Goal: Information Seeking & Learning: Compare options

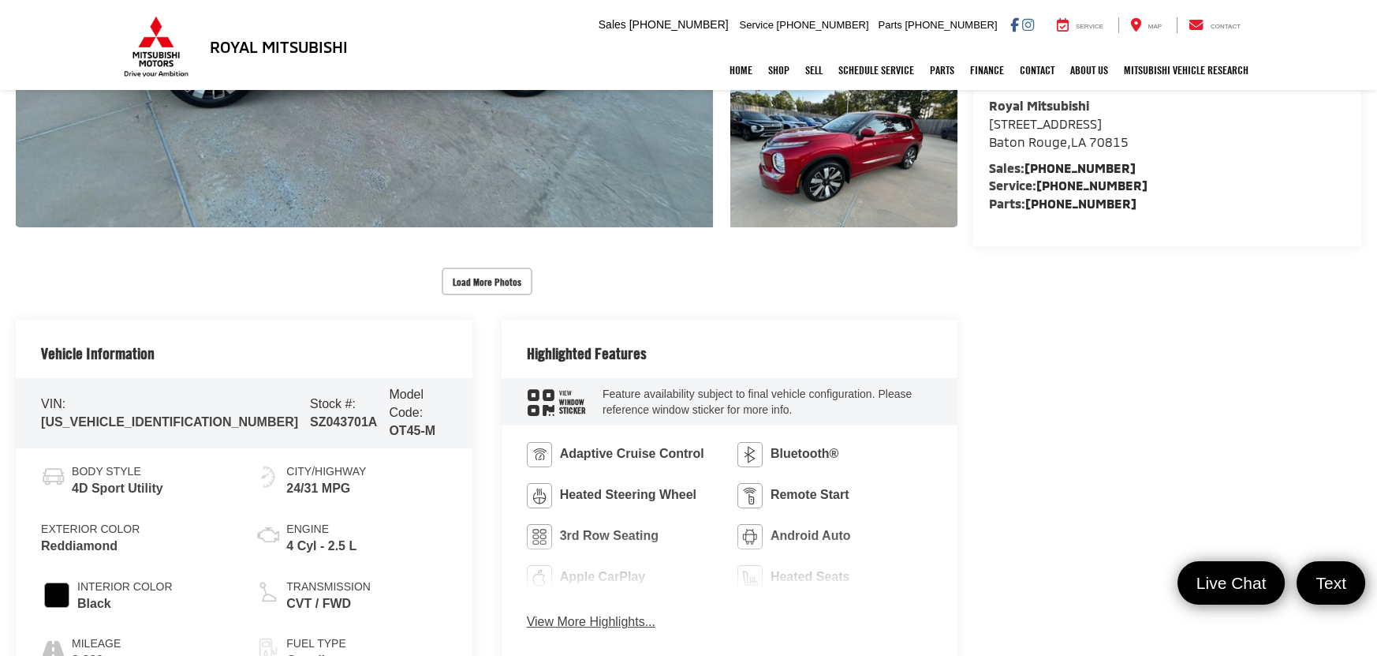
scroll to position [780, 0]
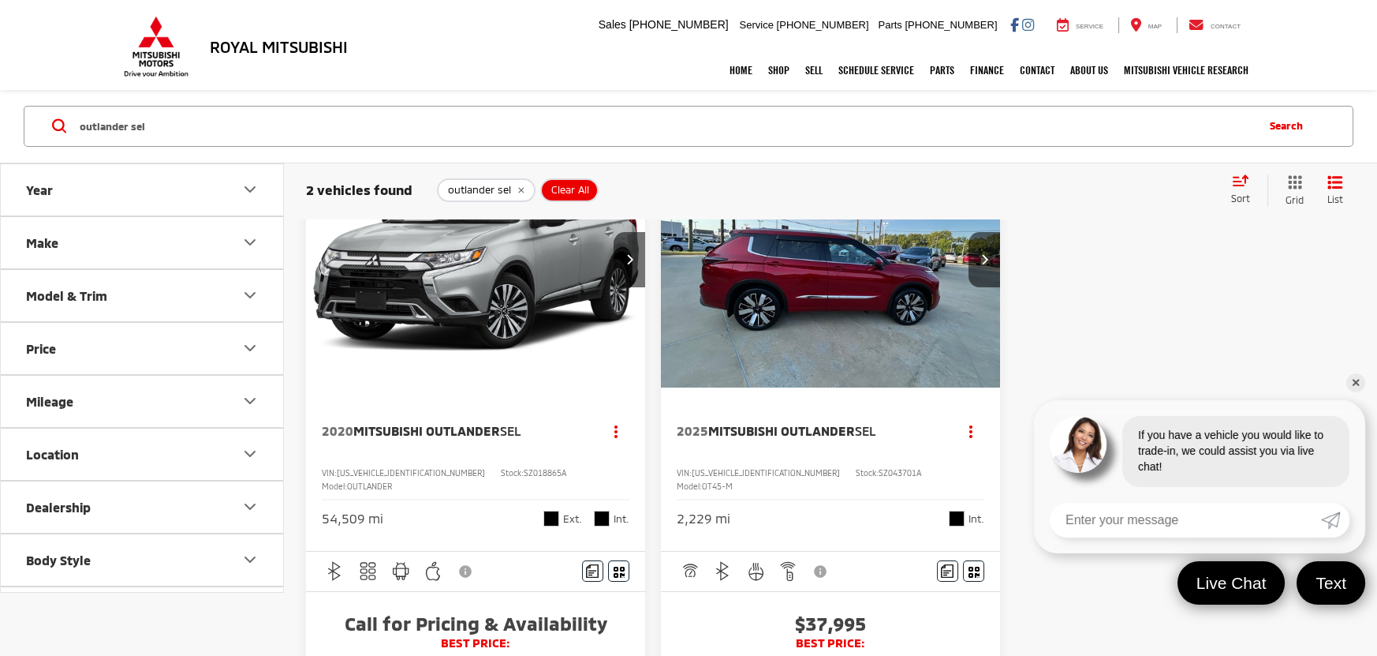
scroll to position [127, 0]
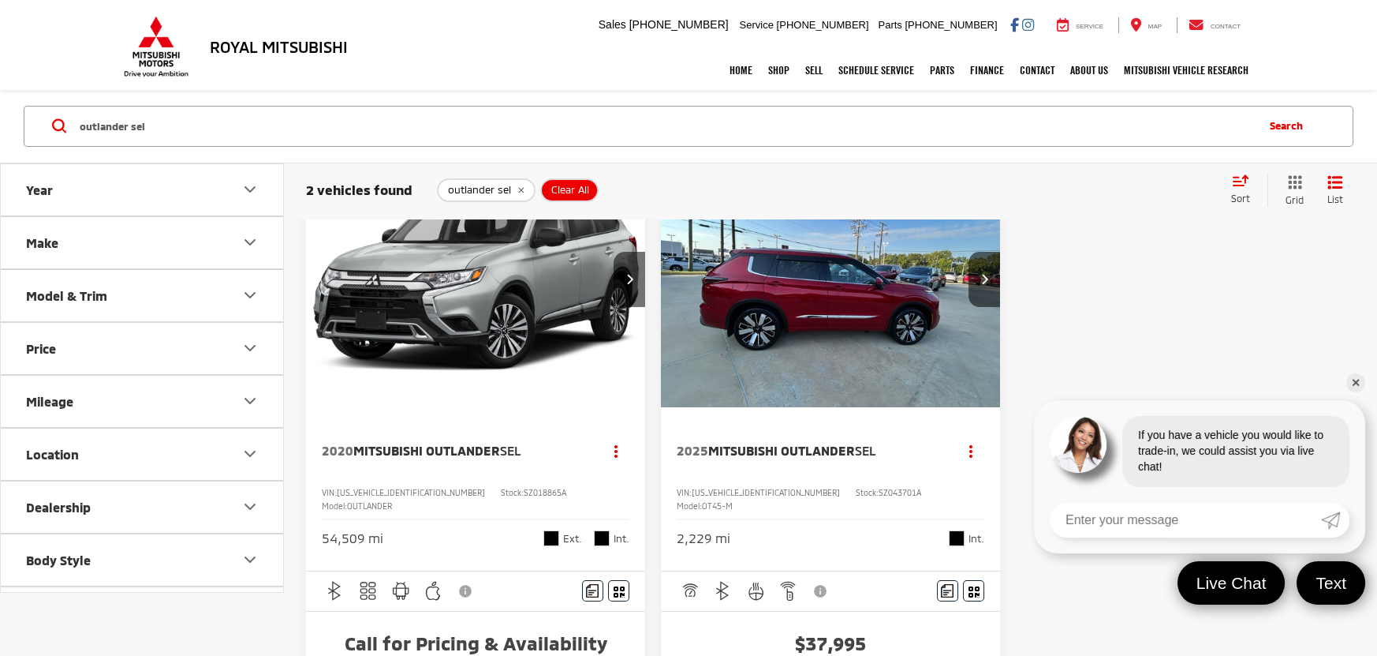
click at [216, 130] on input "outlander sel" at bounding box center [666, 126] width 1176 height 38
type input "outlander"
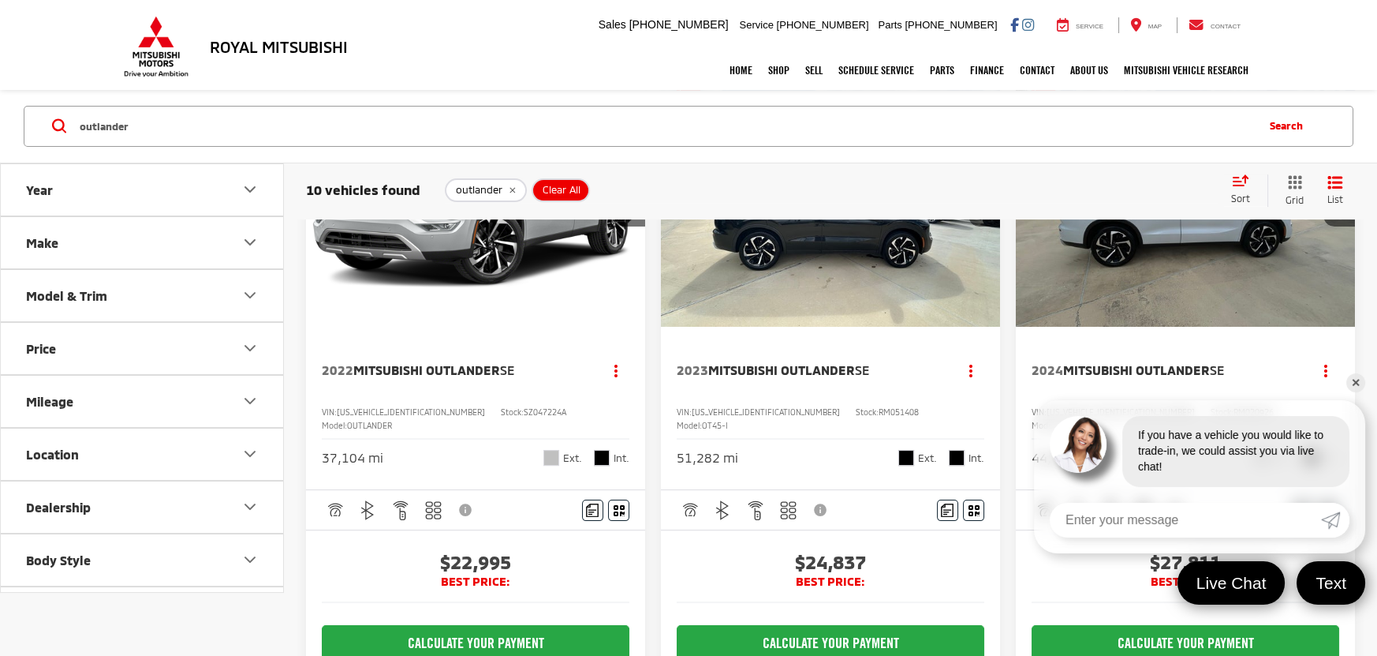
scroll to position [980, 0]
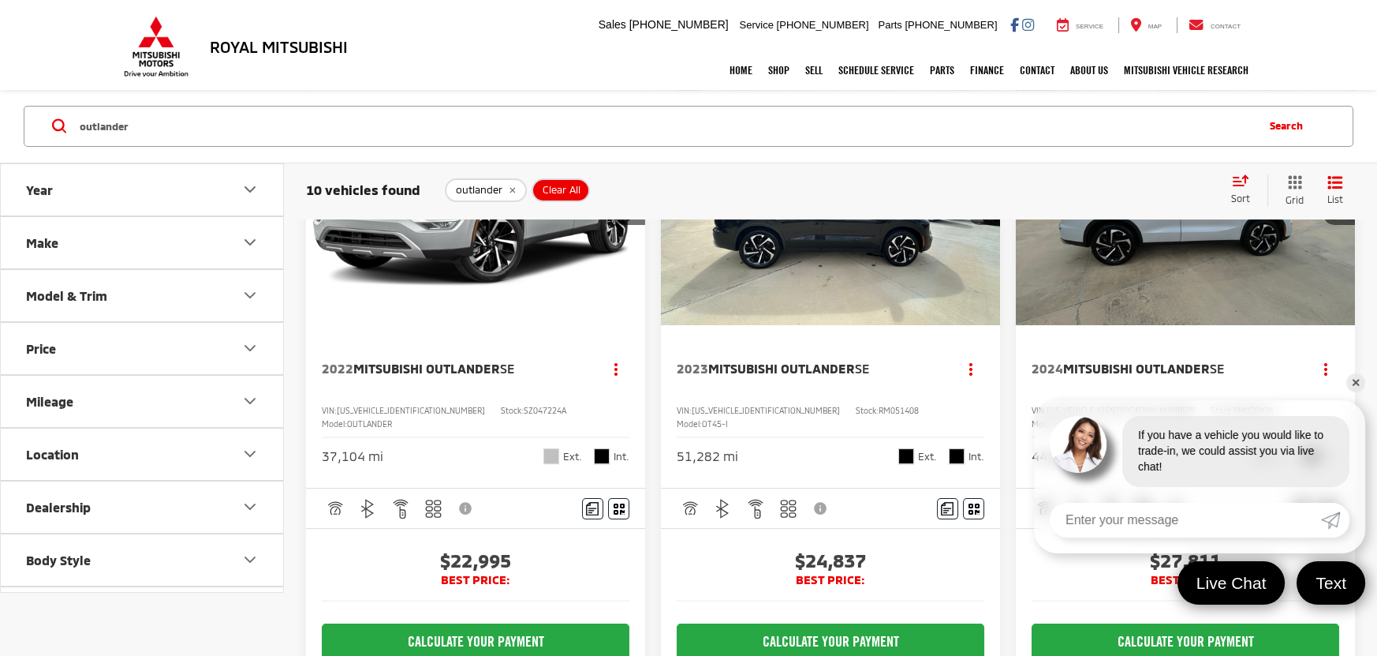
click at [467, 327] on img "2022 Mitsubishi Outlander SE 0" at bounding box center [476, 198] width 342 height 256
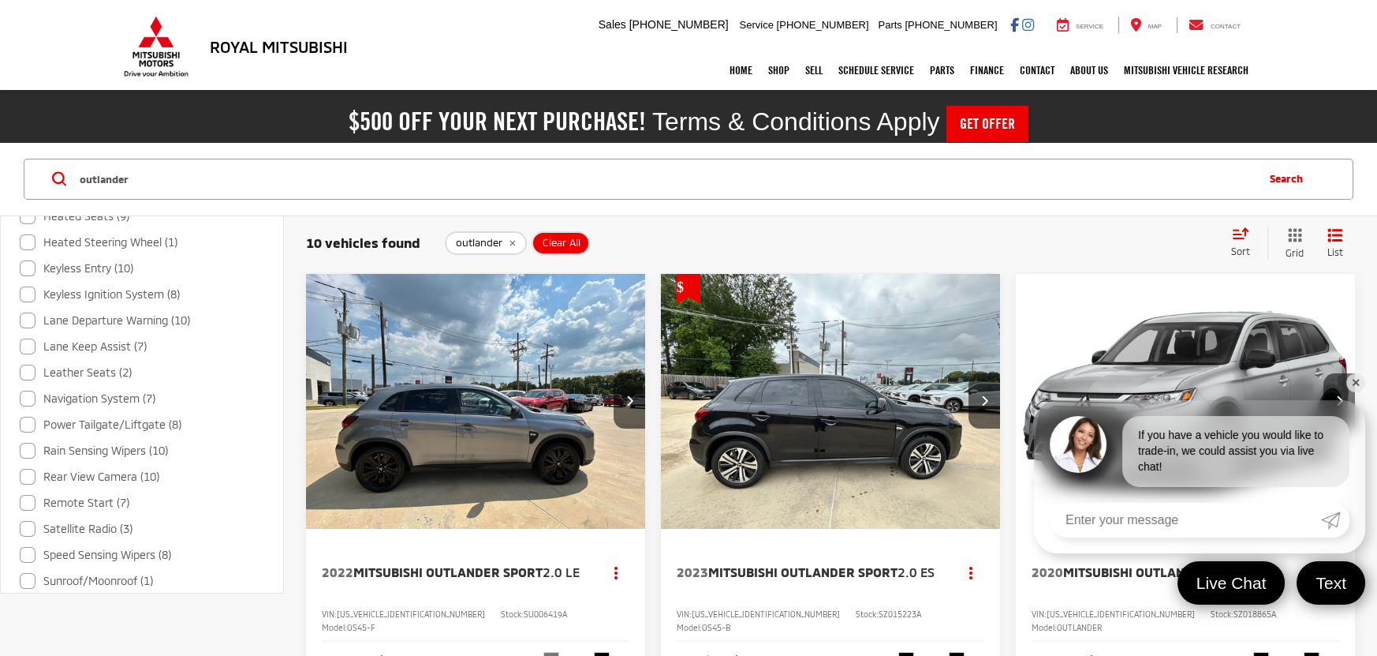
scroll to position [1135, 0]
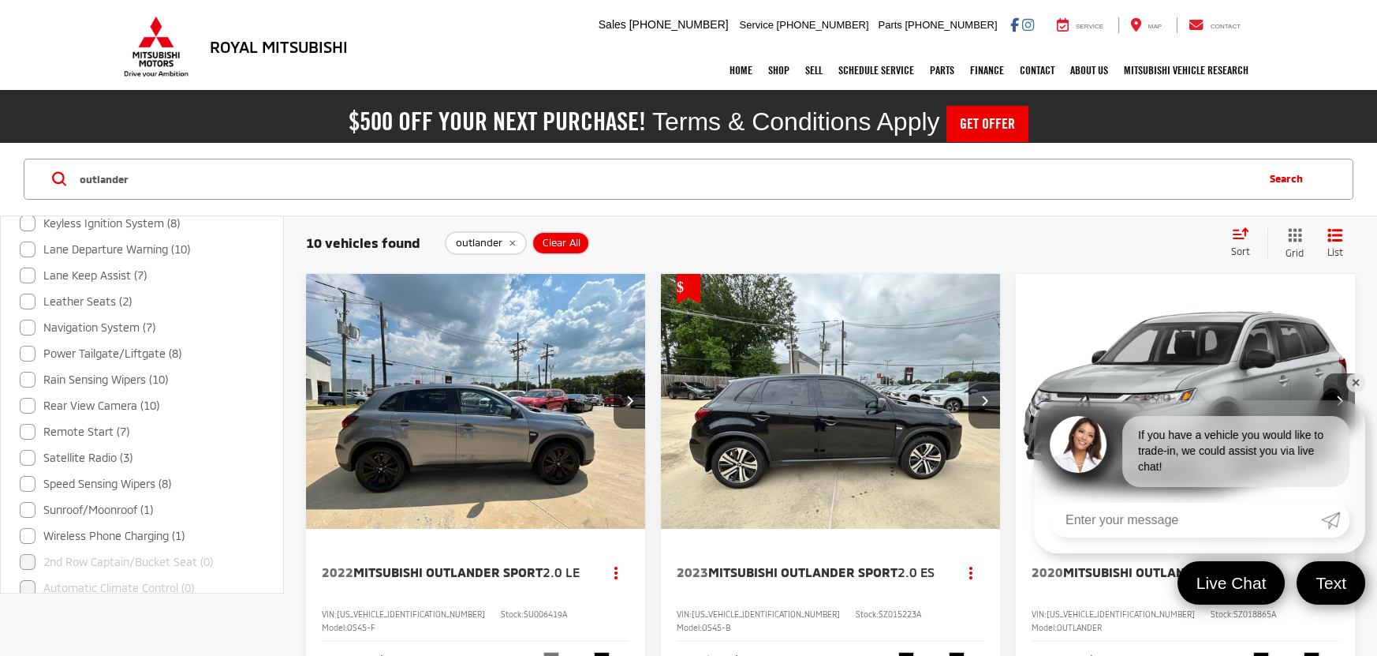
click at [93, 506] on label "Sunroof/Moonroof (1)" at bounding box center [86, 510] width 133 height 26
checkbox input "true"
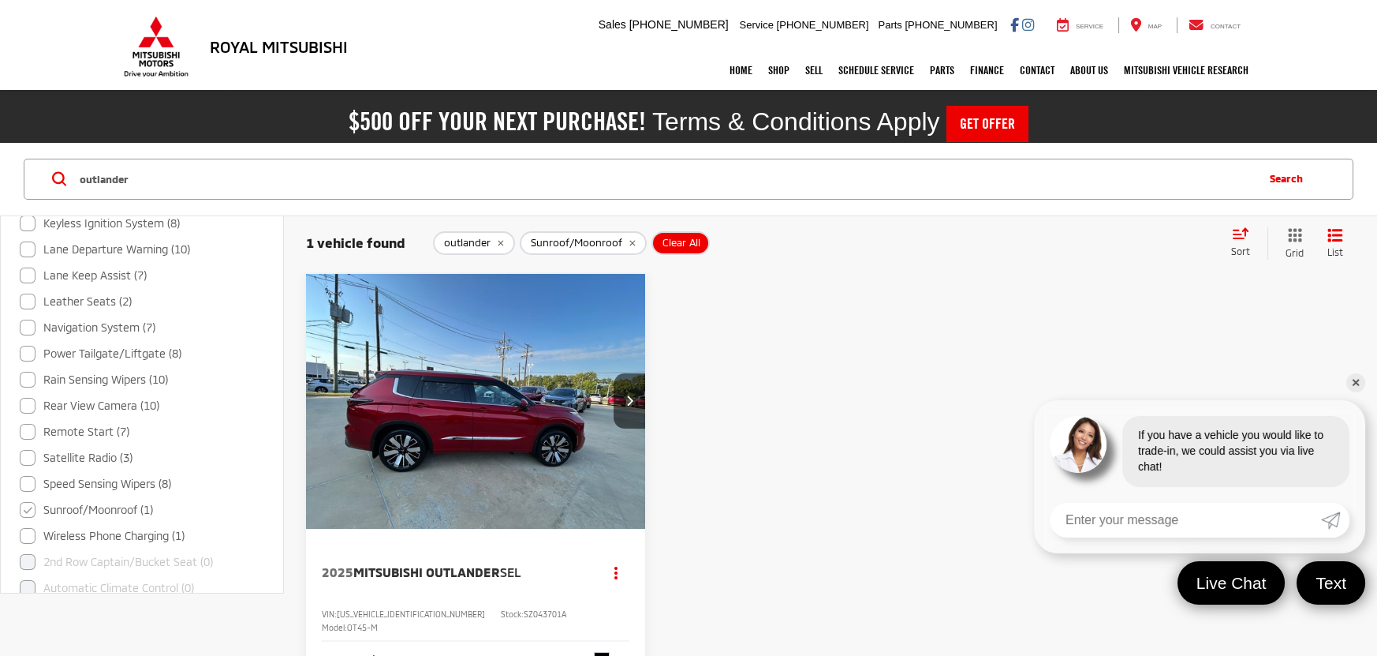
click at [1355, 376] on link "✕" at bounding box center [1356, 382] width 19 height 19
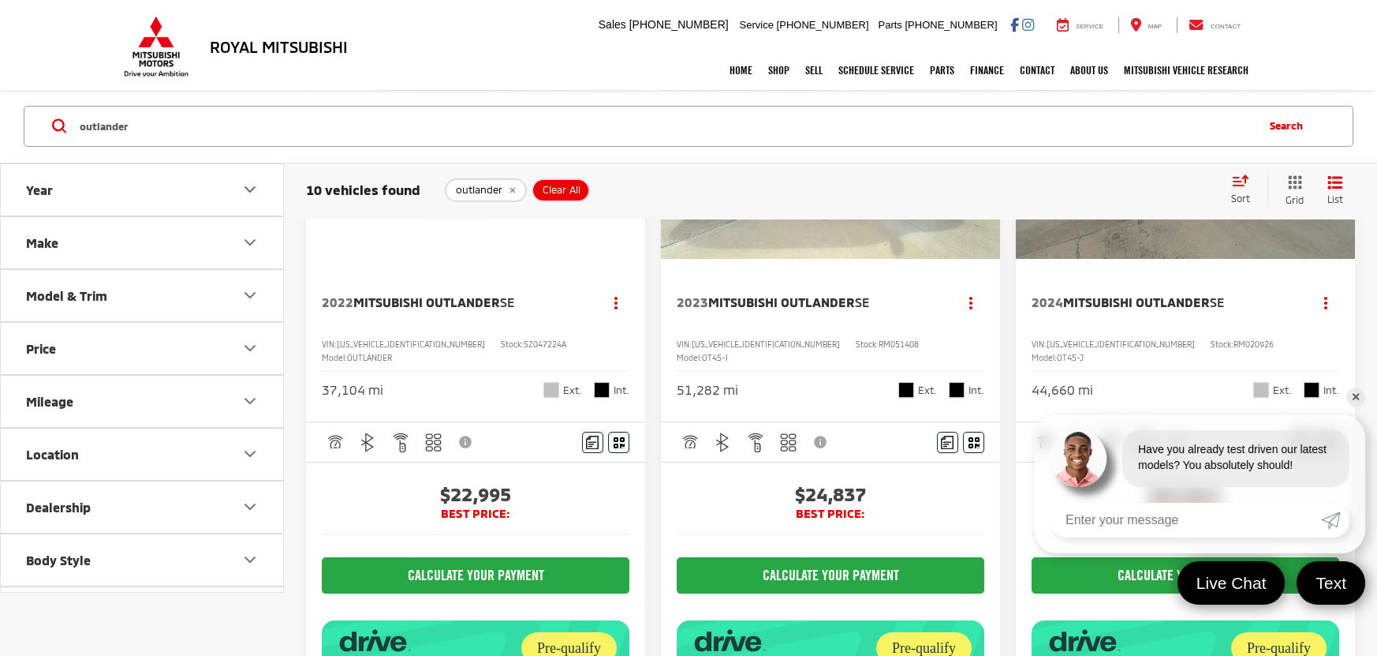
scroll to position [1064, 0]
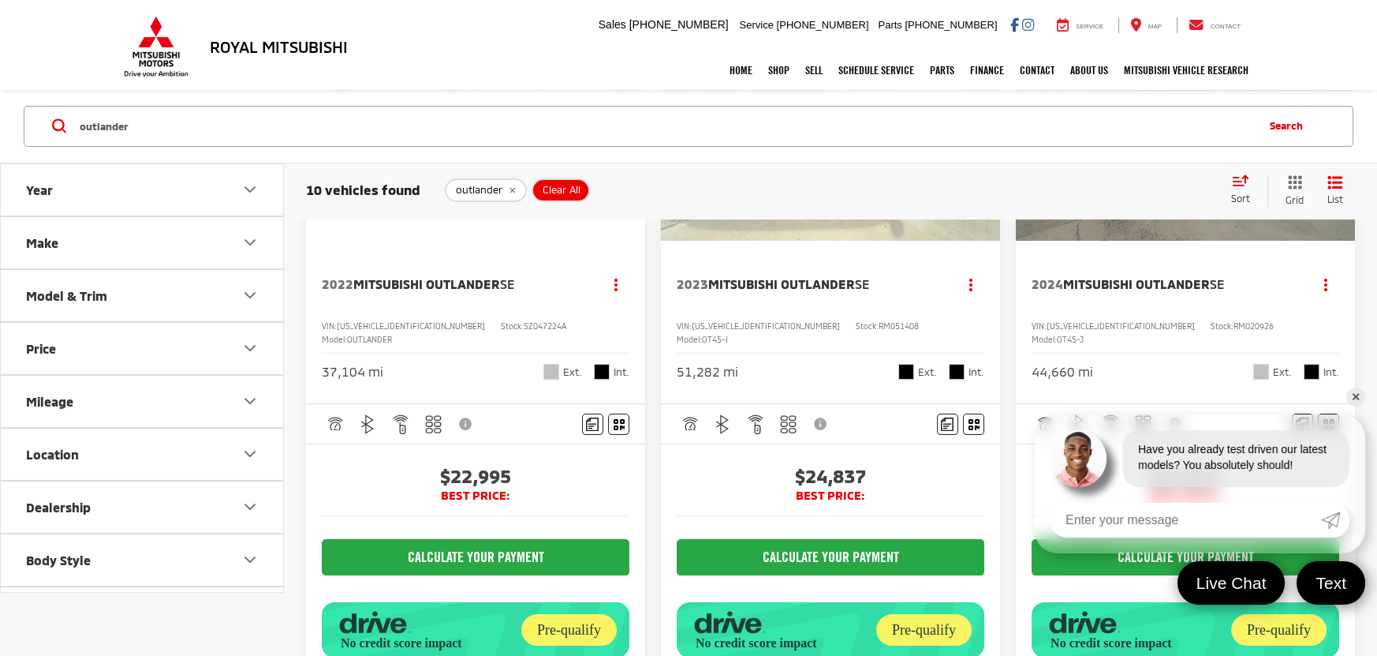
click at [195, 307] on button "Model & Trim" at bounding box center [143, 295] width 284 height 51
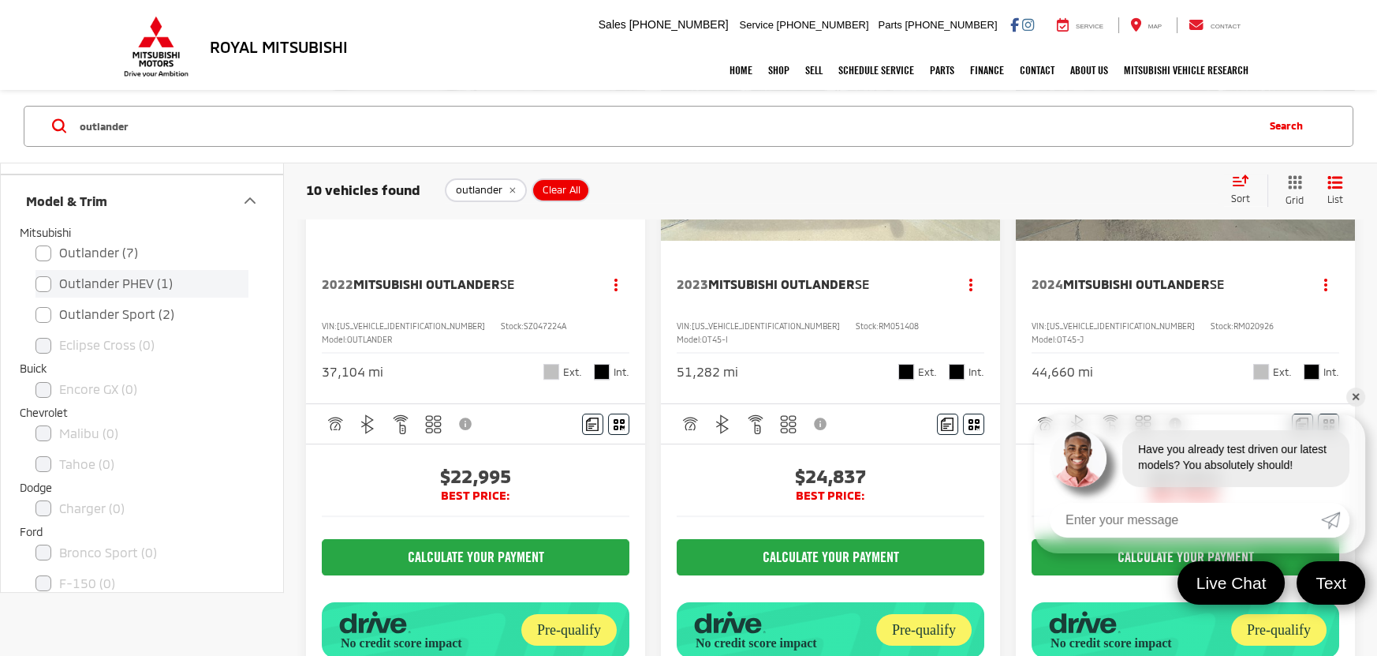
scroll to position [70, 0]
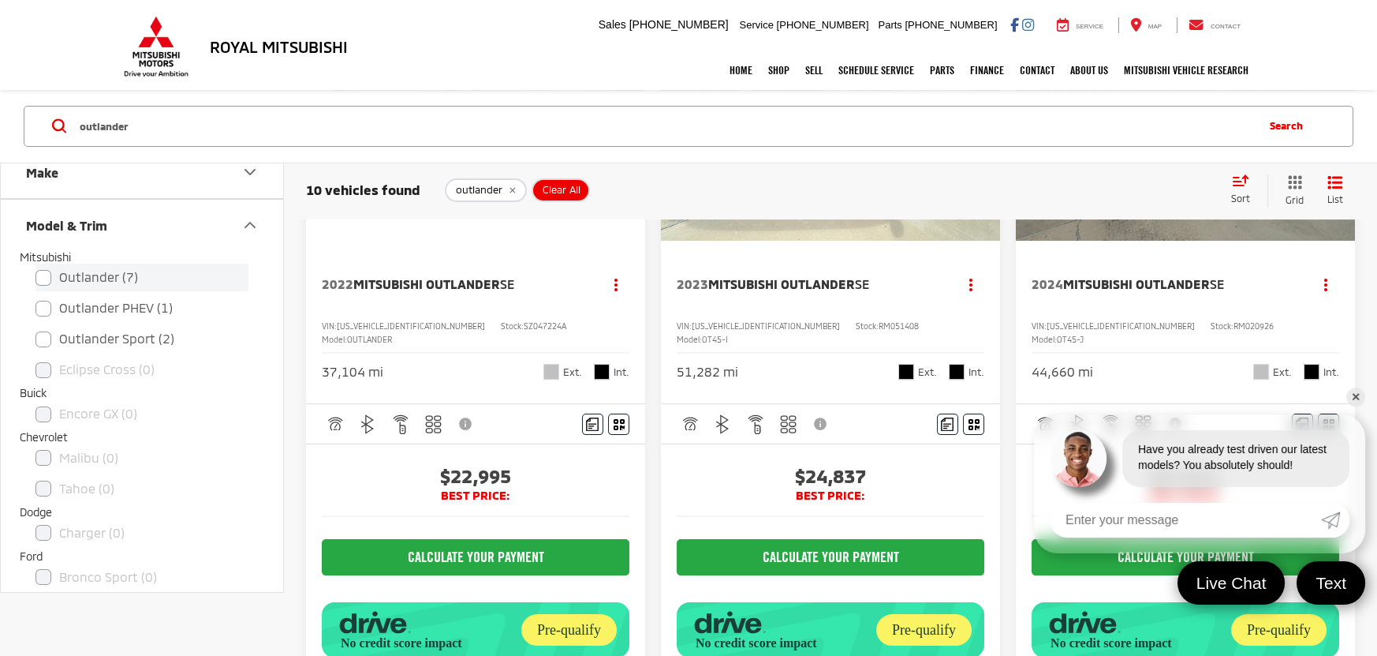
click at [80, 282] on label "Outlander (7)" at bounding box center [142, 278] width 213 height 28
click at [36, 268] on input "Outlander (7)" at bounding box center [36, 267] width 1 height 1
checkbox input "true"
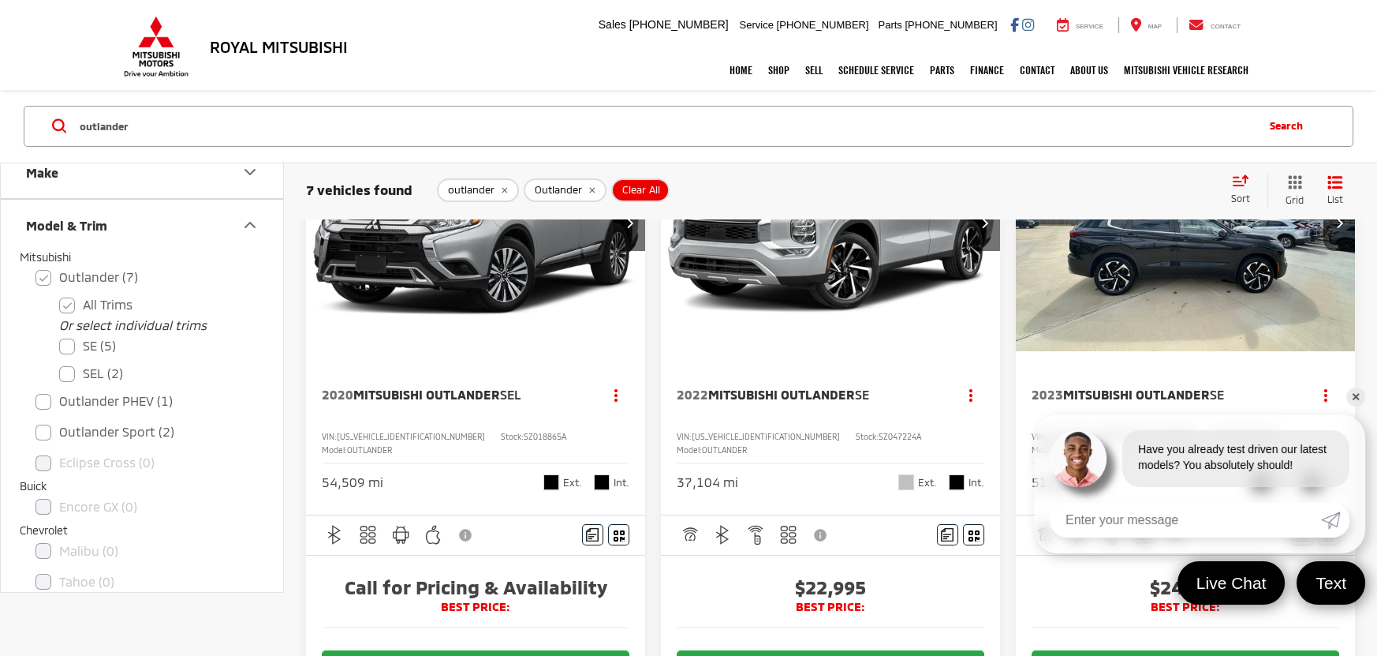
scroll to position [199, 0]
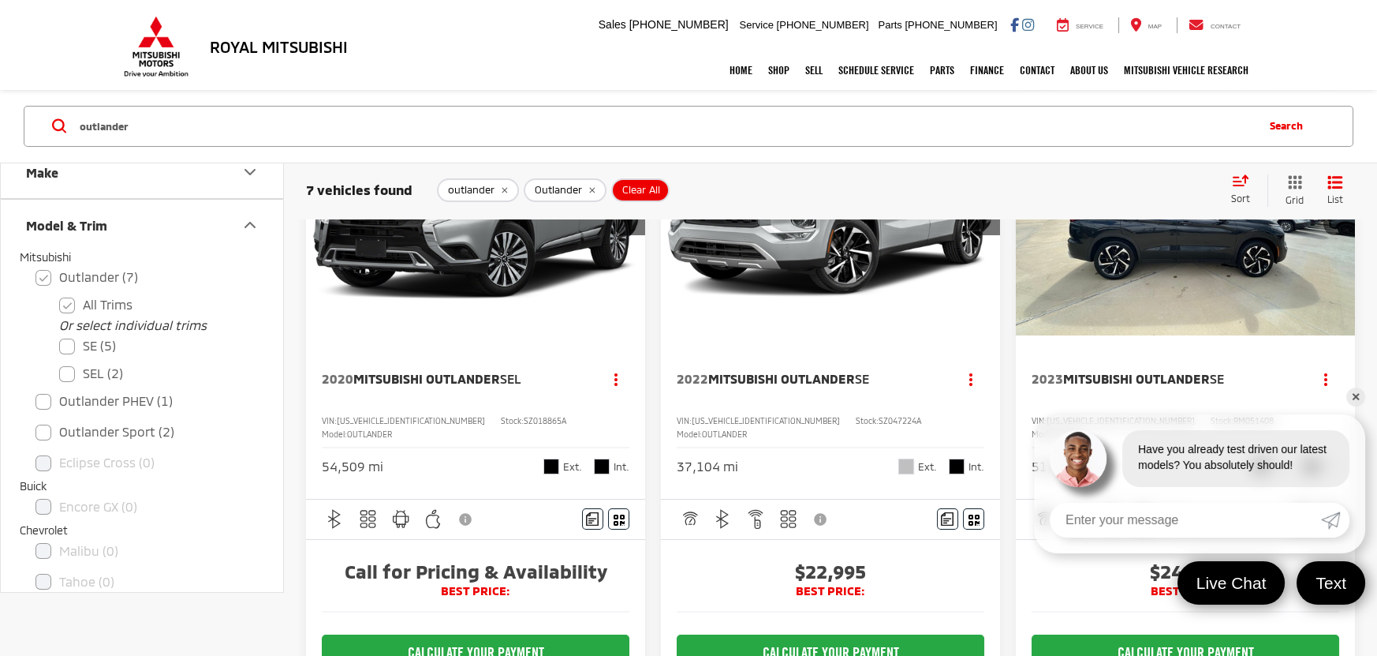
click at [1359, 393] on link "✕" at bounding box center [1356, 396] width 19 height 19
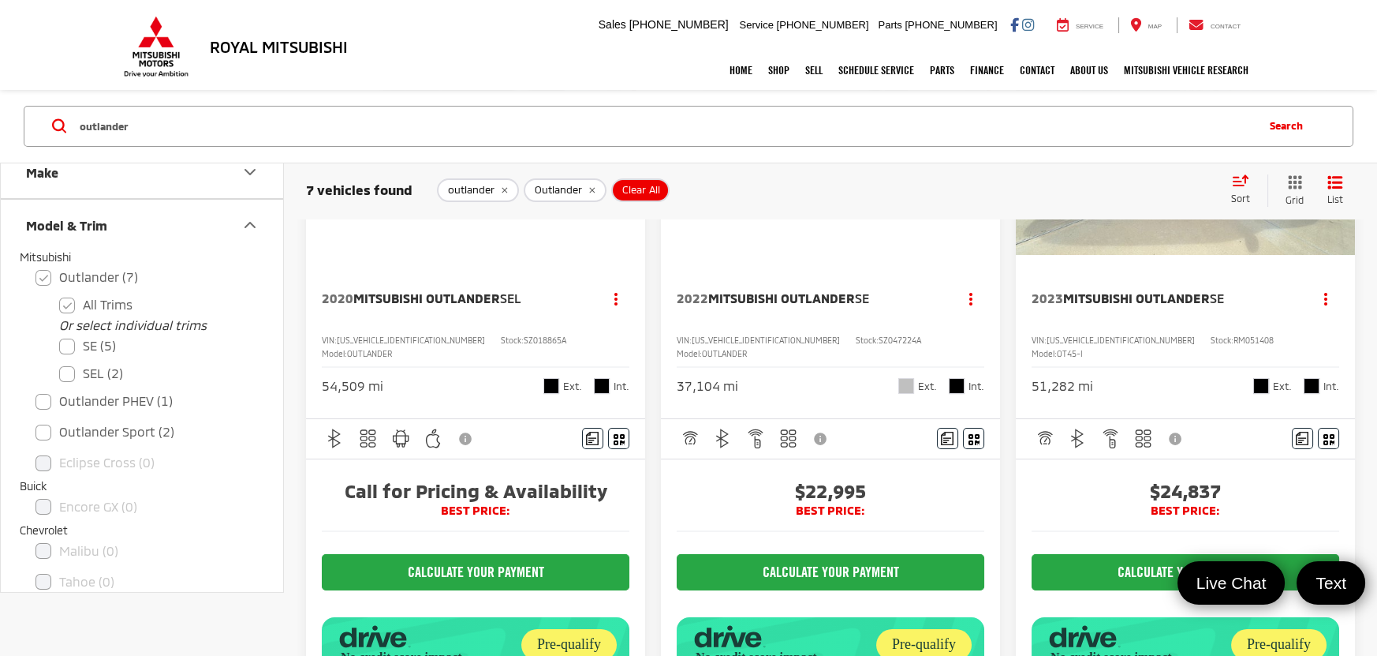
scroll to position [283, 0]
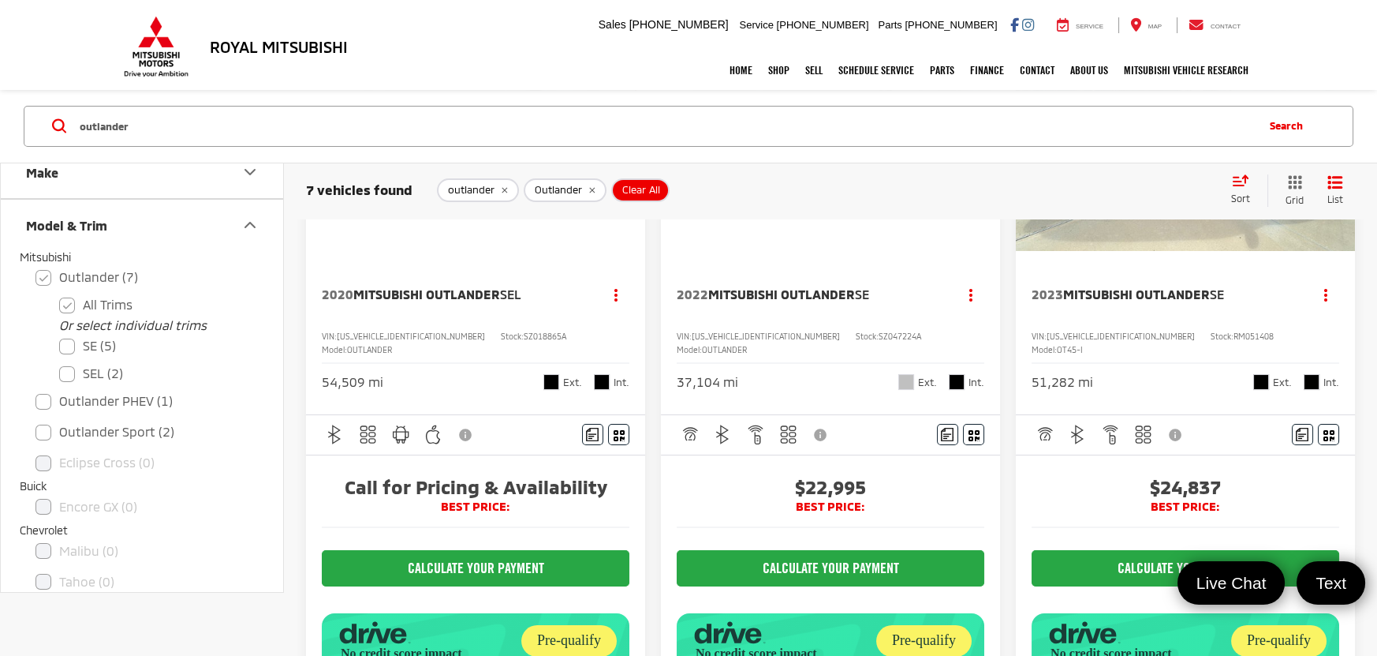
click at [470, 286] on span "Mitsubishi Outlander" at bounding box center [426, 293] width 147 height 15
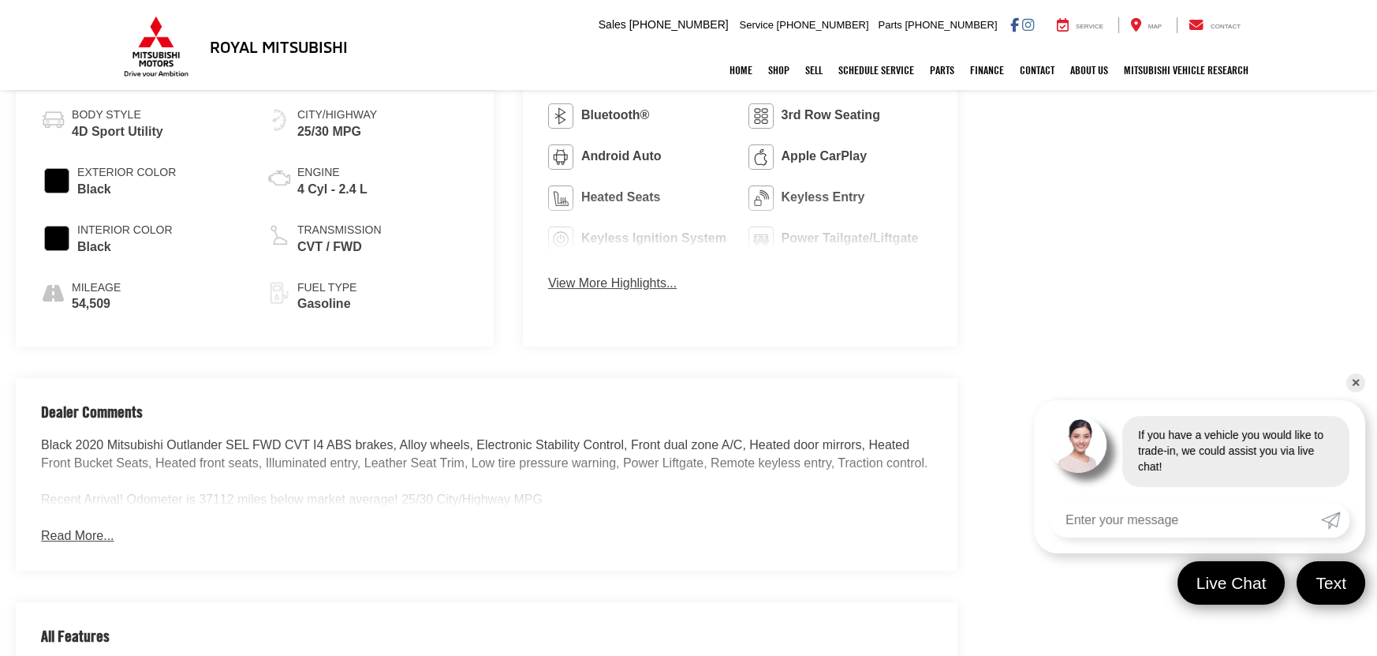
scroll to position [953, 0]
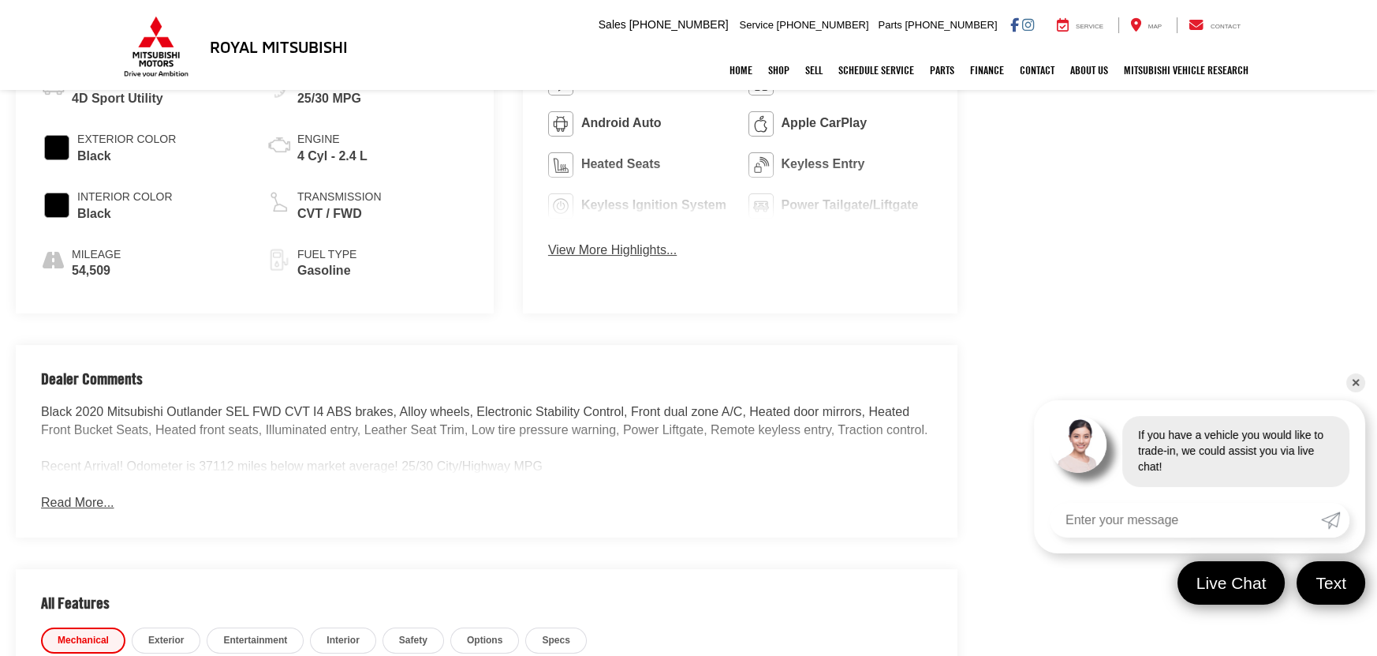
click at [58, 496] on button "Read More..." at bounding box center [77, 503] width 73 height 18
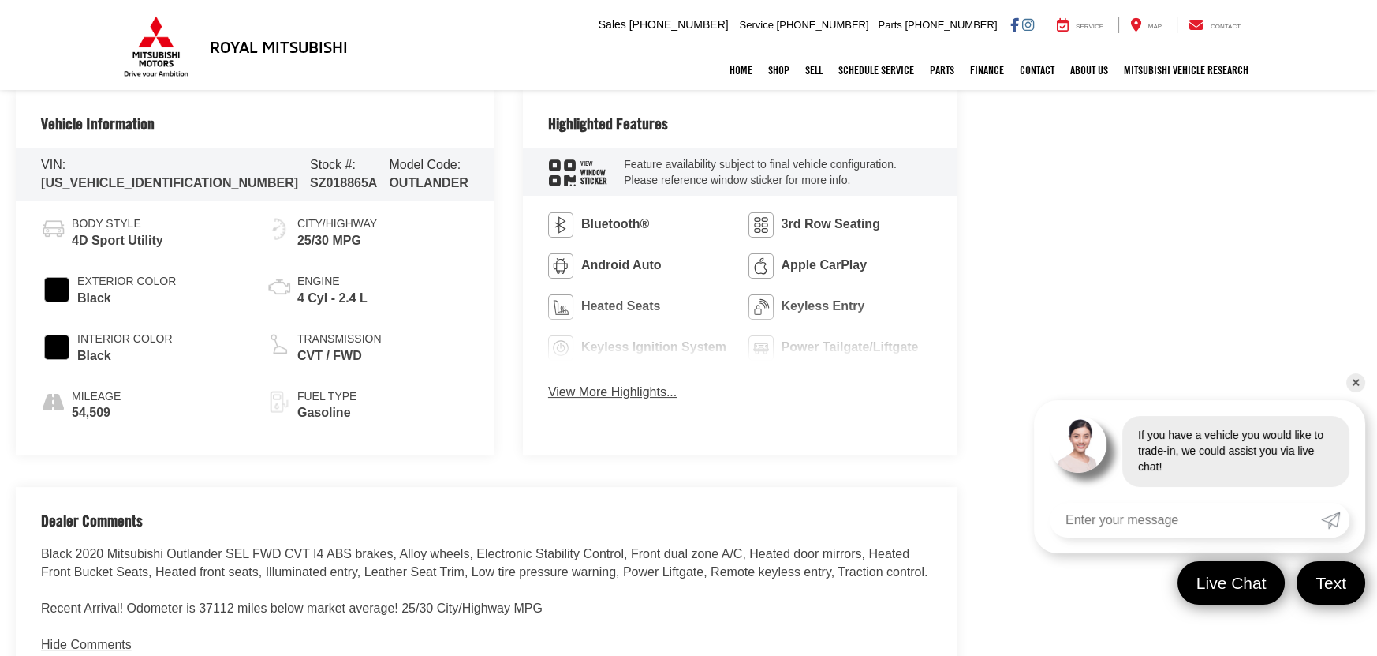
click at [592, 384] on button "View More Highlights..." at bounding box center [612, 392] width 129 height 18
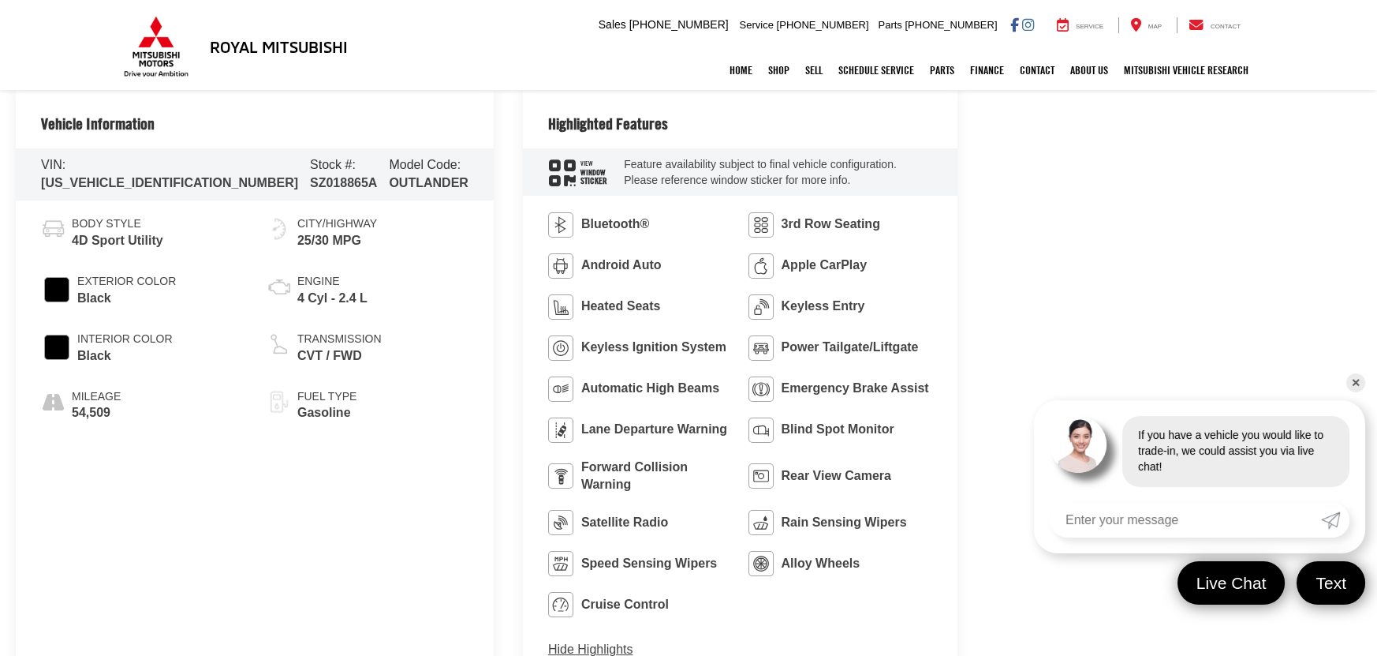
click at [1361, 380] on link "✕" at bounding box center [1356, 382] width 19 height 19
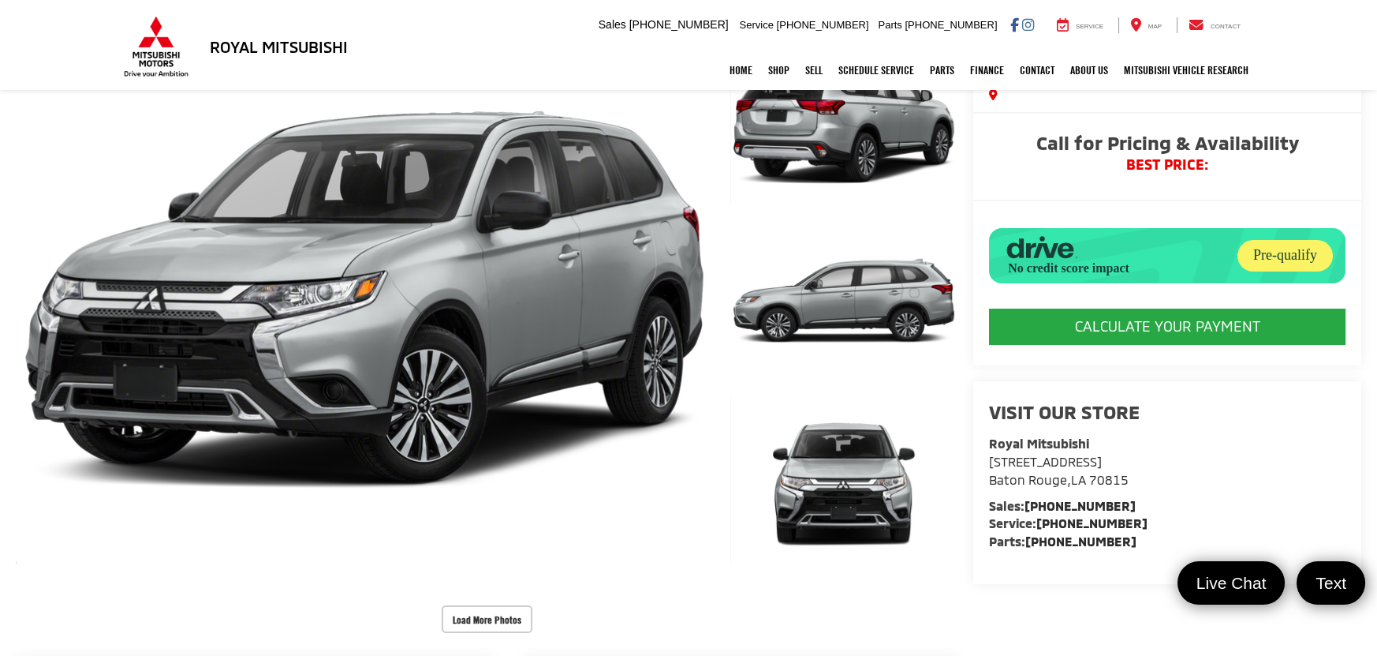
scroll to position [244, 0]
click at [514, 612] on button "Load More Photos" at bounding box center [487, 619] width 91 height 28
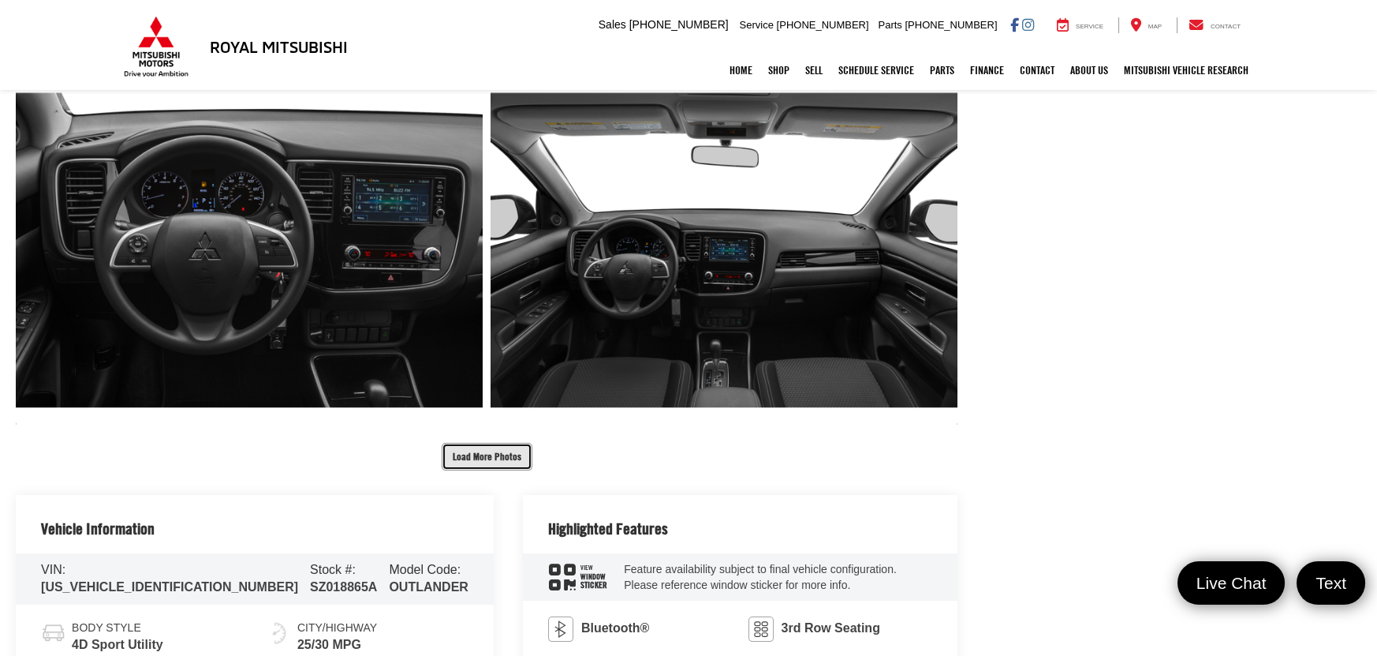
scroll to position [1379, 0]
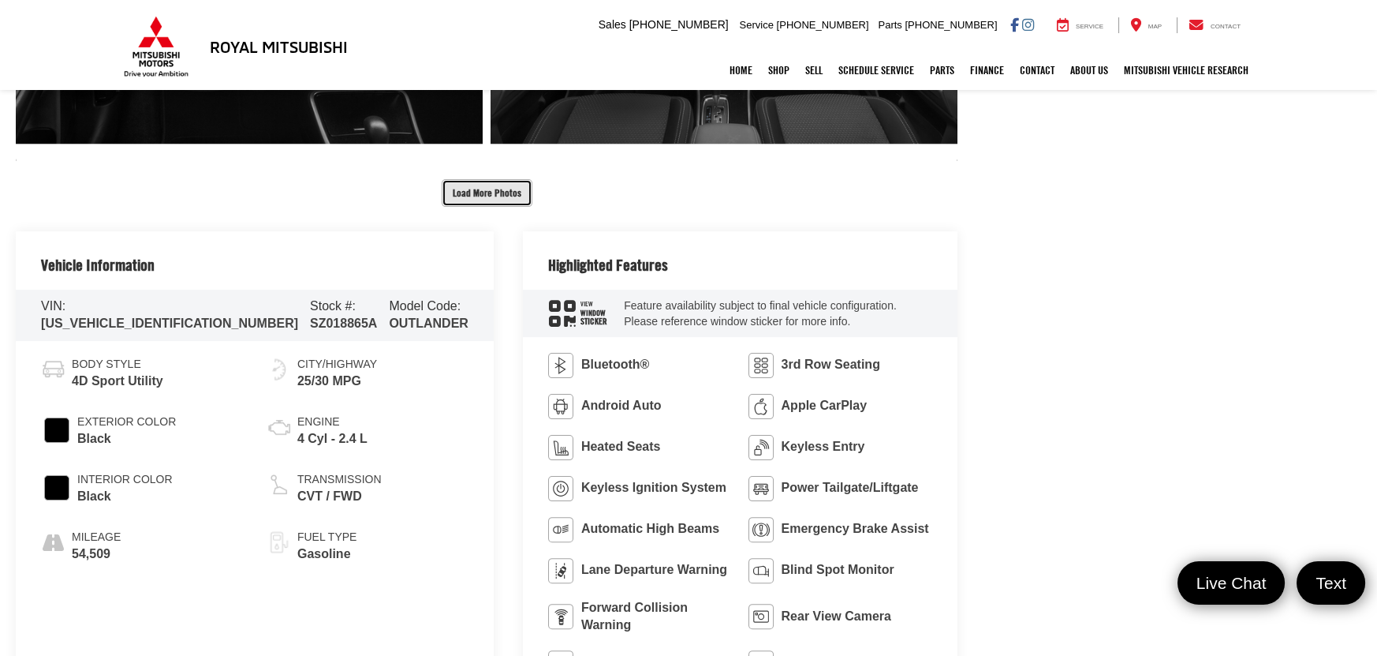
click at [483, 192] on button "Load More Photos" at bounding box center [487, 193] width 91 height 28
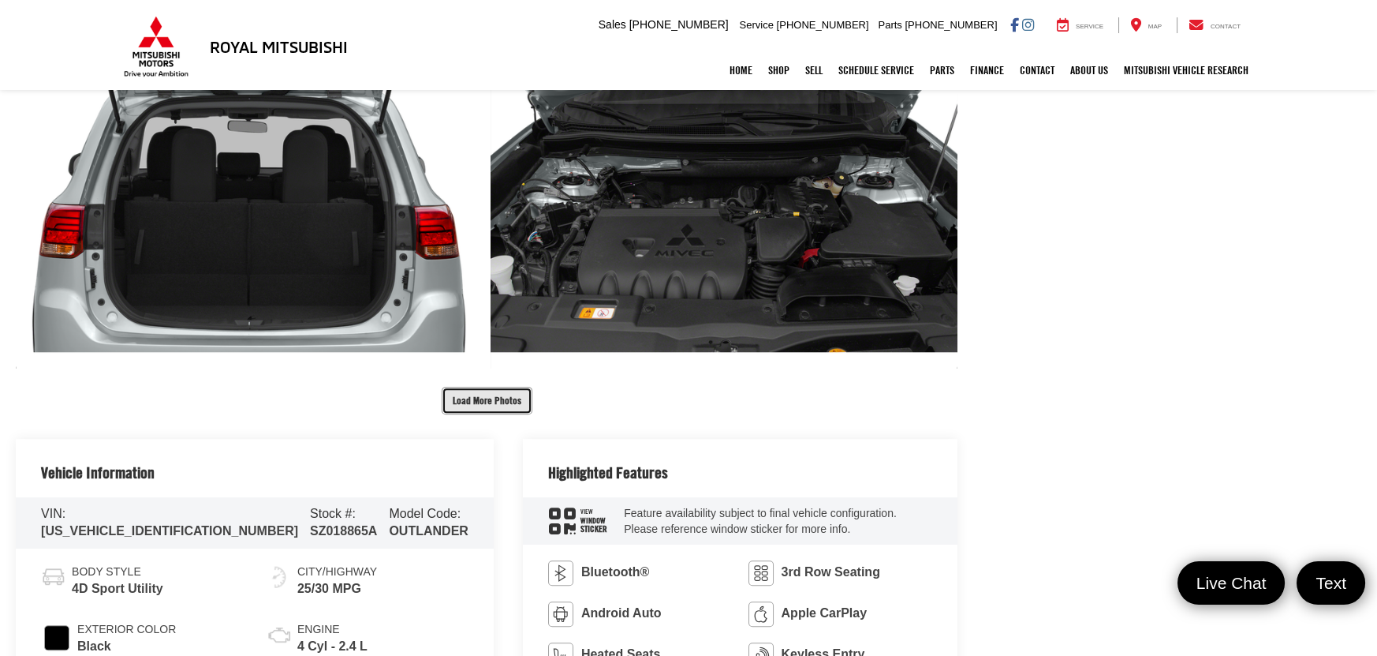
scroll to position [1948, 0]
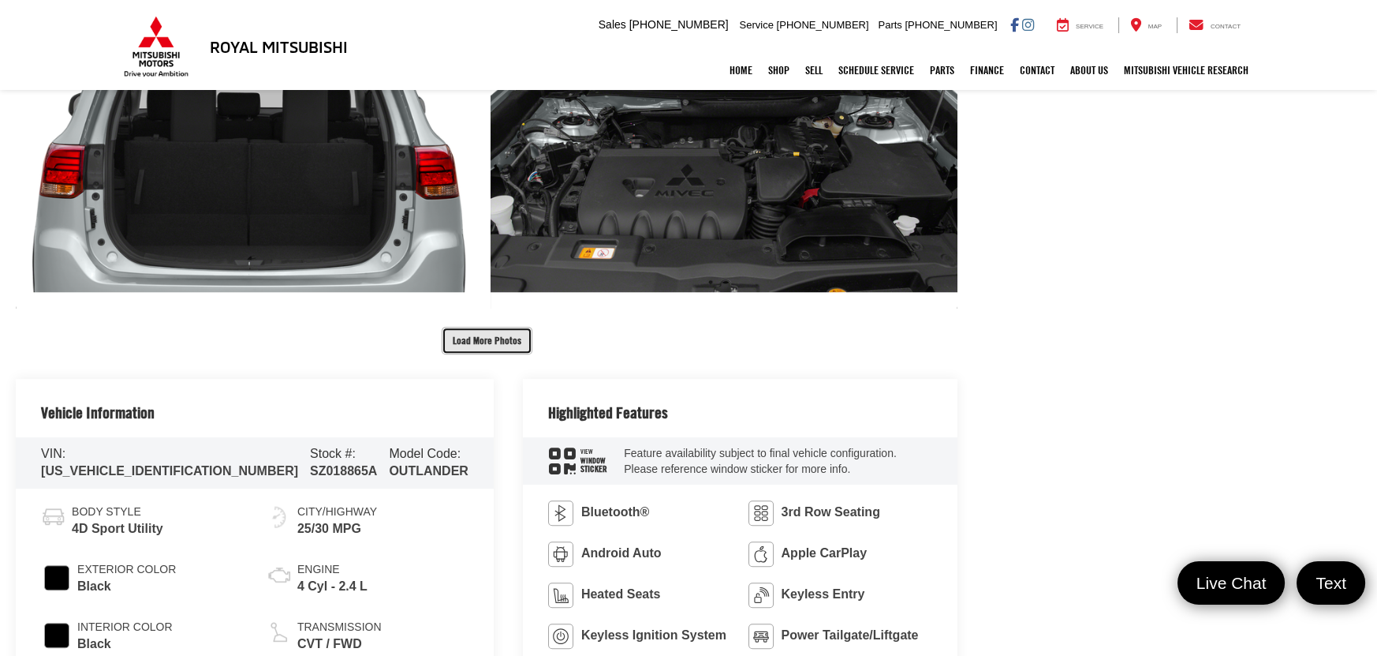
click at [460, 333] on button "Load More Photos" at bounding box center [487, 341] width 91 height 28
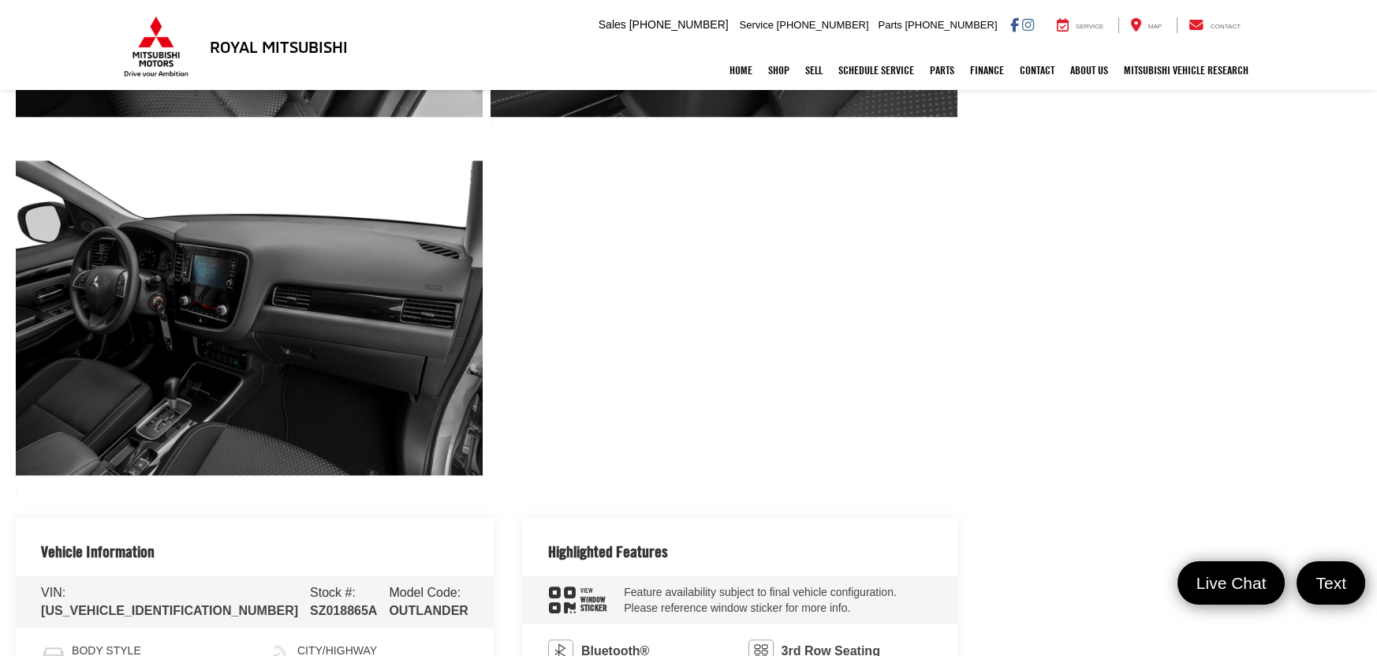
scroll to position [2587, 0]
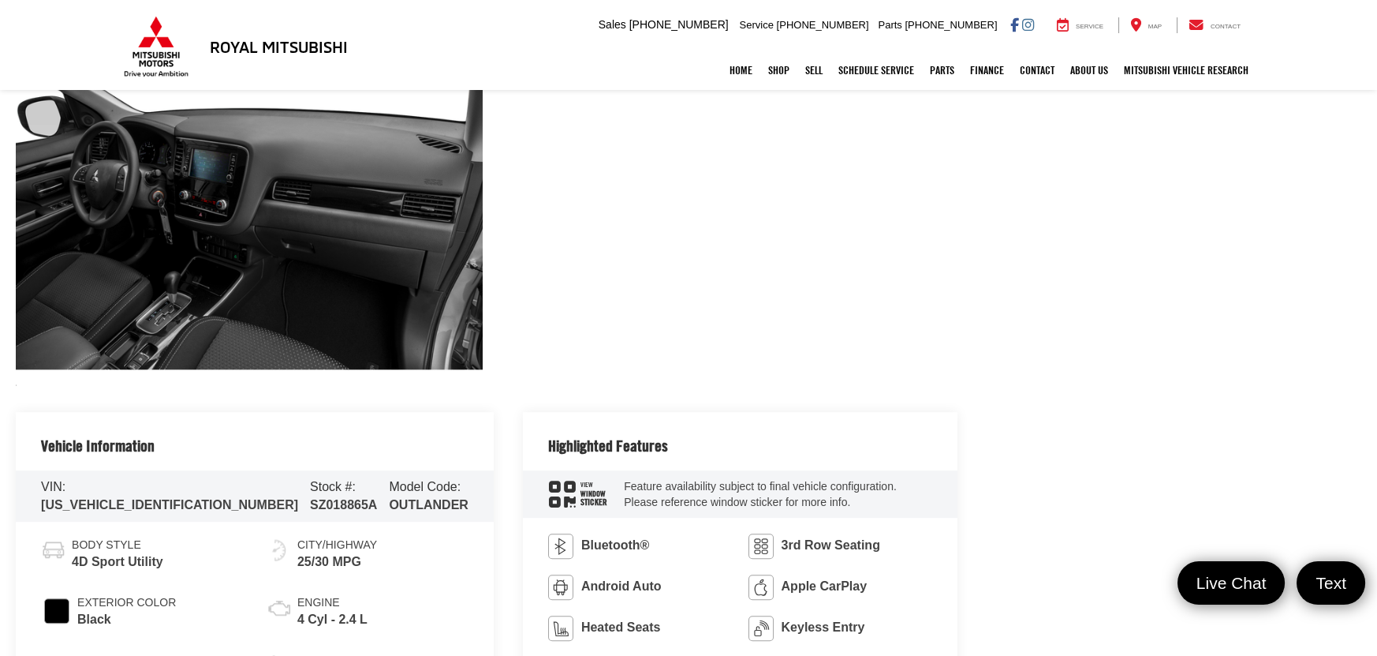
click at [297, 562] on span "25/30 MPG" at bounding box center [337, 562] width 80 height 18
click at [405, 555] on li "City/Highway 25/30 MPG" at bounding box center [368, 554] width 202 height 34
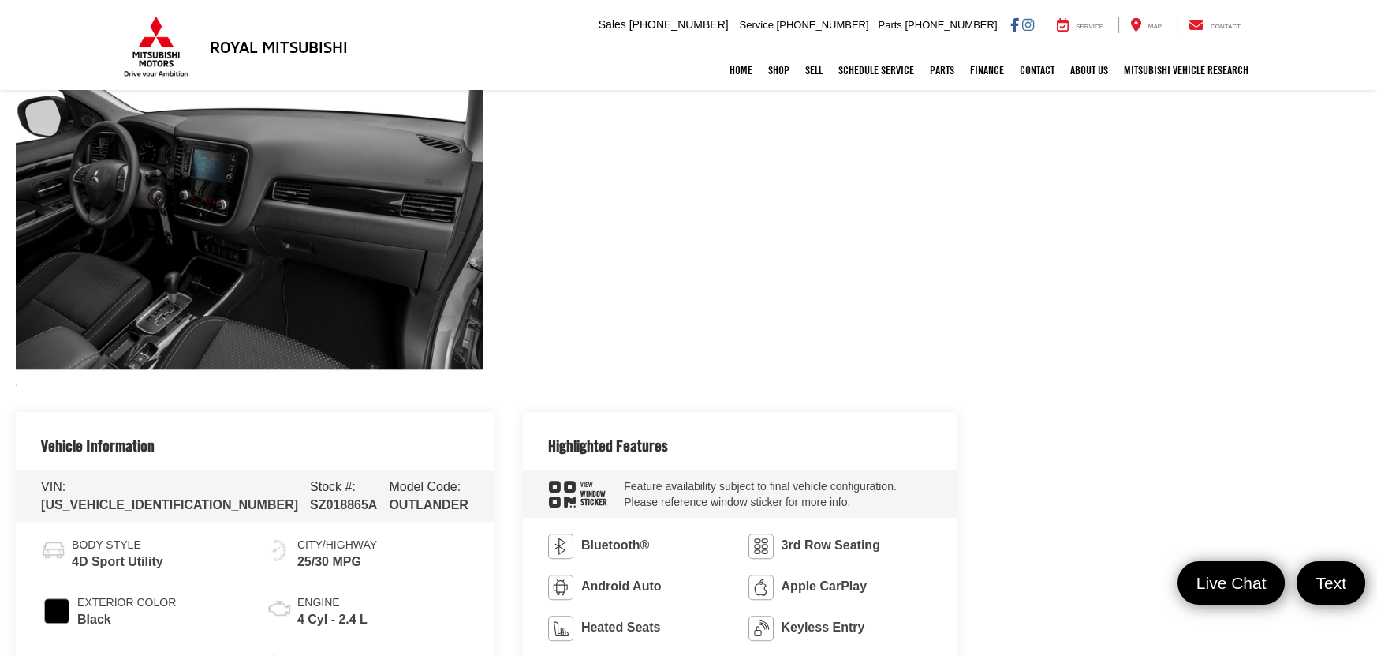
click at [311, 566] on span "25/30 MPG" at bounding box center [337, 562] width 80 height 18
click at [392, 561] on li "City/Highway 25/30 MPG" at bounding box center [368, 554] width 202 height 34
click at [346, 565] on span "25/30 MPG" at bounding box center [337, 562] width 80 height 18
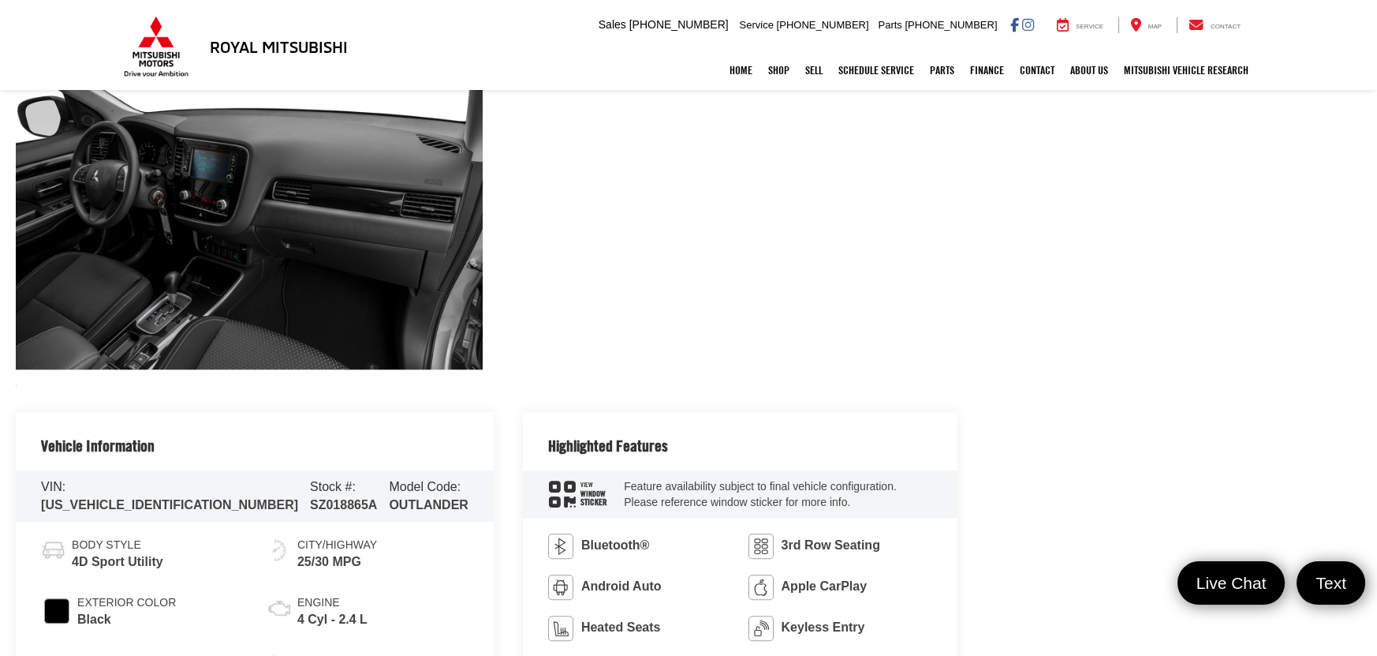
click at [346, 565] on span "25/30 MPG" at bounding box center [337, 562] width 80 height 18
click at [405, 566] on li "City/Highway 25/30 MPG" at bounding box center [368, 554] width 202 height 34
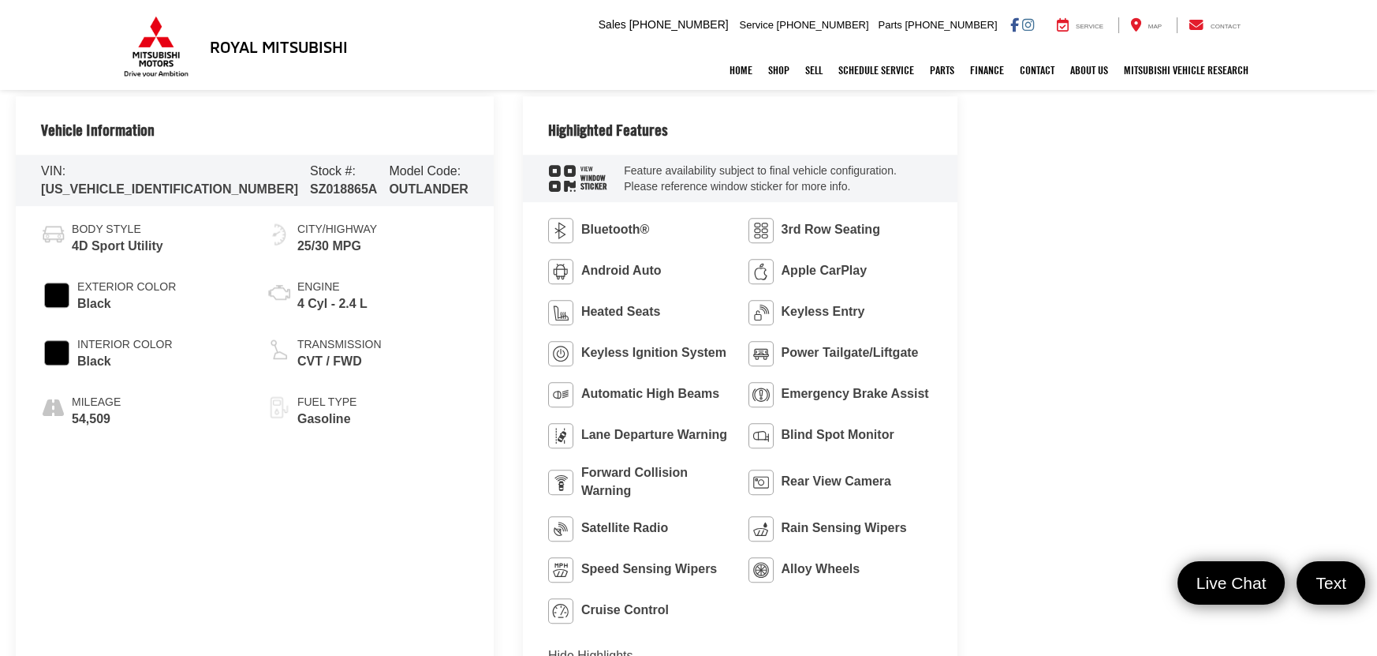
scroll to position [2871, 0]
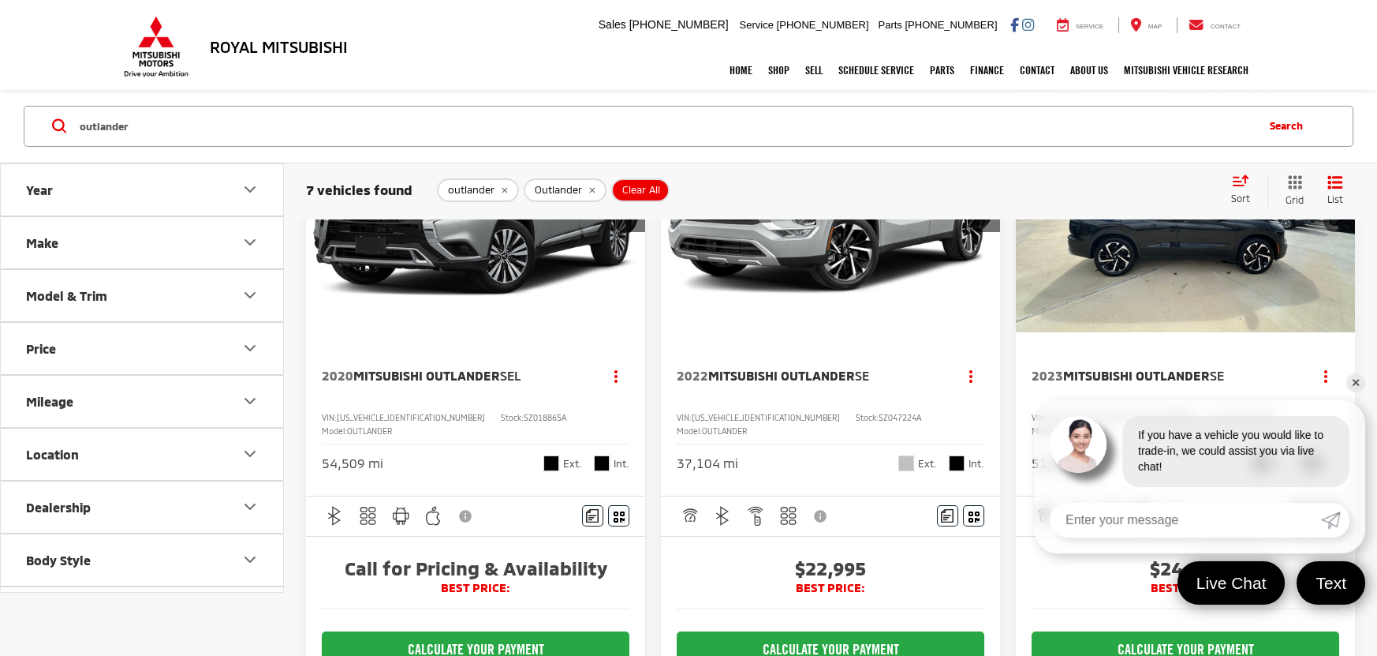
scroll to position [143, 0]
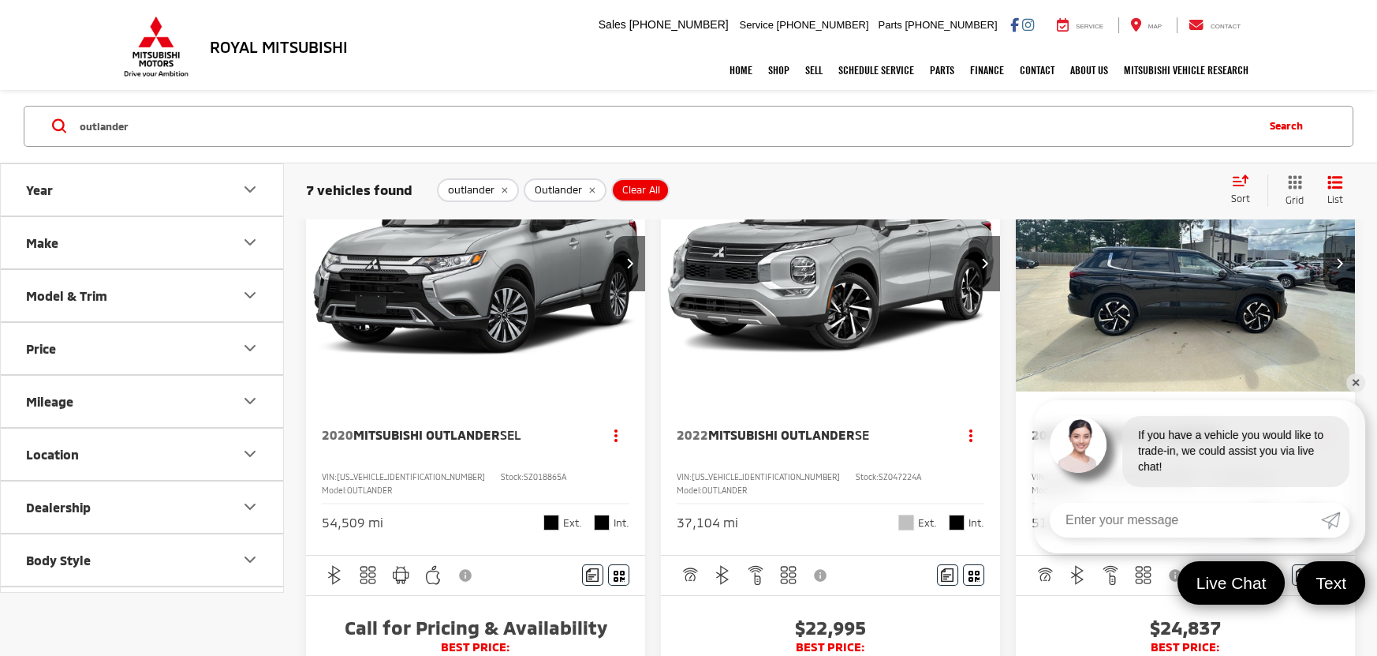
click at [483, 284] on img "2020 Mitsubishi Outlander SEL 0" at bounding box center [476, 264] width 342 height 256
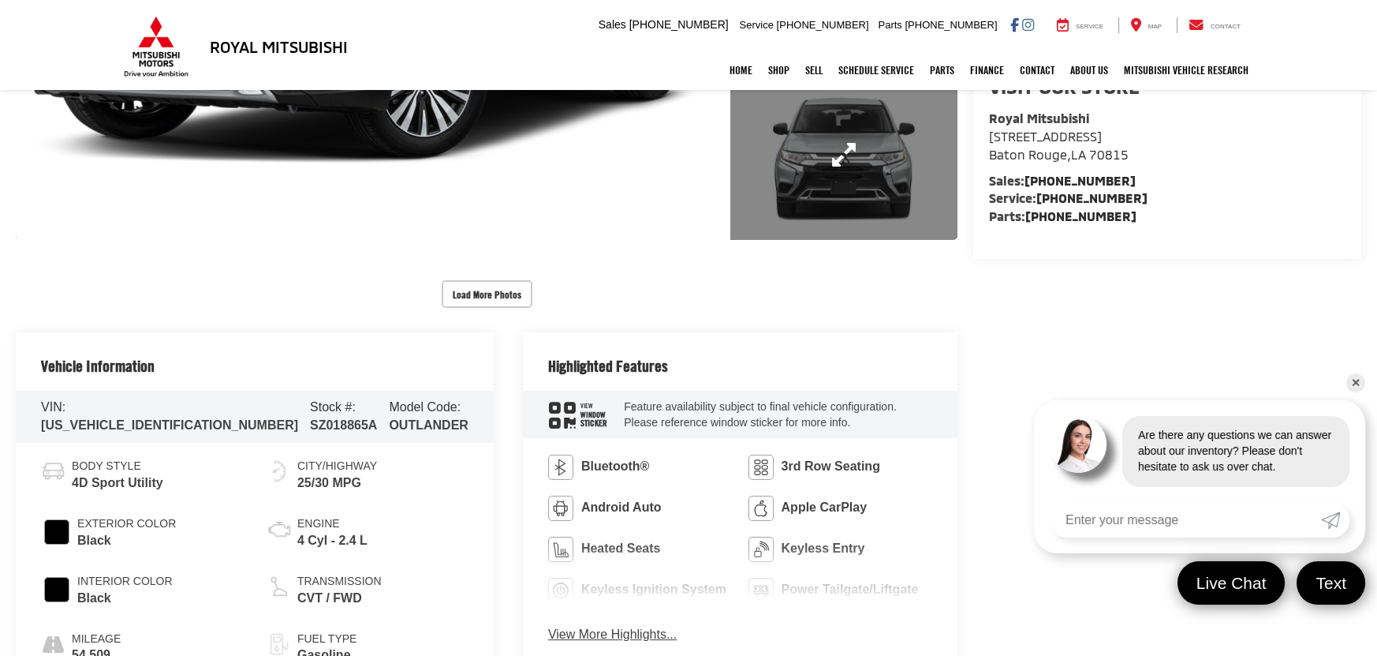
scroll to position [638, 0]
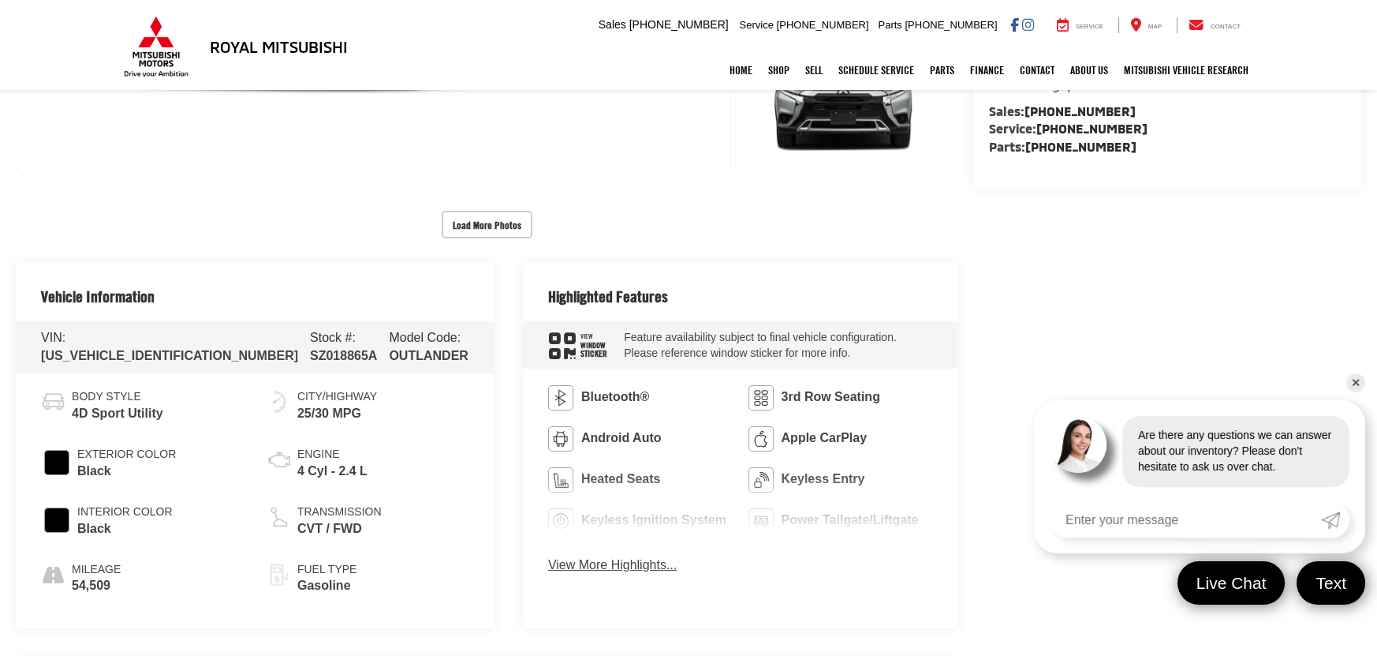
click at [1362, 376] on link "✕" at bounding box center [1356, 382] width 19 height 19
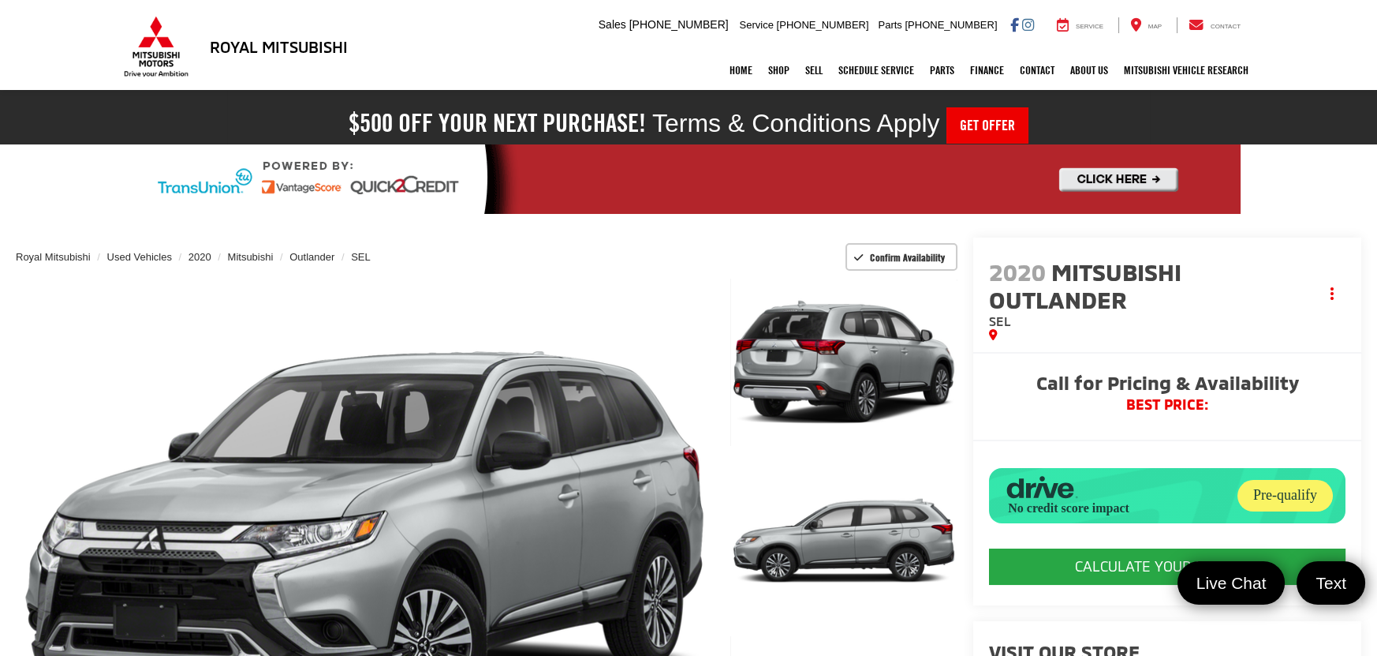
scroll to position [0, 0]
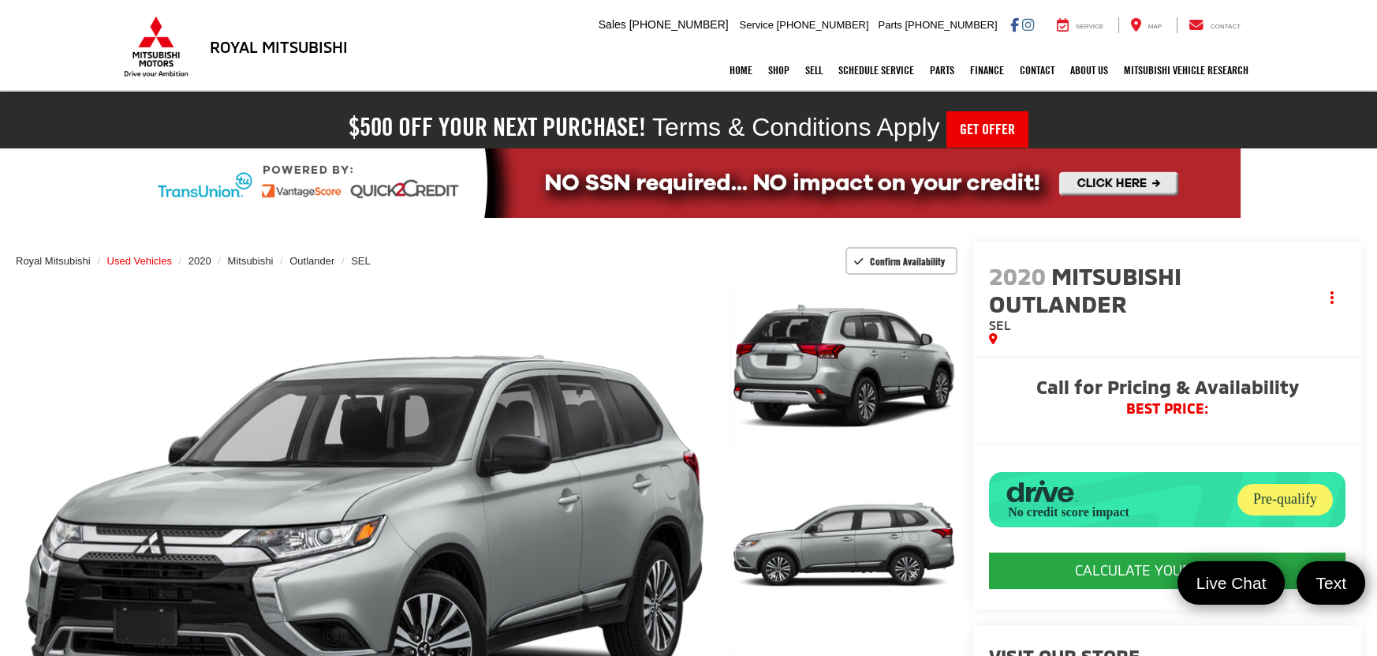
click at [166, 256] on span "Used Vehicles" at bounding box center [139, 261] width 65 height 12
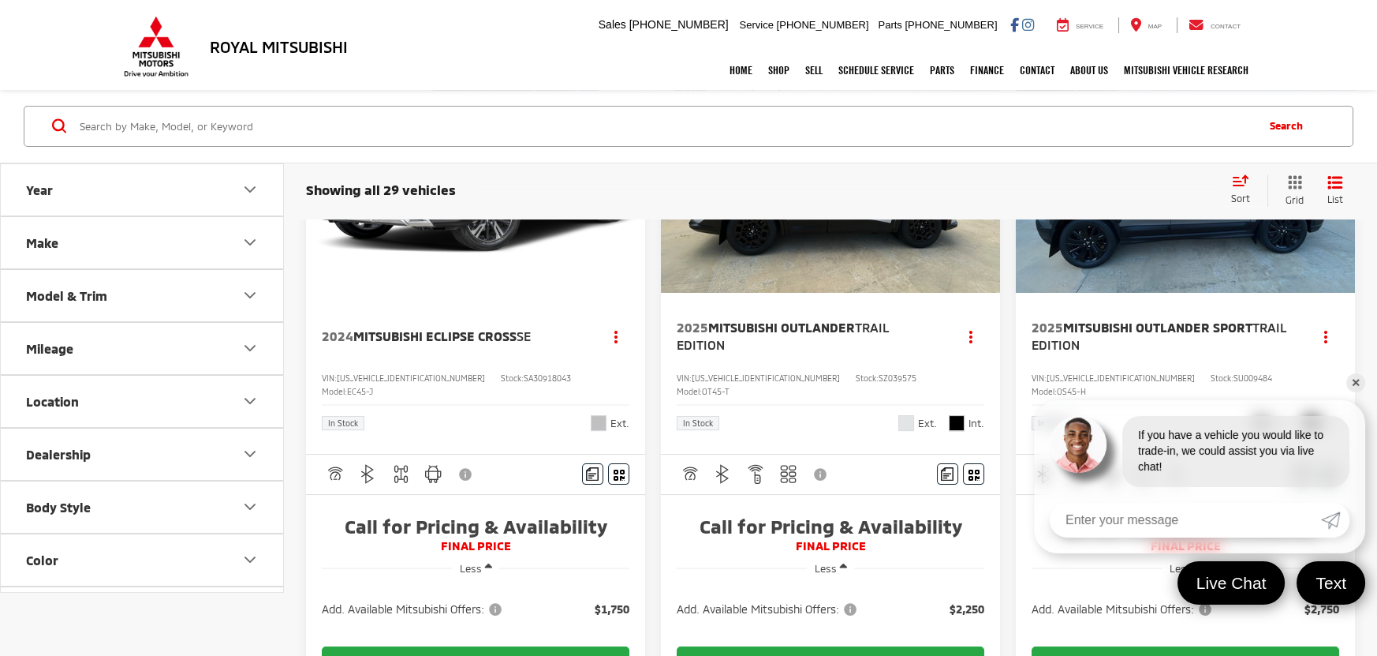
scroll to position [1135, 0]
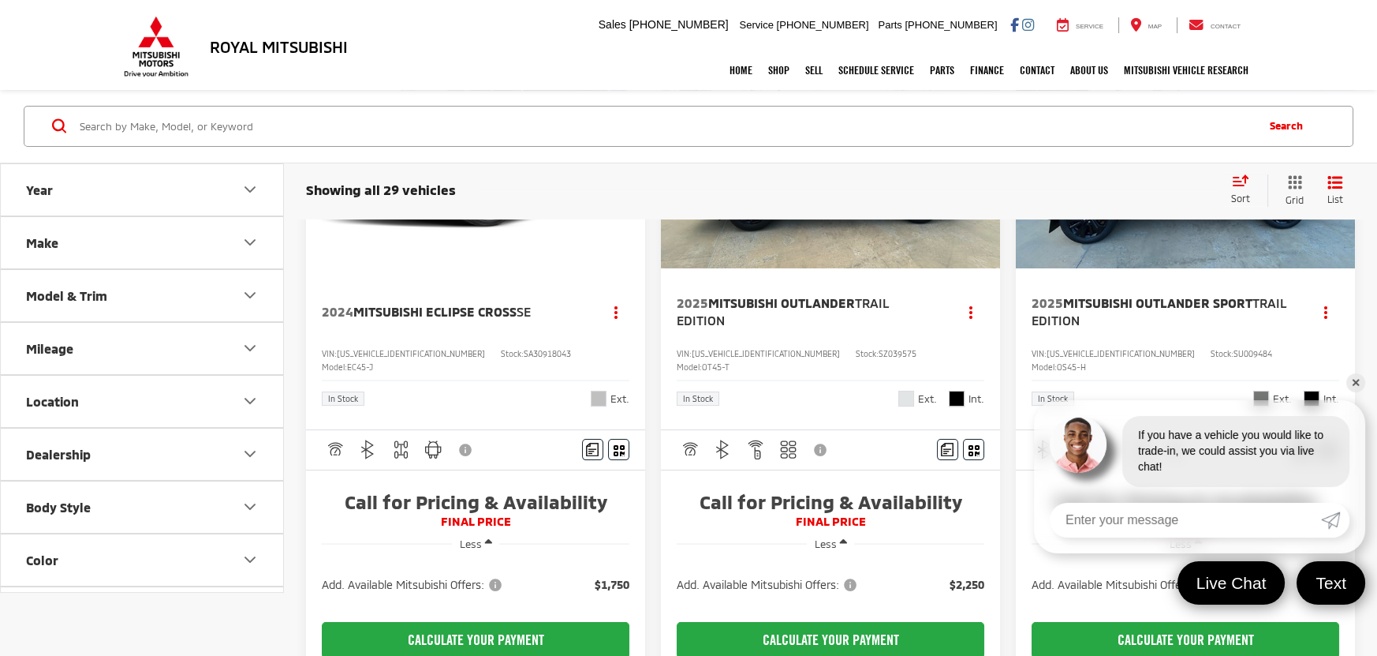
click at [120, 286] on button "Model & Trim" at bounding box center [143, 295] width 284 height 51
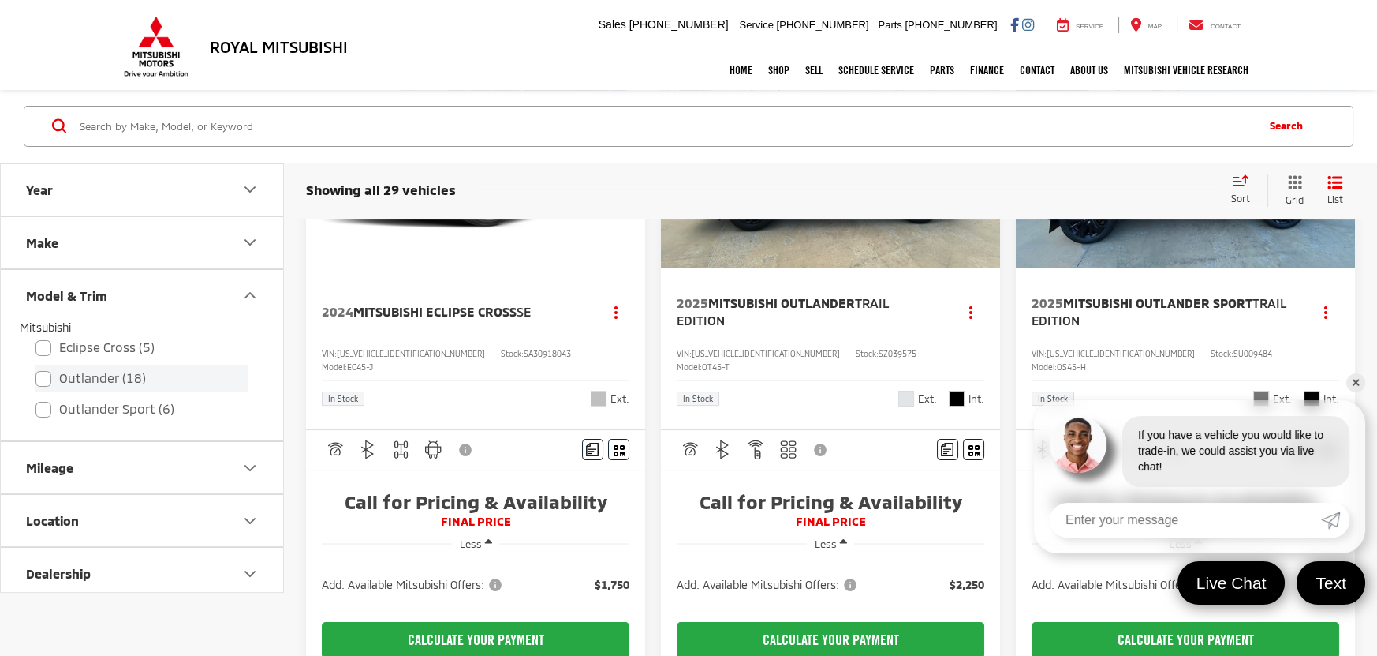
click at [119, 376] on label "Outlander (18)" at bounding box center [142, 379] width 213 height 28
click at [36, 369] on input "Outlander (18)" at bounding box center [36, 368] width 1 height 1
checkbox input "true"
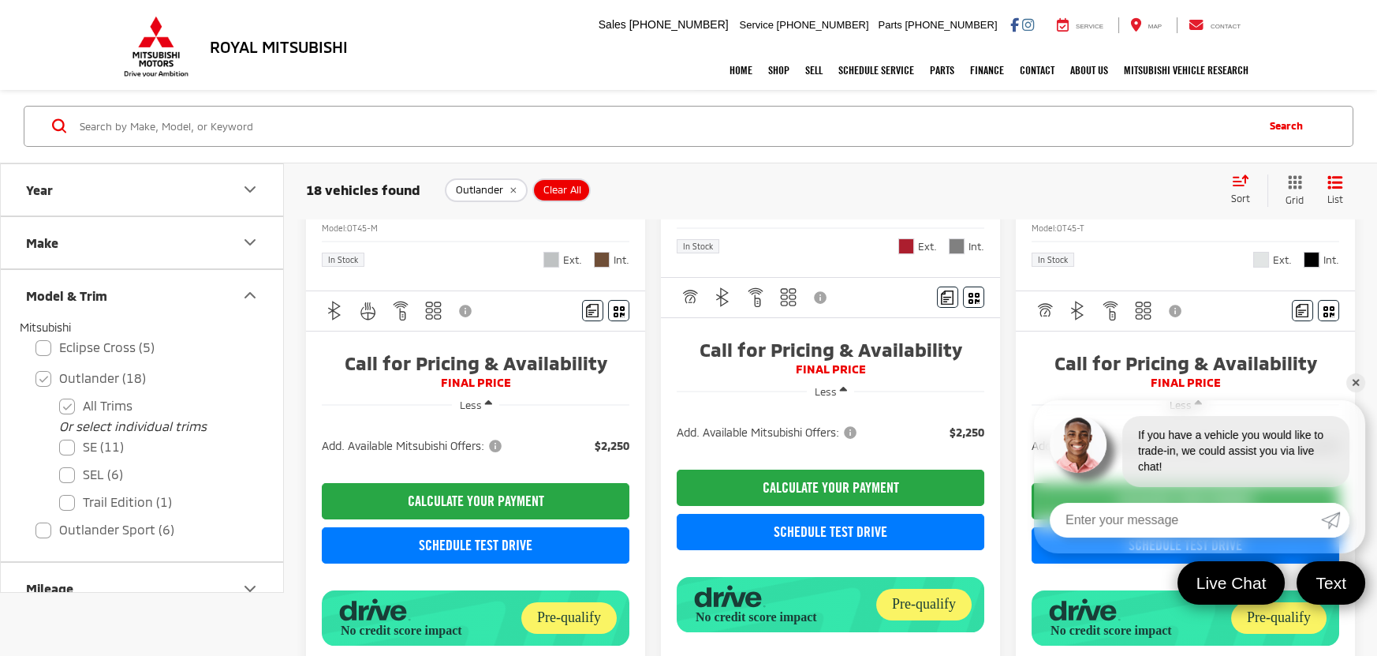
scroll to position [412, 0]
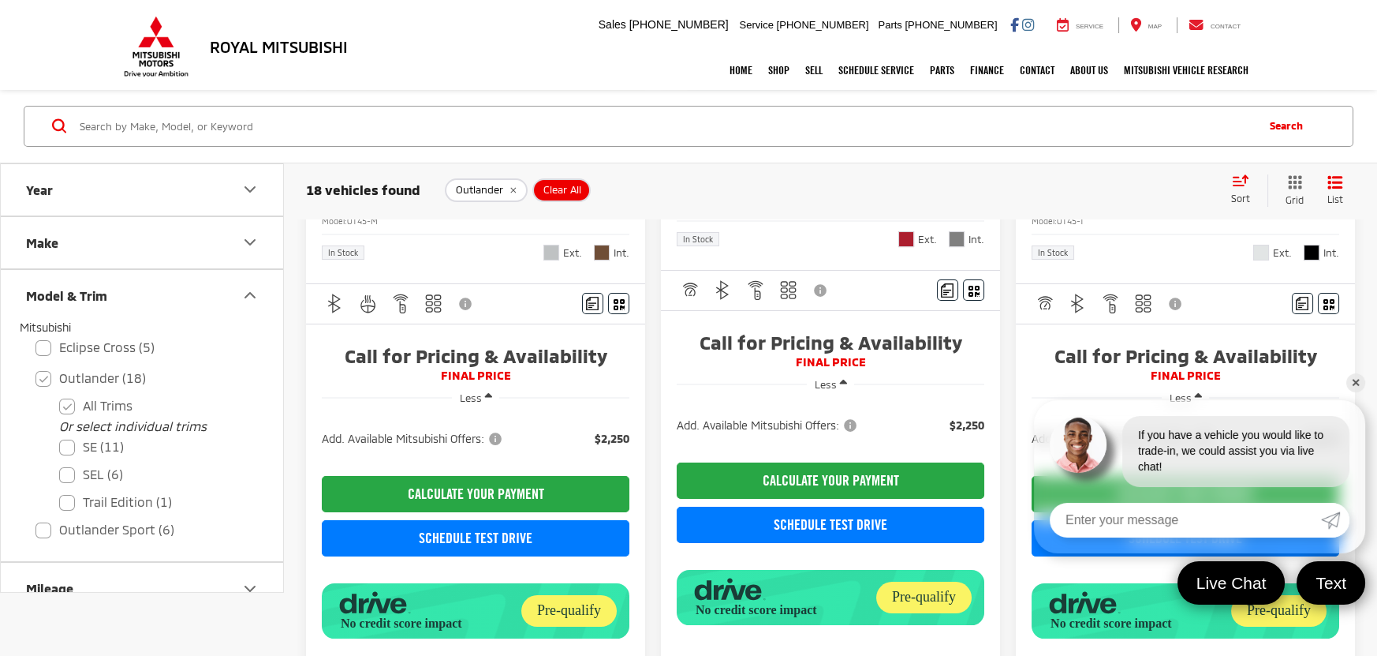
click at [1361, 384] on link "✕" at bounding box center [1356, 382] width 19 height 19
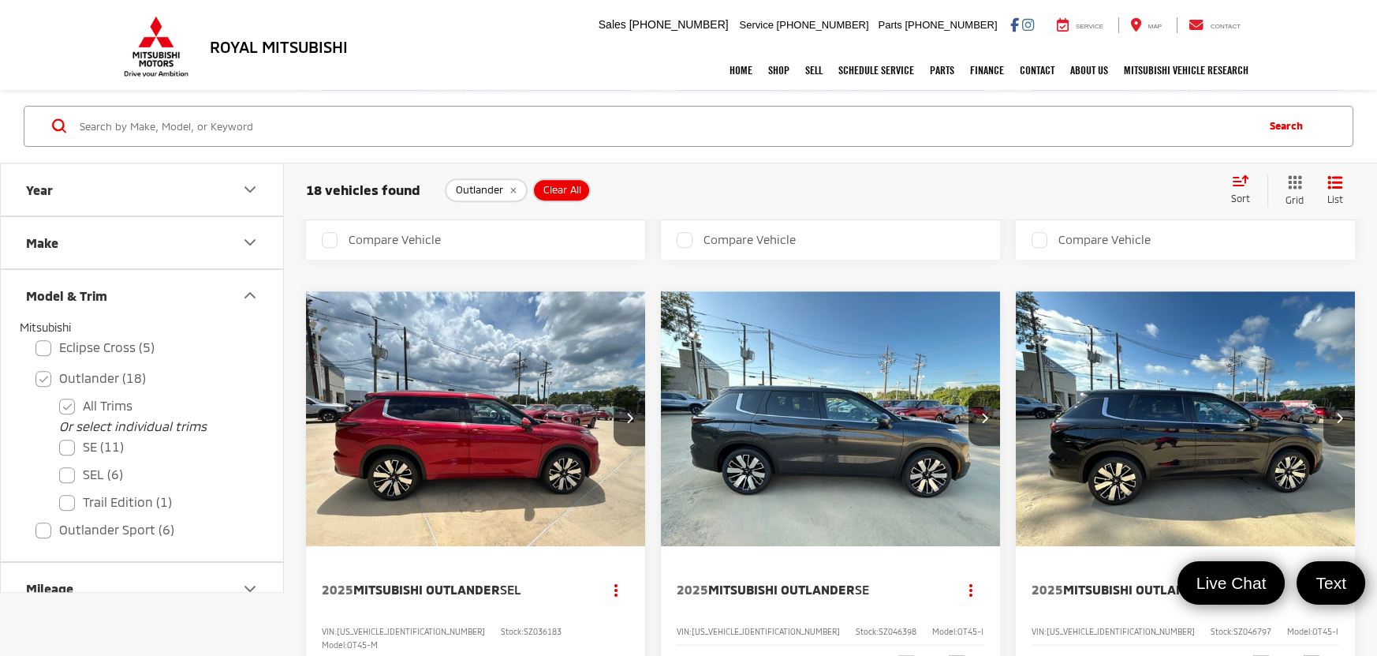
scroll to position [1833, 0]
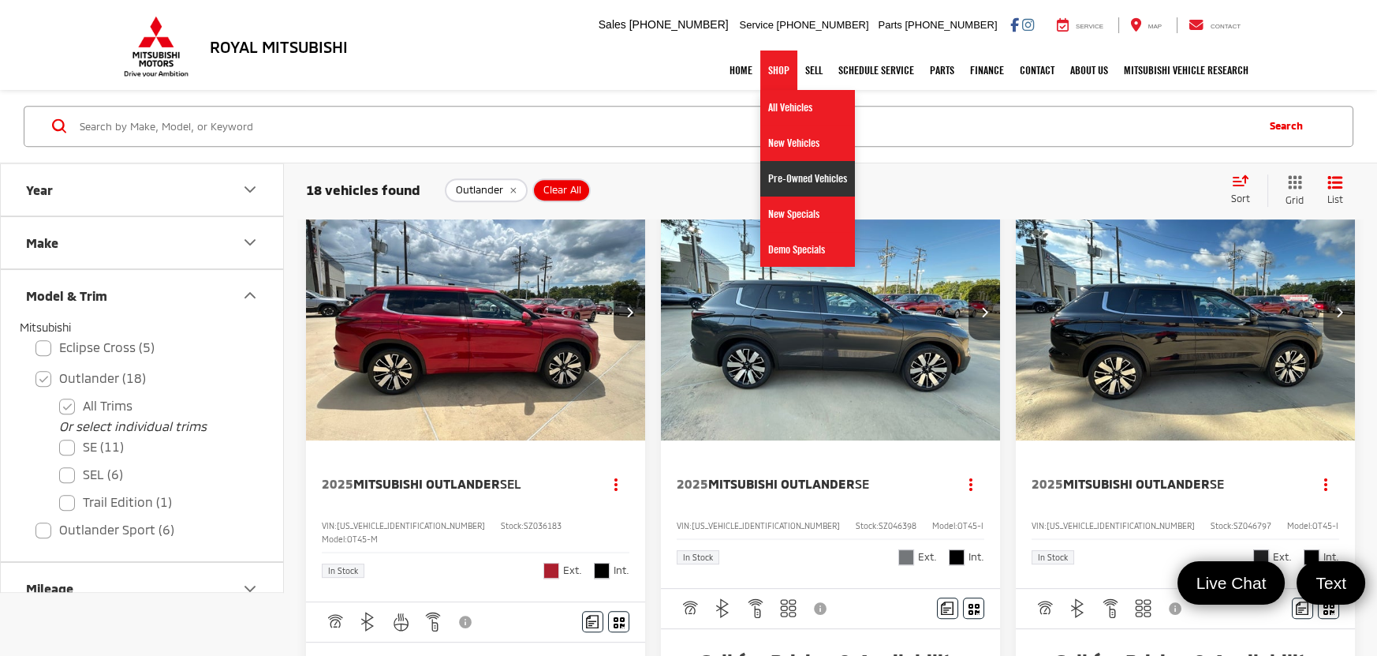
click at [805, 185] on link "Pre-Owned Vehicles" at bounding box center [807, 179] width 95 height 36
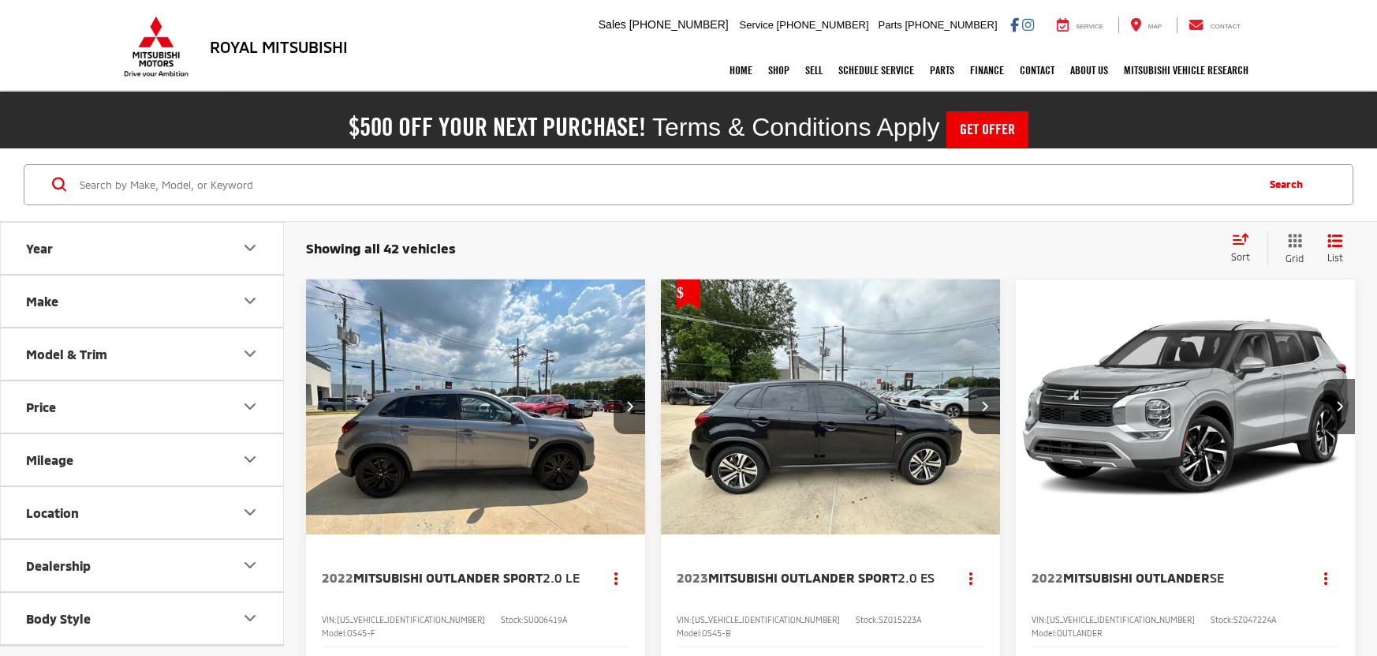
click at [127, 349] on button "Model & Trim" at bounding box center [143, 353] width 284 height 51
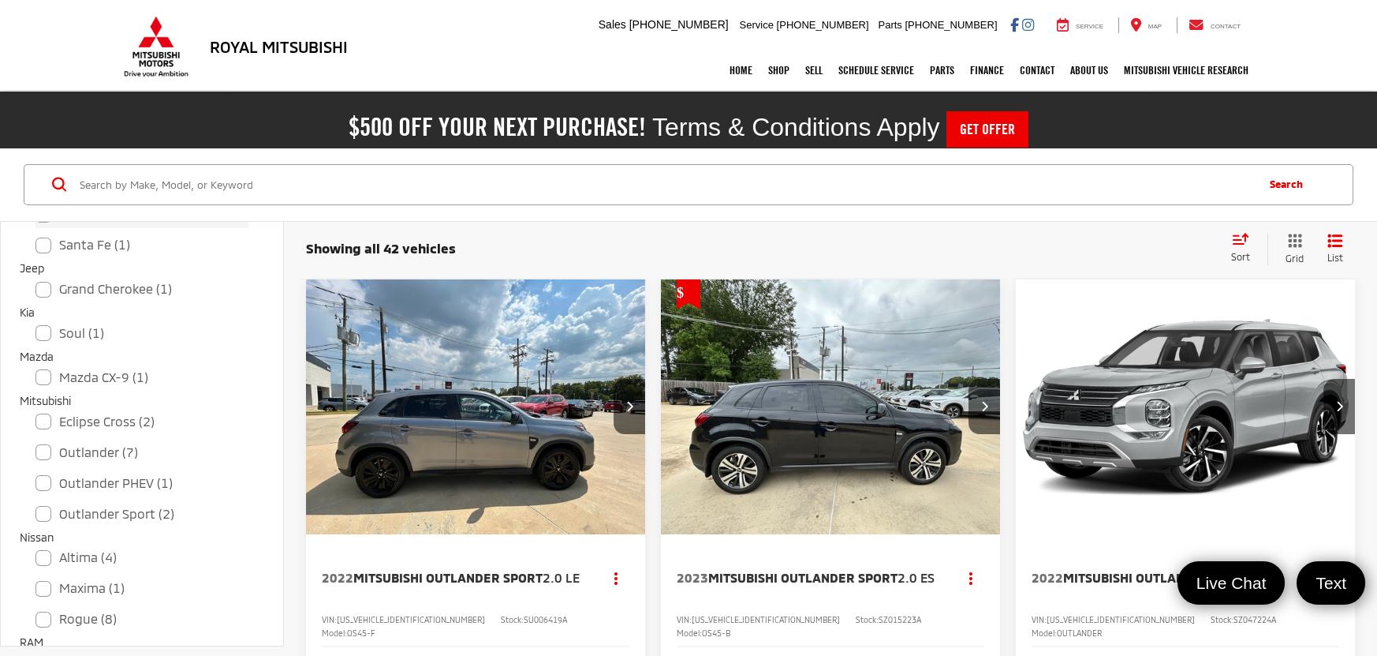
scroll to position [496, 0]
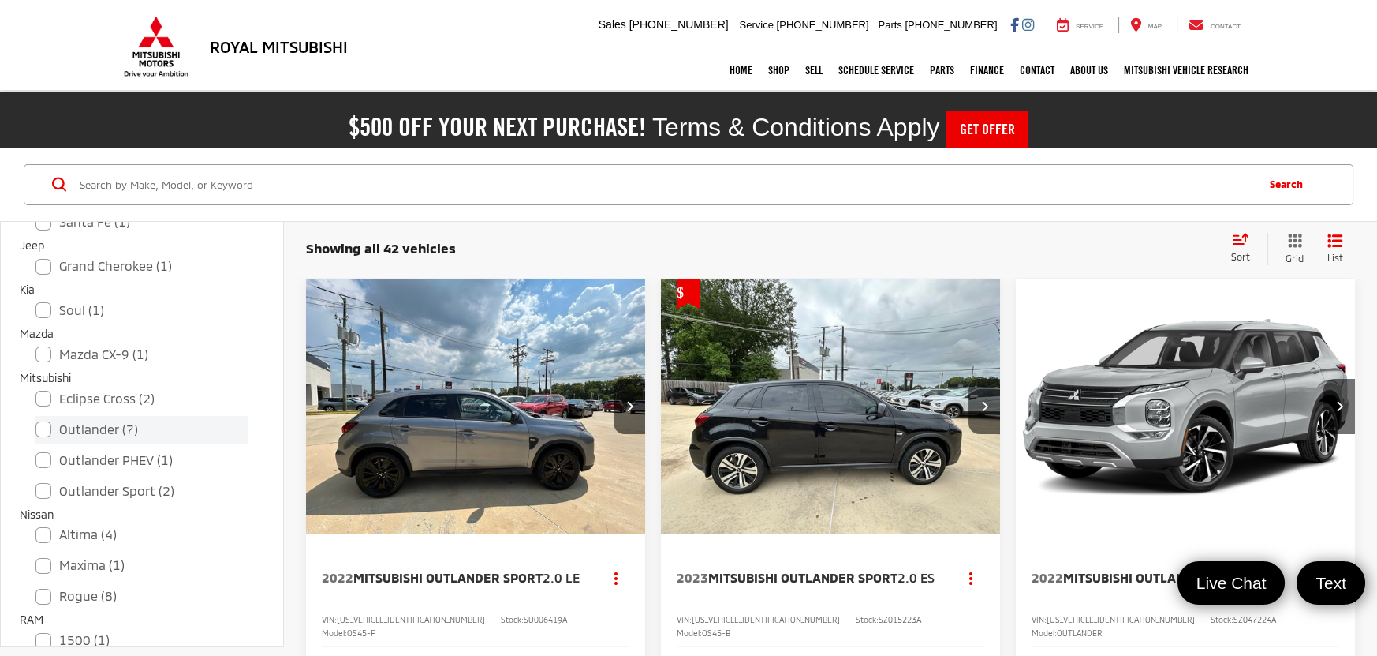
click at [118, 424] on label "Outlander (7)" at bounding box center [142, 430] width 213 height 28
click at [36, 420] on input "Outlander (7)" at bounding box center [36, 419] width 1 height 1
checkbox input "true"
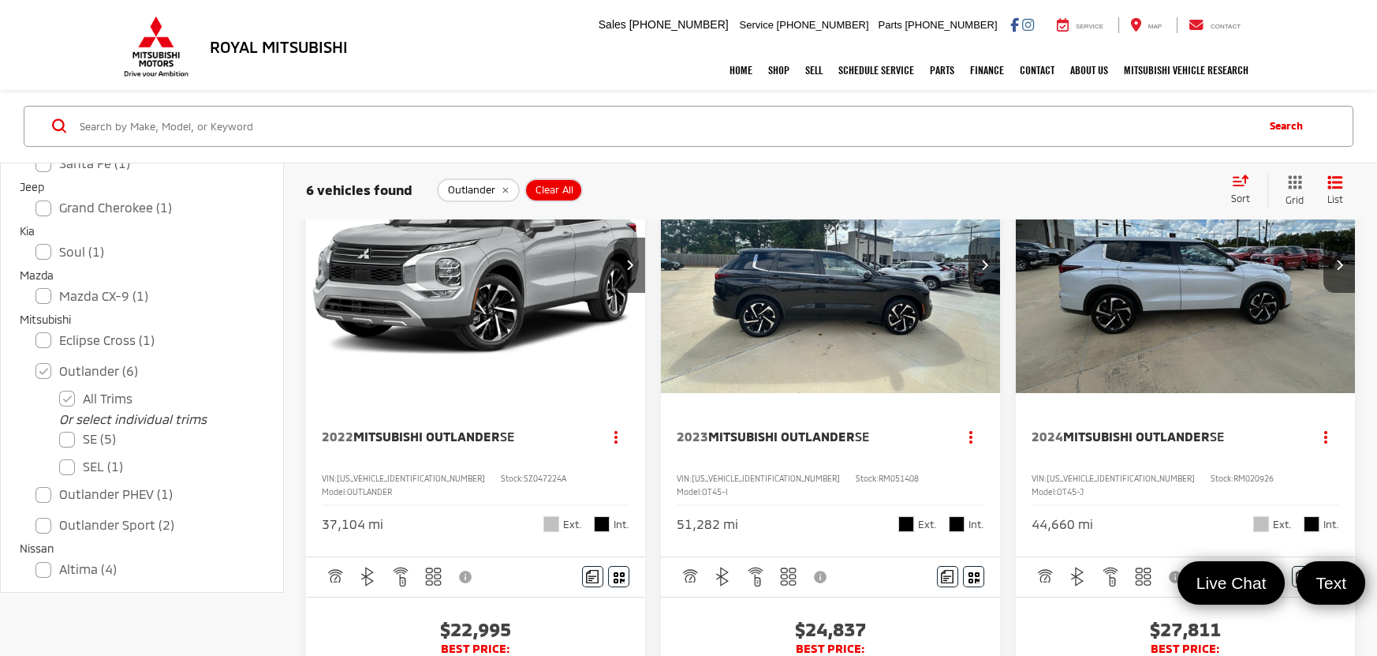
scroll to position [212, 0]
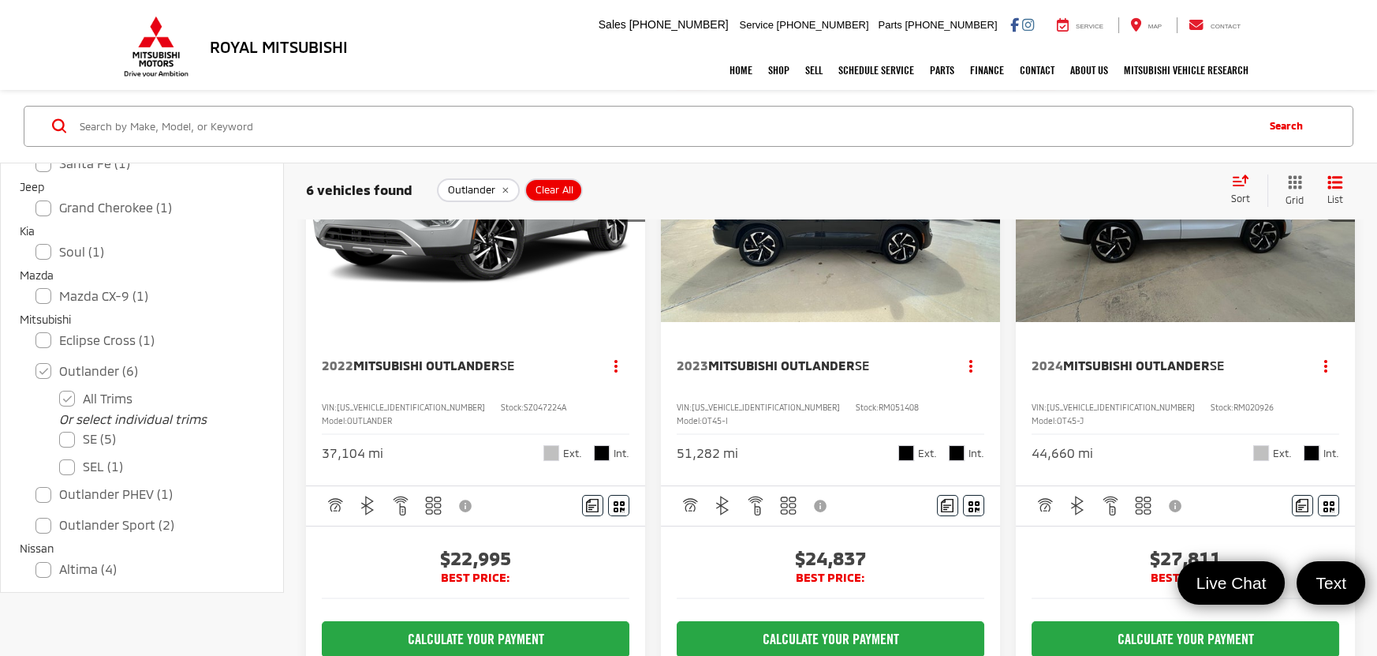
click at [809, 284] on img "2023 Mitsubishi Outlander SE 0" at bounding box center [831, 195] width 342 height 256
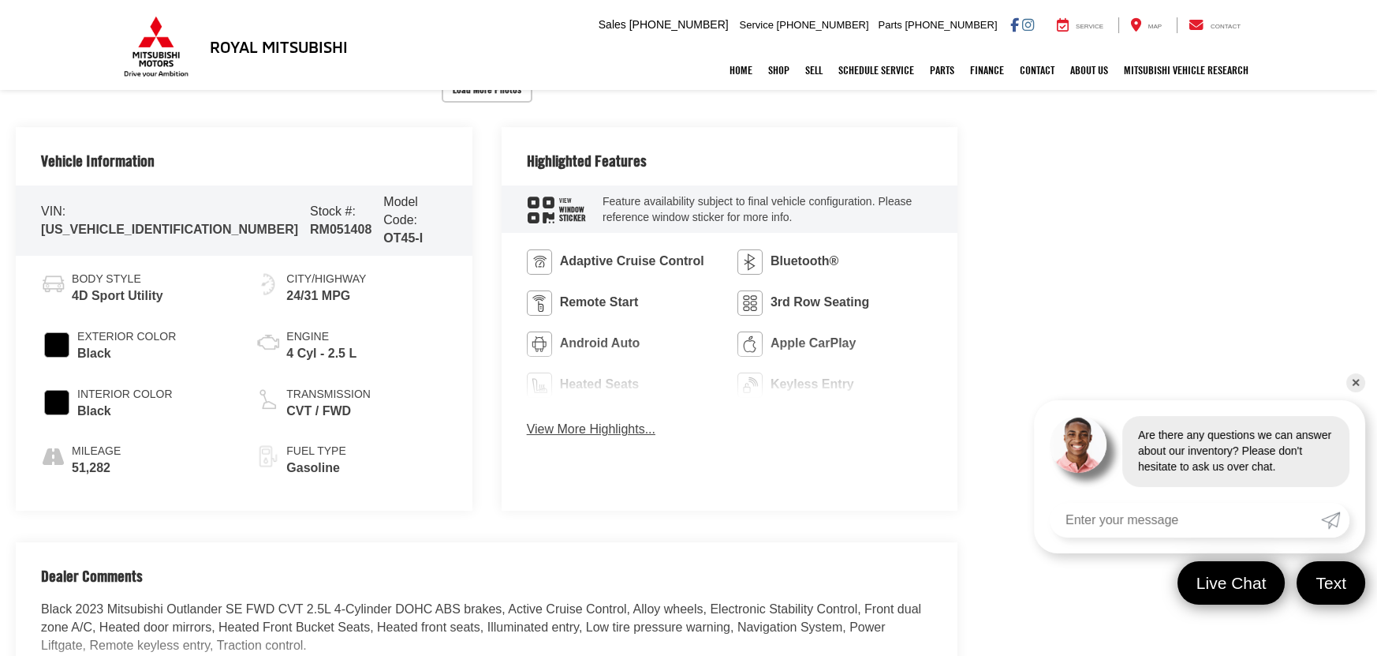
scroll to position [780, 0]
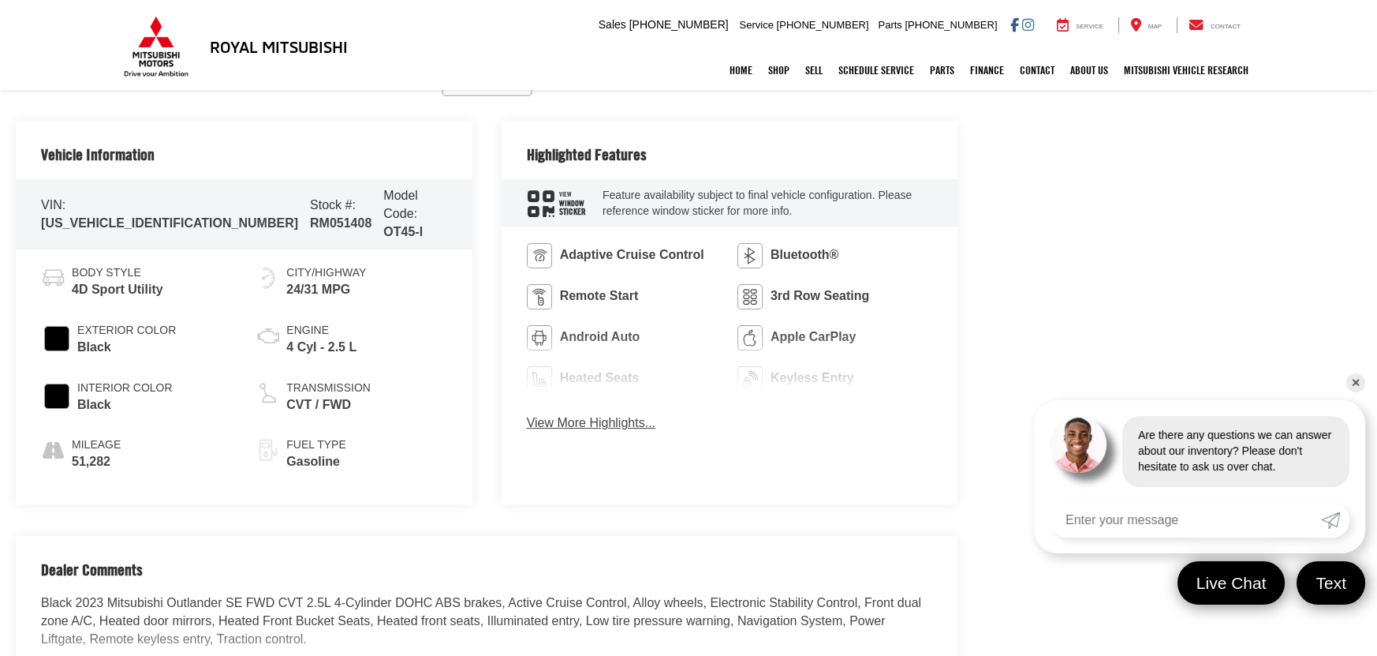
click at [577, 412] on div "Adaptive Cruise Control Bluetooth® Remote Start 3rd Row Seating Android Auto Ap…" at bounding box center [730, 341] width 457 height 231
click at [577, 420] on button "View More Highlights..." at bounding box center [591, 423] width 129 height 18
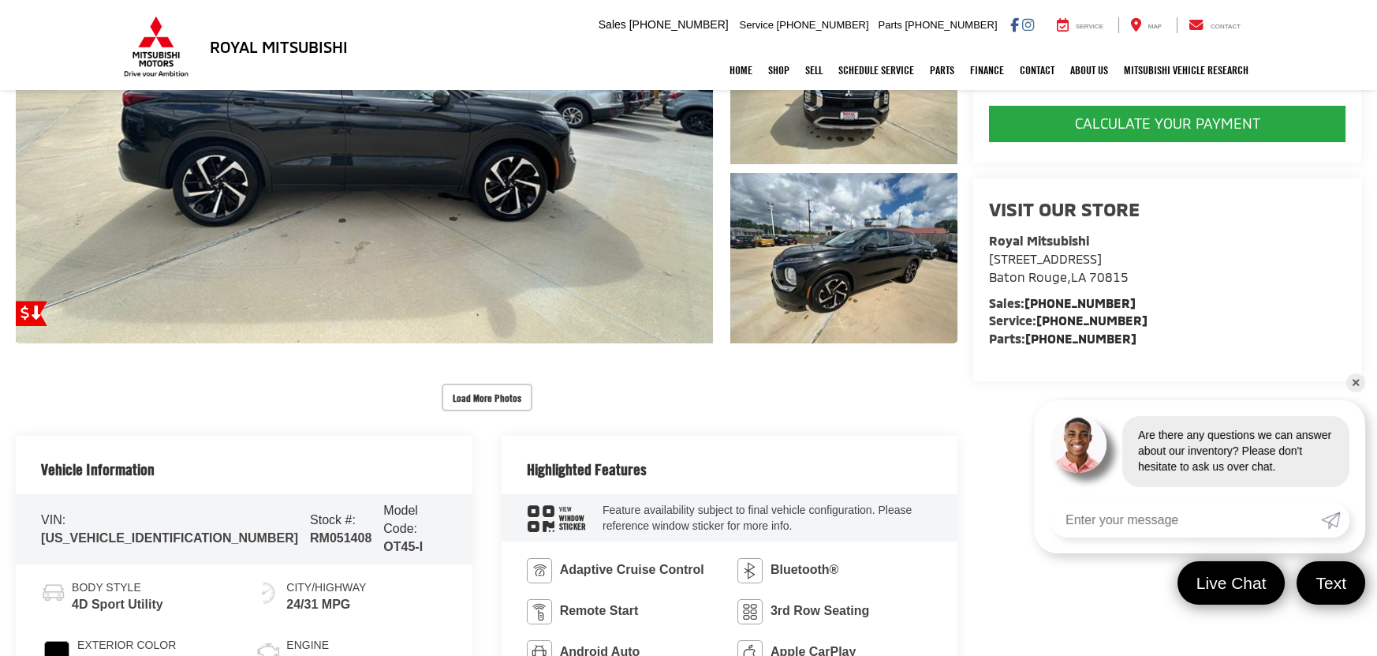
scroll to position [567, 0]
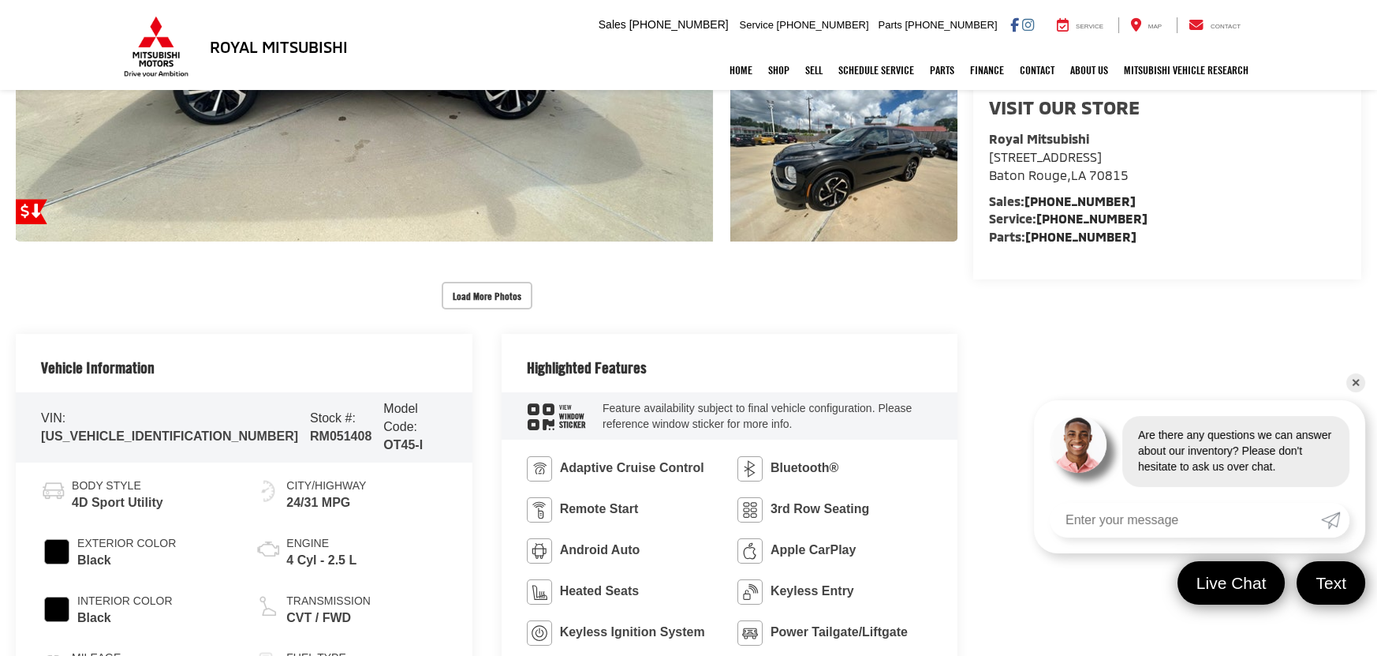
click at [550, 417] on icon "window sticker" at bounding box center [541, 416] width 27 height 26
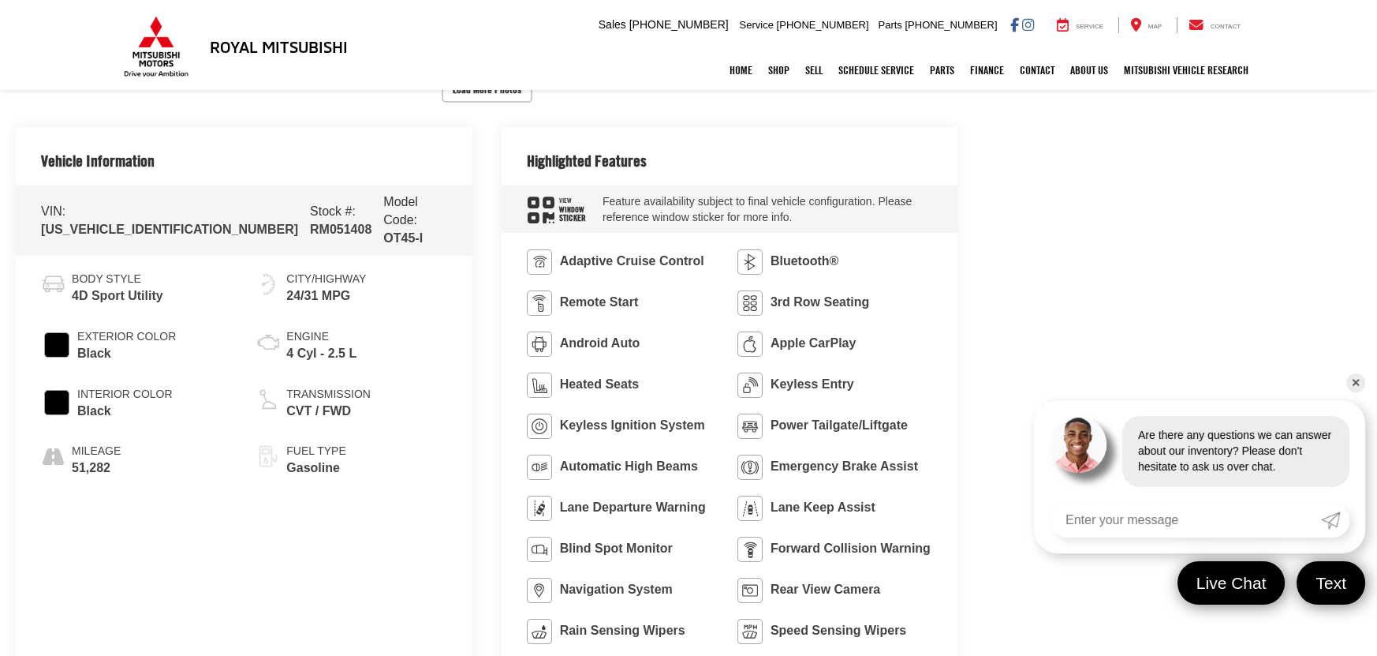
scroll to position [780, 0]
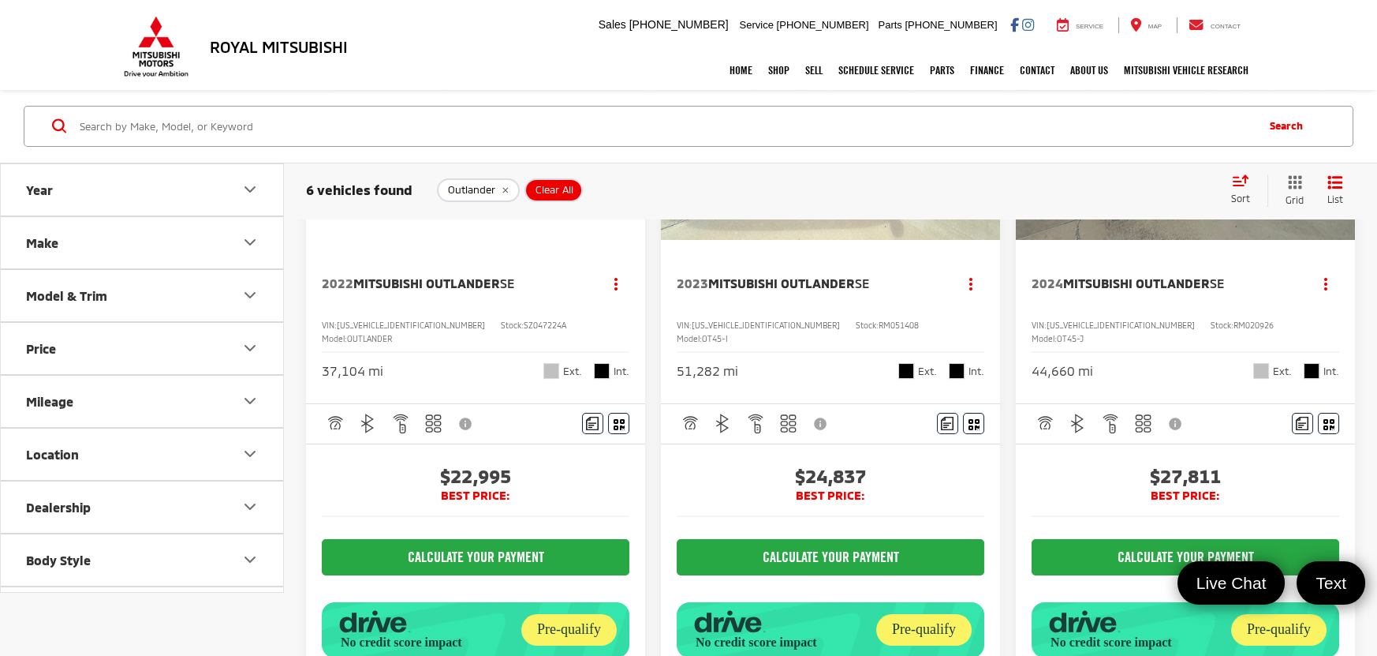
click at [1185, 289] on span "Mitsubishi Outlander" at bounding box center [1136, 282] width 147 height 15
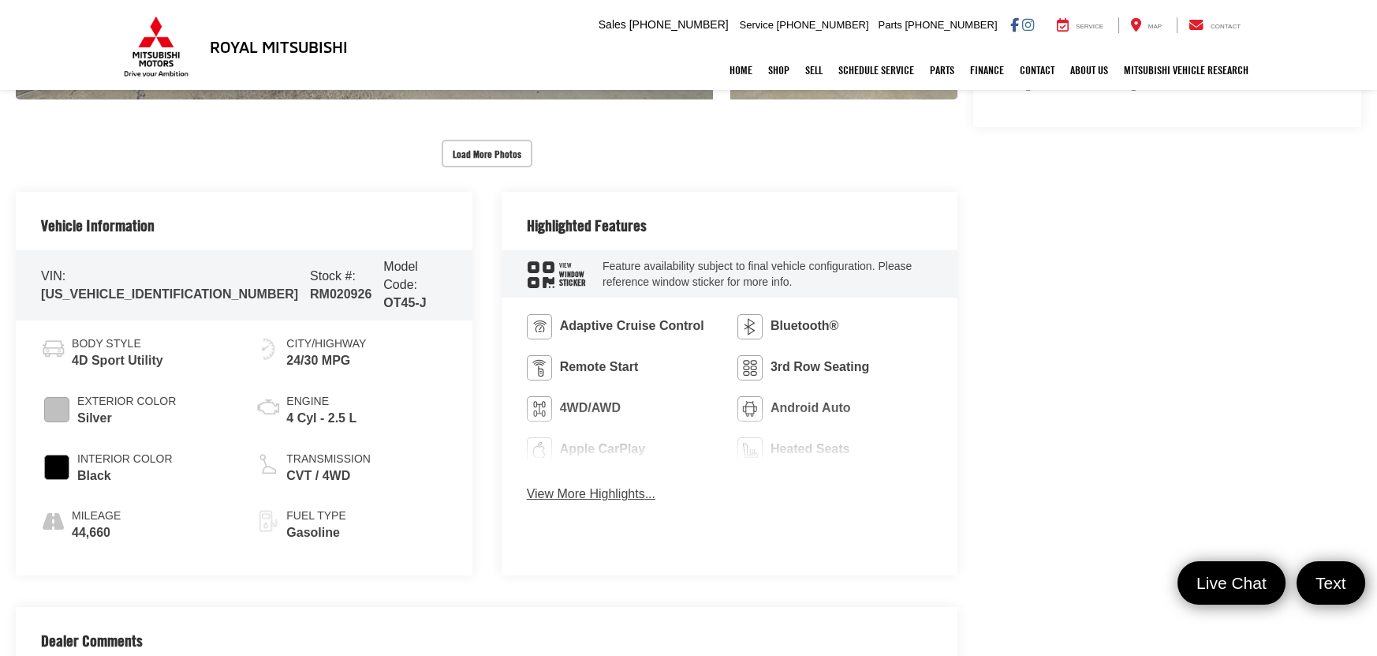
click at [615, 503] on div "Adaptive Cruise Control Bluetooth® Remote Start 3rd Row Seating 4WD/AWD Android…" at bounding box center [730, 412] width 457 height 231
click at [615, 495] on button "View More Highlights..." at bounding box center [591, 494] width 129 height 18
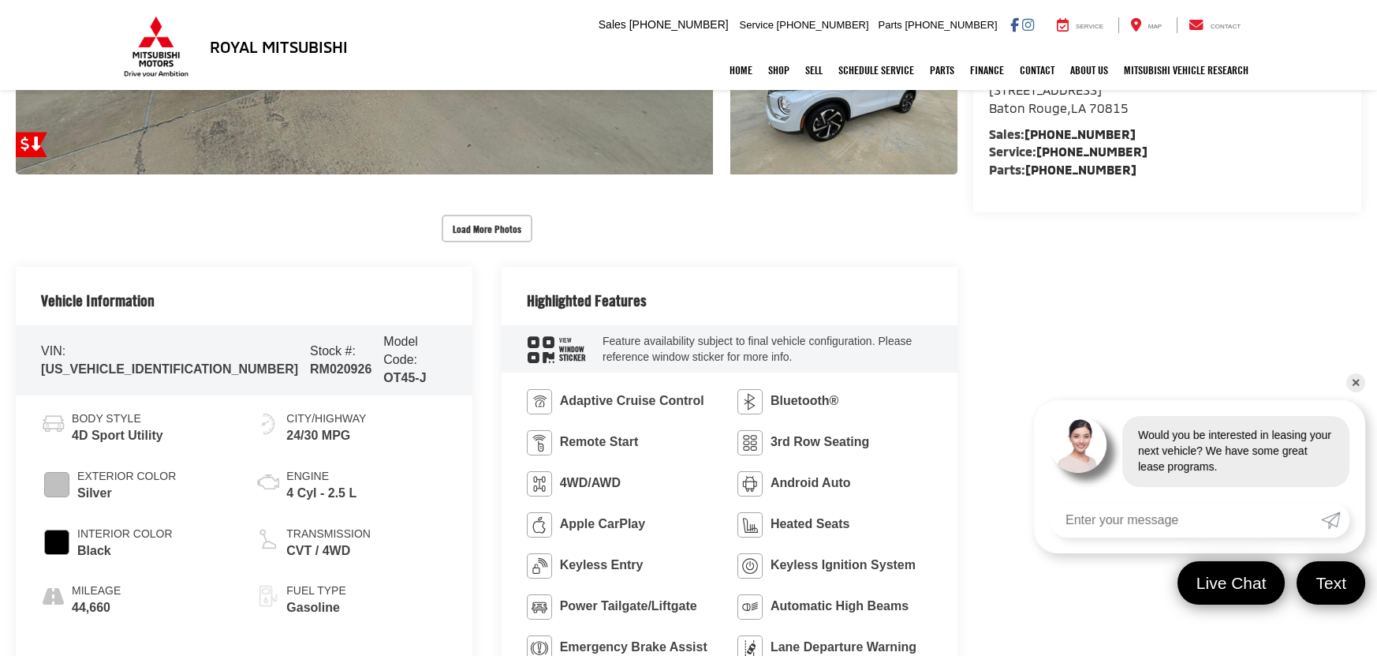
scroll to position [638, 0]
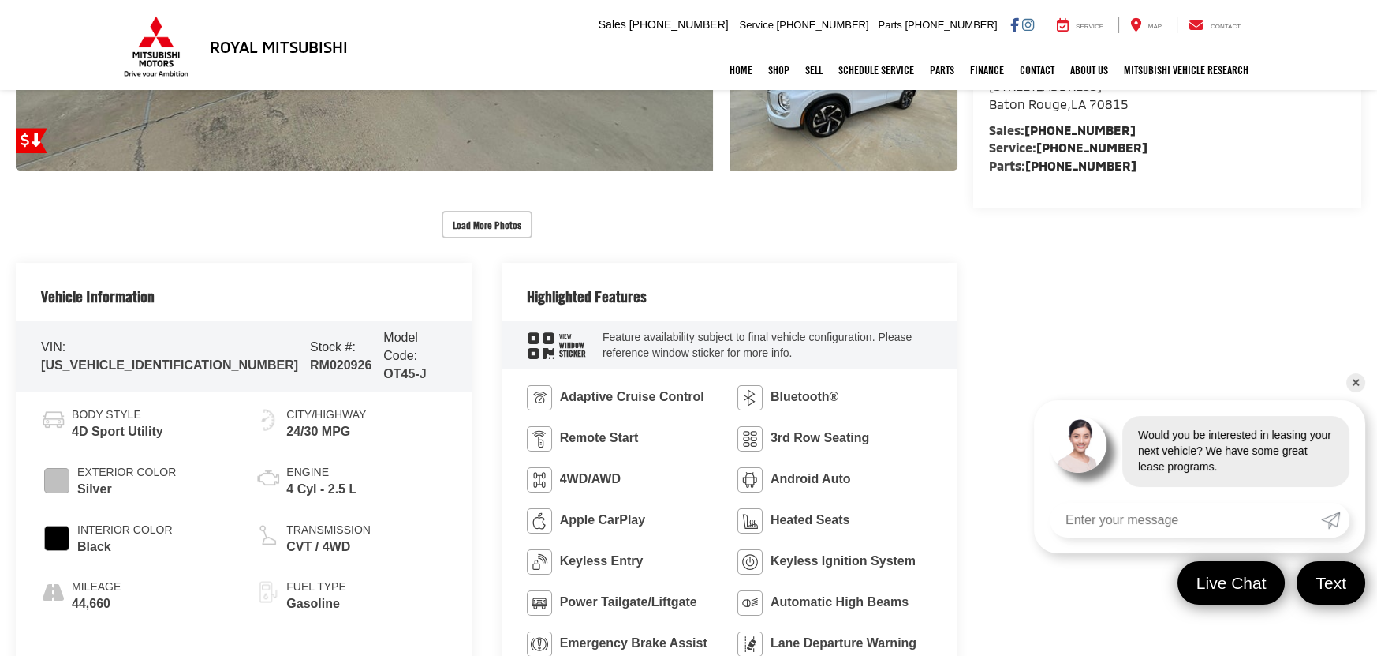
click at [549, 350] on icon "window sticker" at bounding box center [541, 345] width 27 height 26
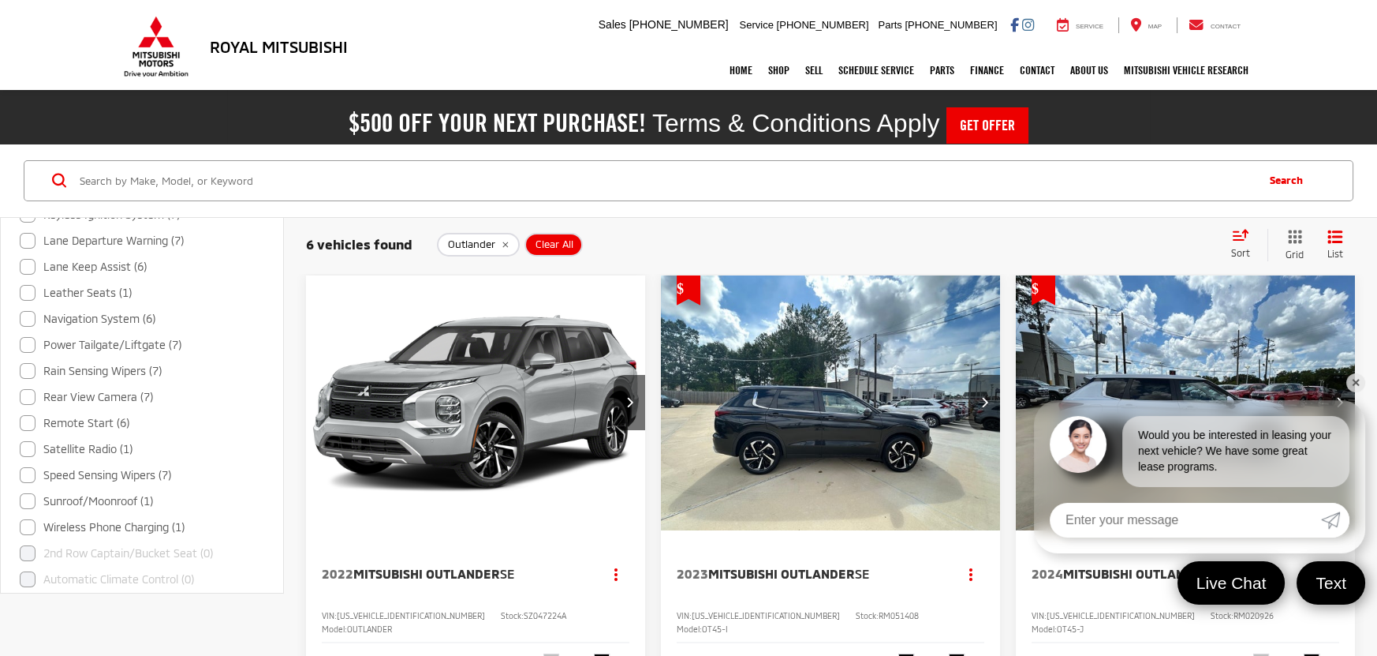
scroll to position [1206, 0]
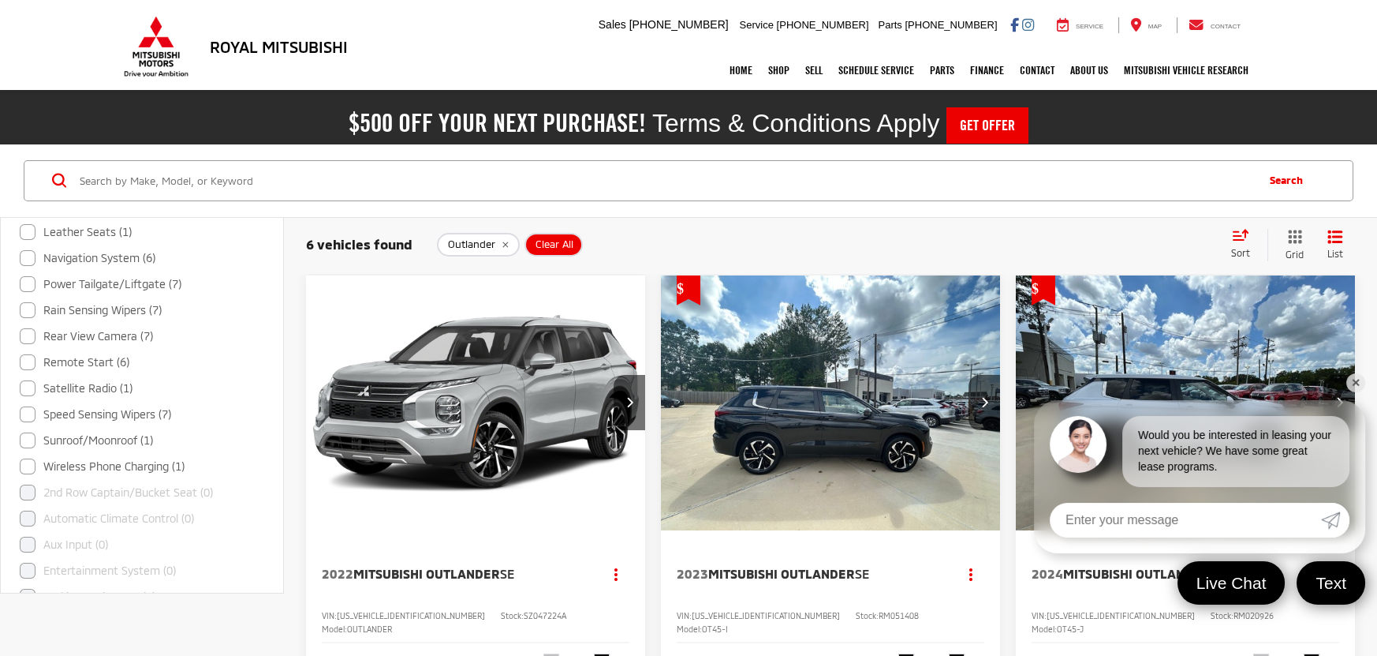
click at [110, 436] on label "Sunroof/Moonroof (1)" at bounding box center [86, 441] width 133 height 26
checkbox input "true"
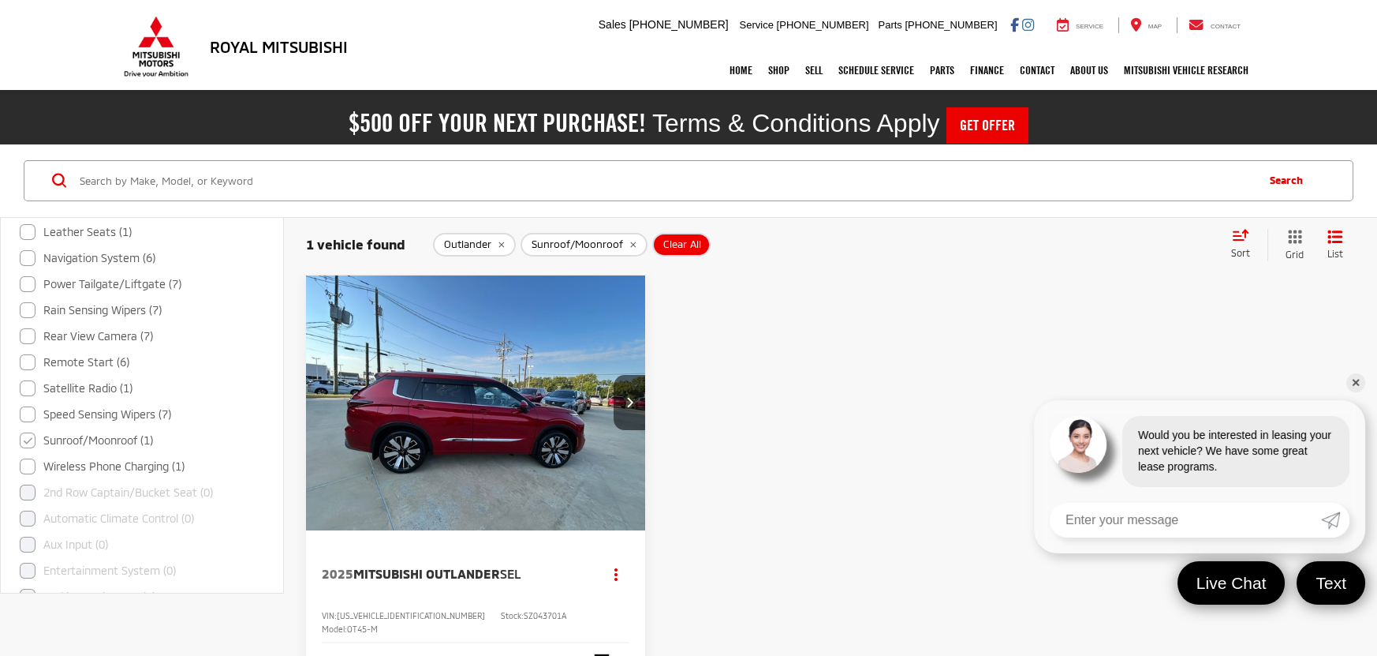
click at [540, 423] on img "2025 Mitsubishi Outlander SEL 0" at bounding box center [476, 403] width 342 height 256
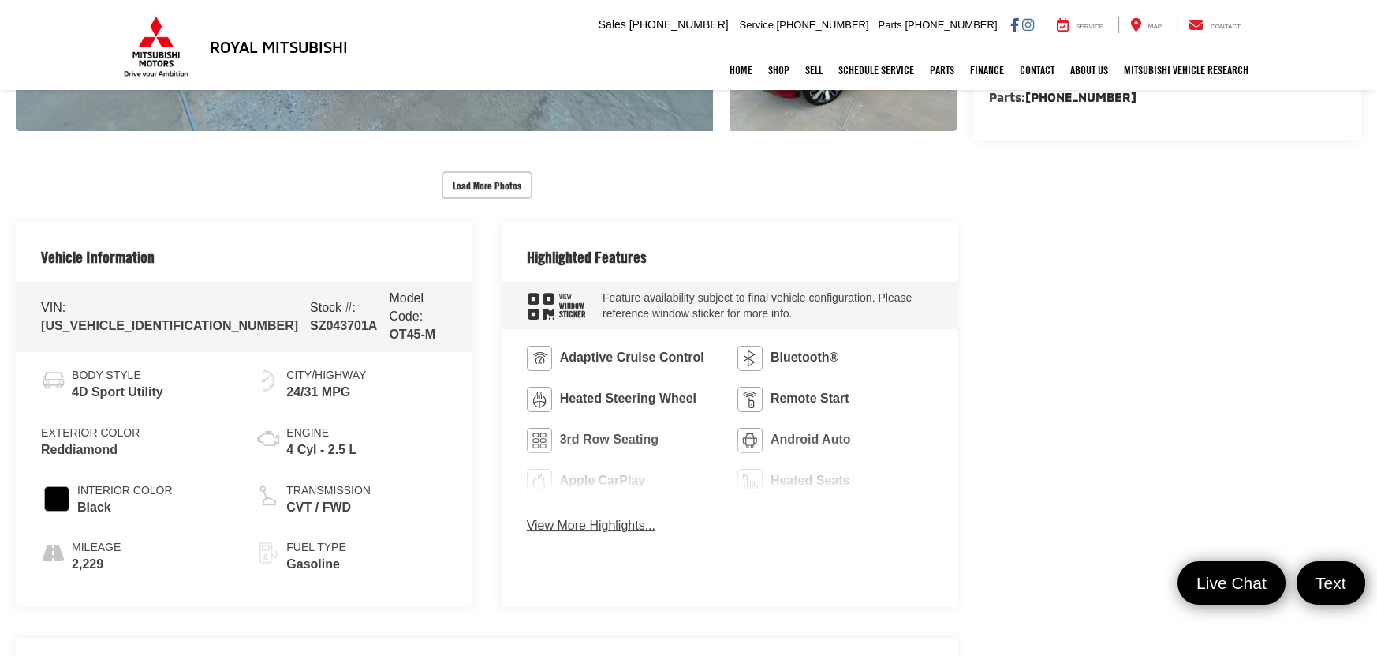
scroll to position [749, 0]
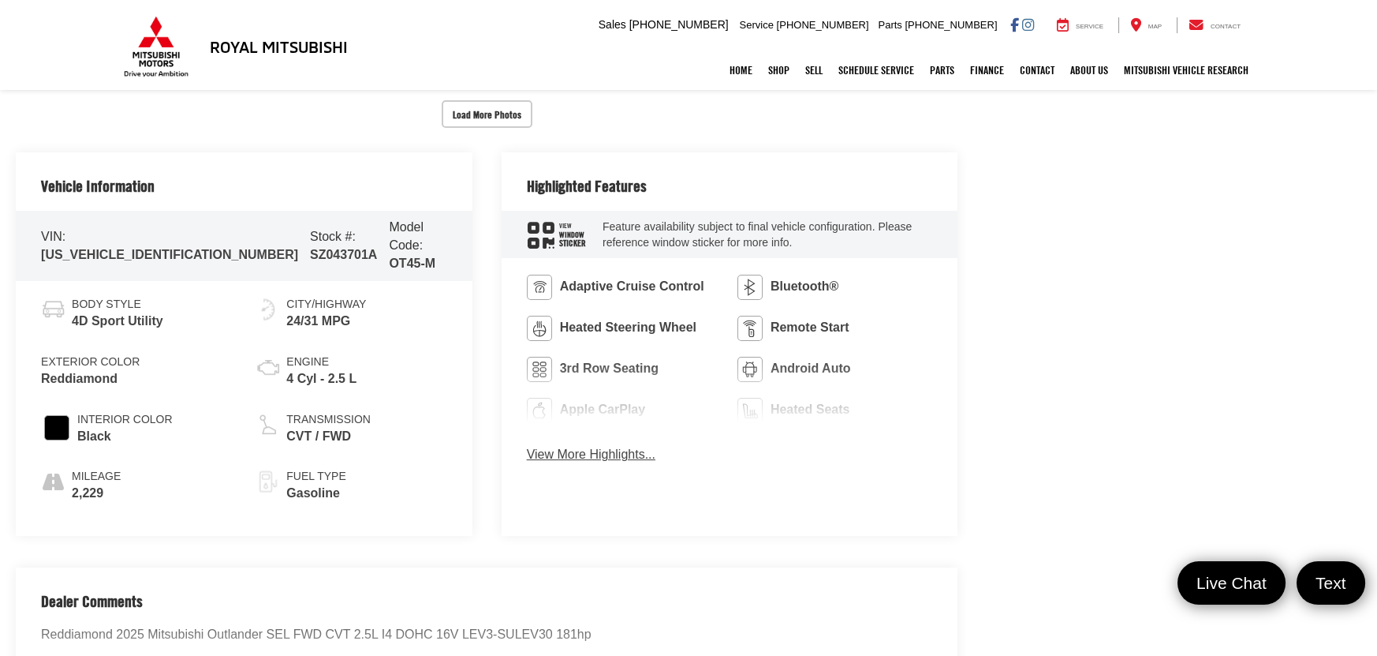
click at [618, 447] on button "View More Highlights..." at bounding box center [591, 455] width 129 height 18
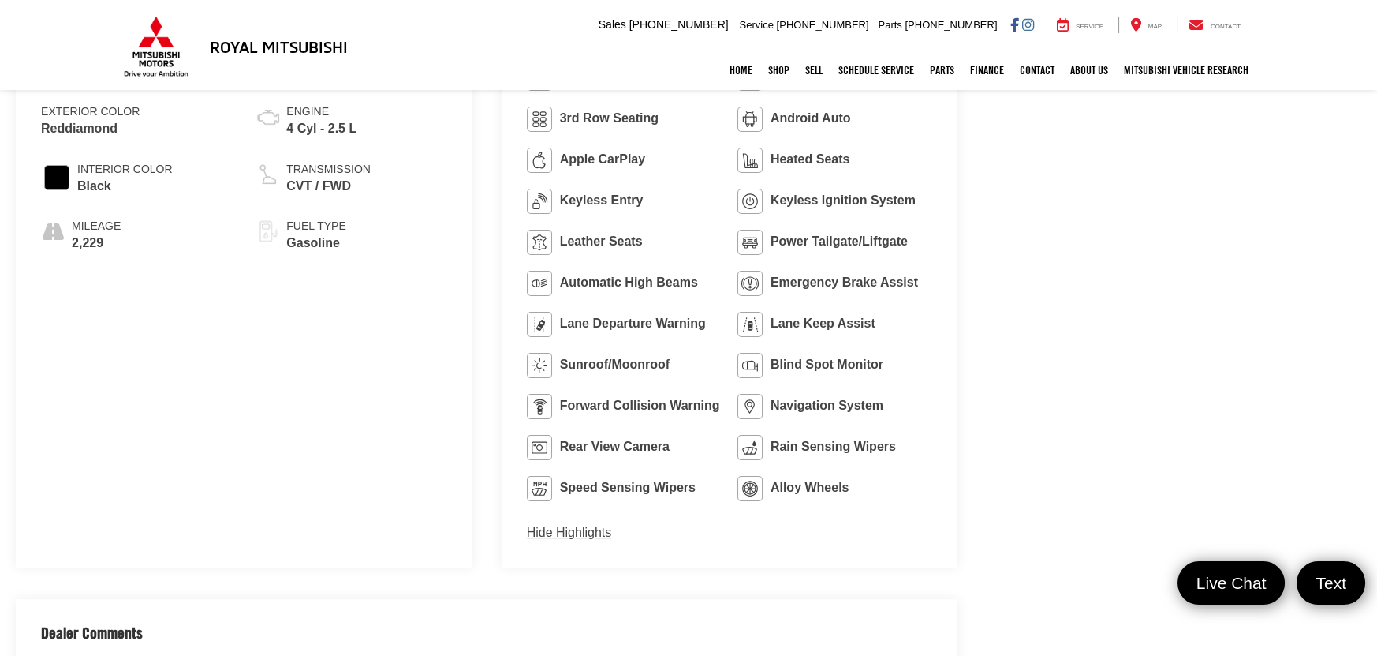
scroll to position [1033, 0]
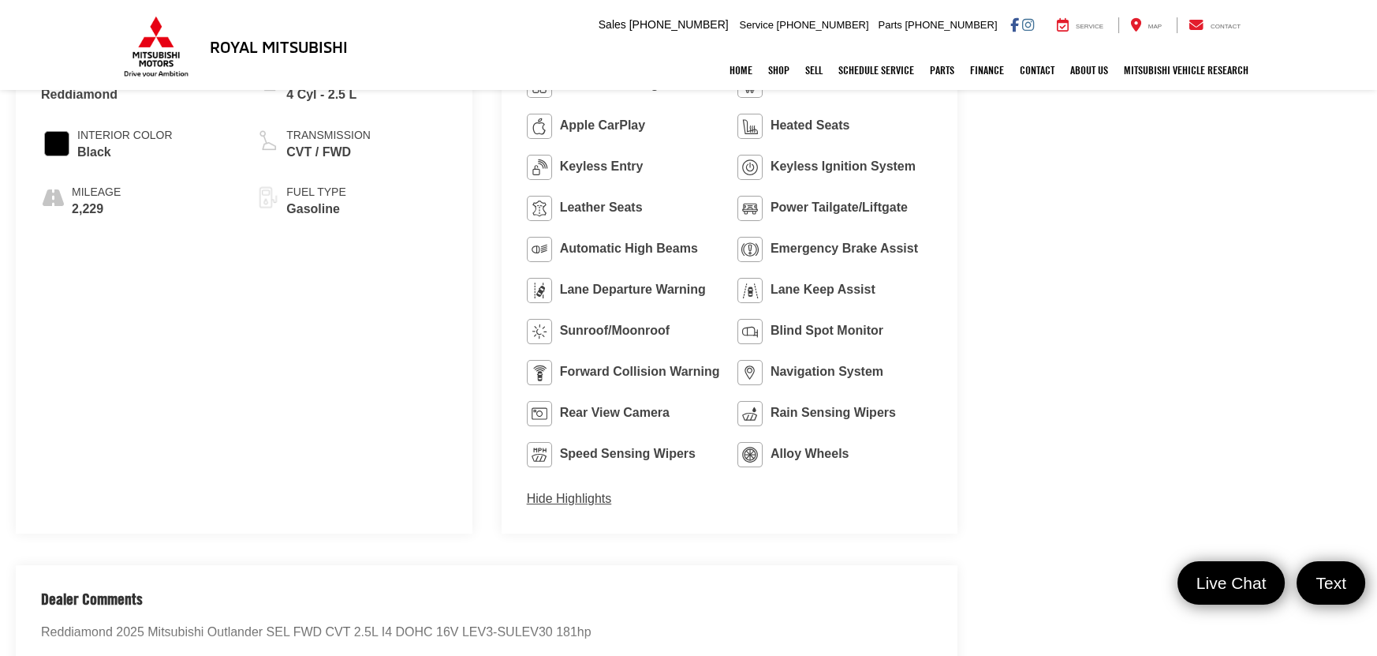
click at [644, 328] on span "Sunroof/Moonroof" at bounding box center [615, 331] width 110 height 18
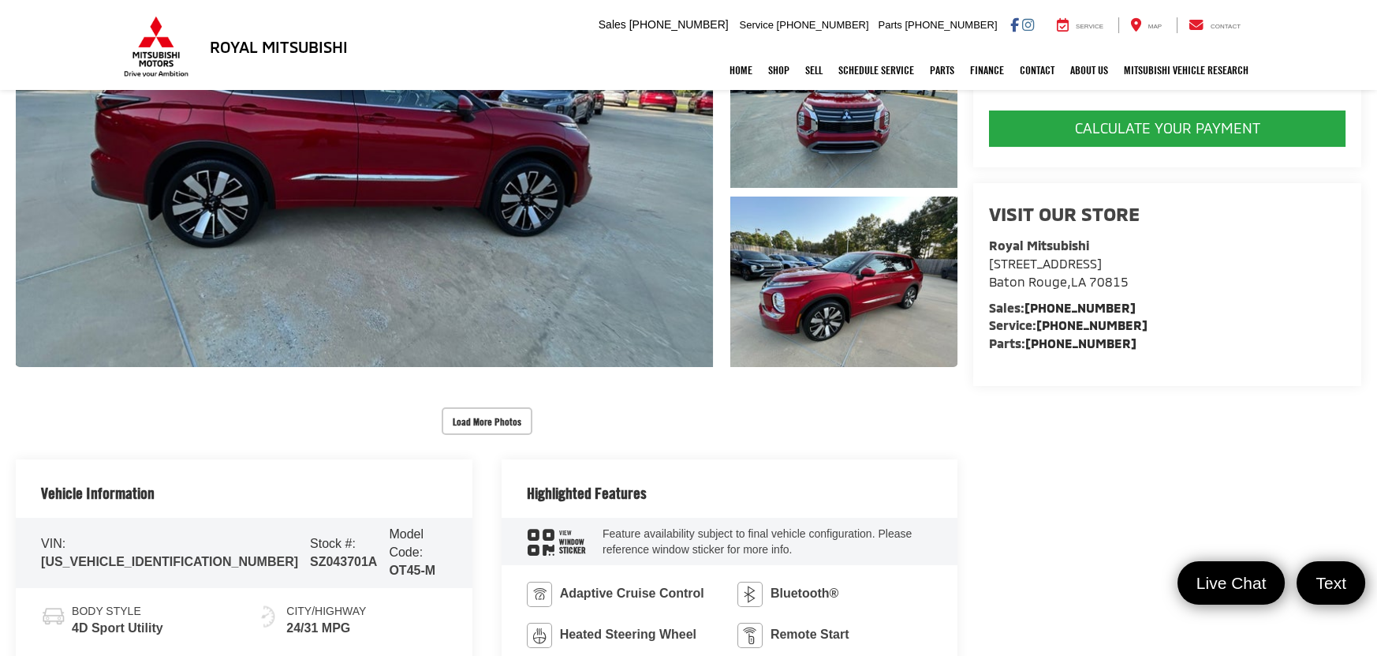
scroll to position [323, 0]
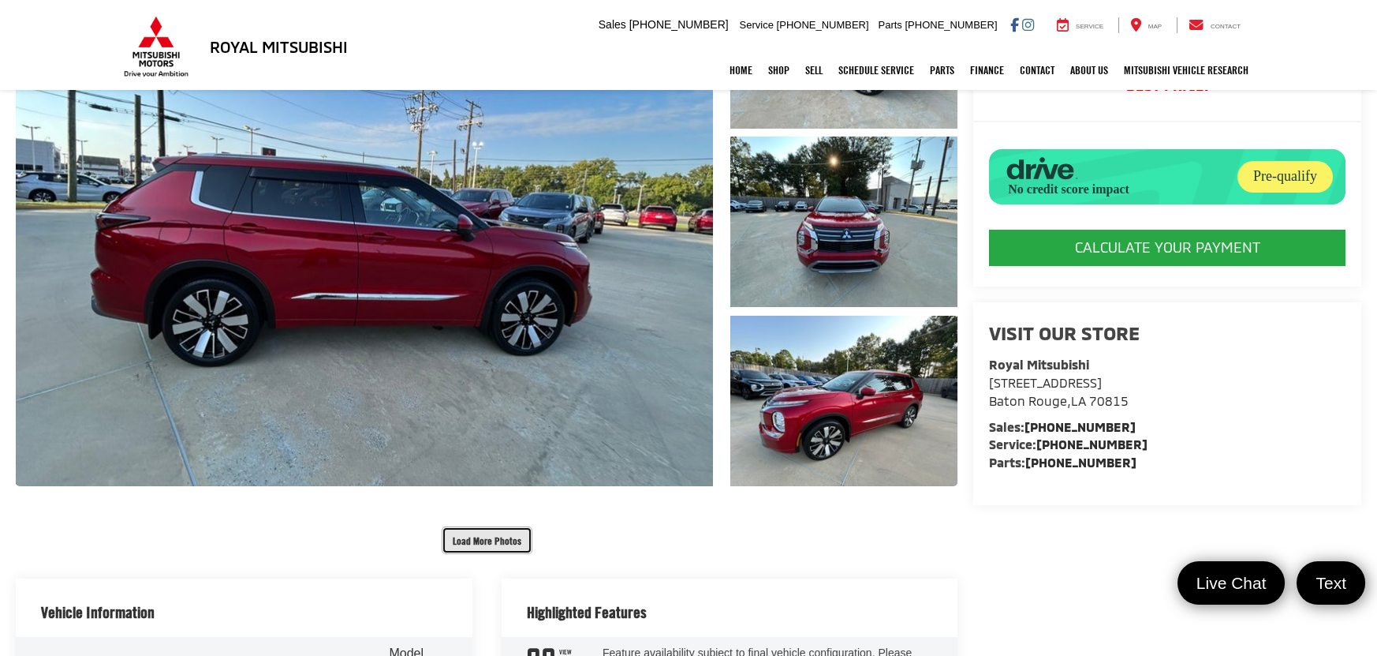
click at [513, 544] on button "Load More Photos" at bounding box center [487, 540] width 91 height 28
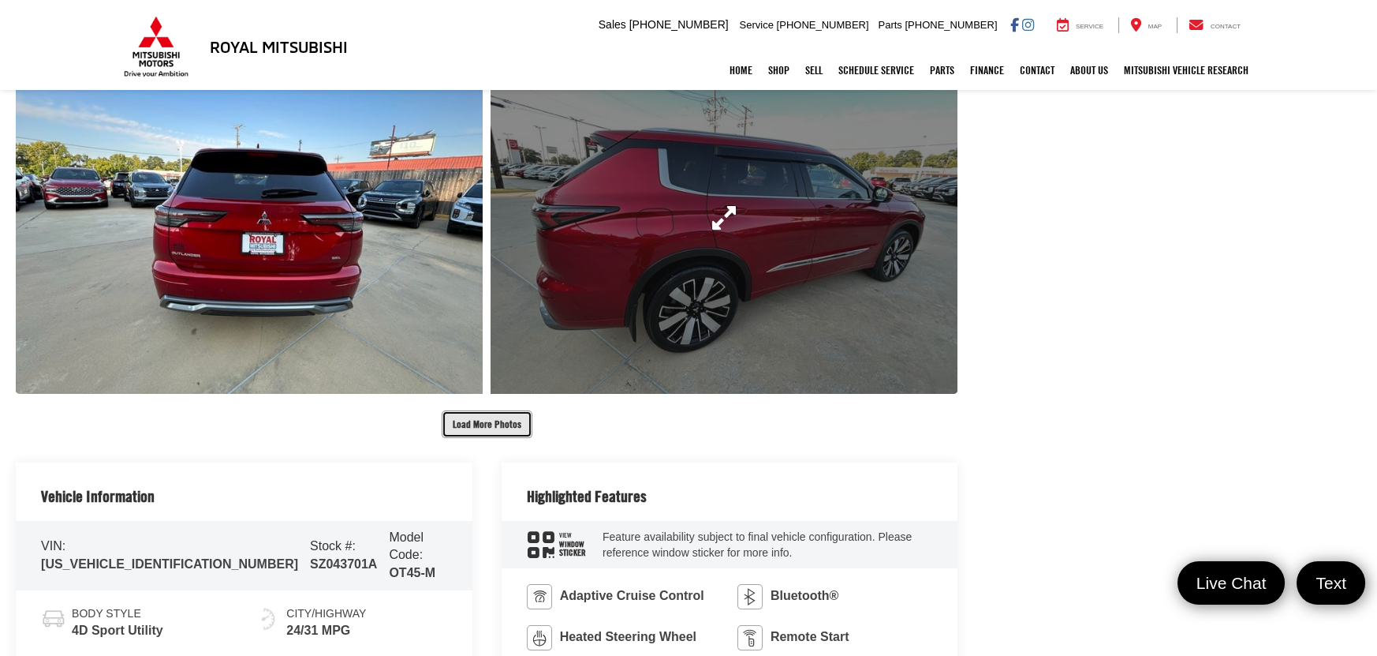
scroll to position [1175, 0]
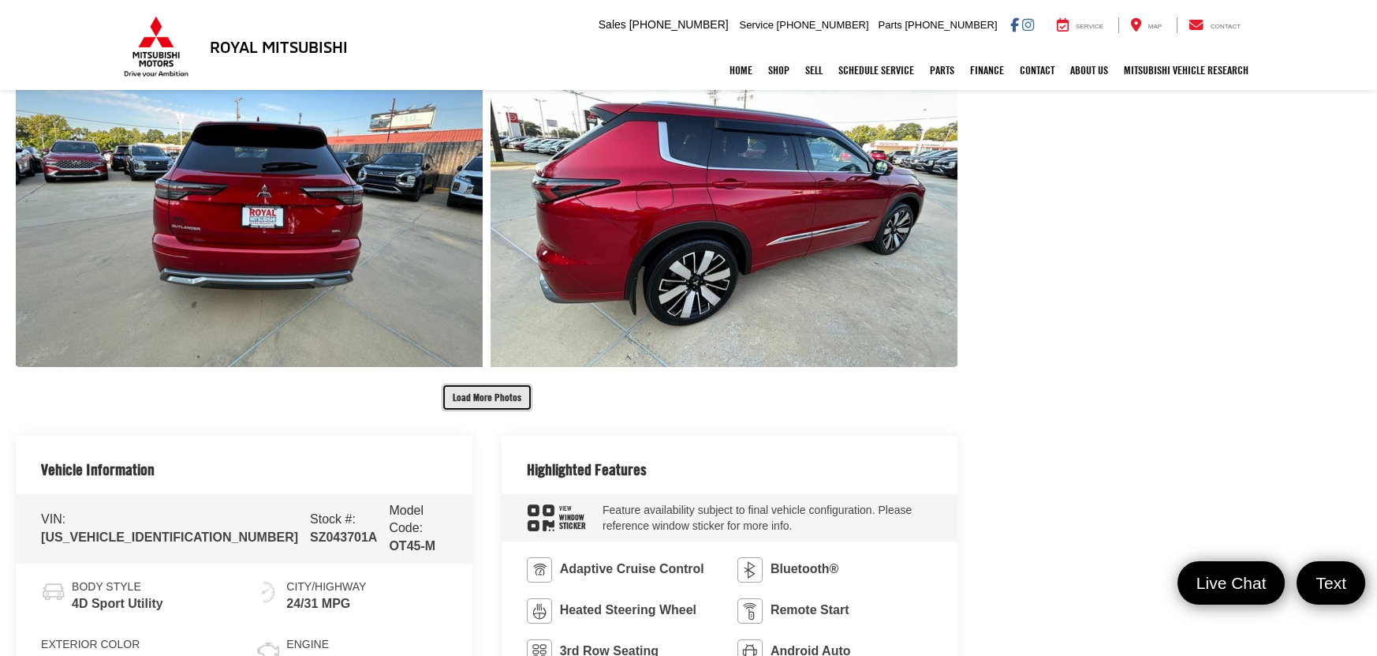
click at [470, 397] on button "Load More Photos" at bounding box center [487, 397] width 91 height 28
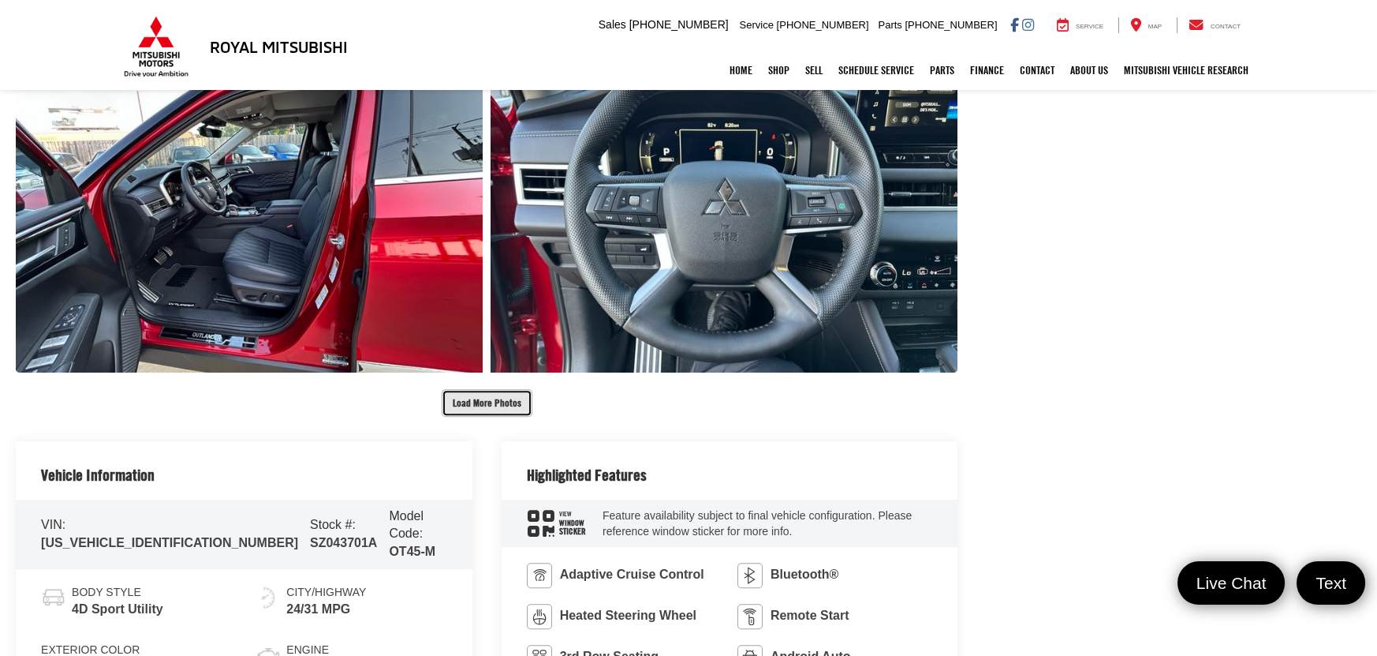
click at [470, 397] on button "Load More Photos" at bounding box center [487, 403] width 91 height 28
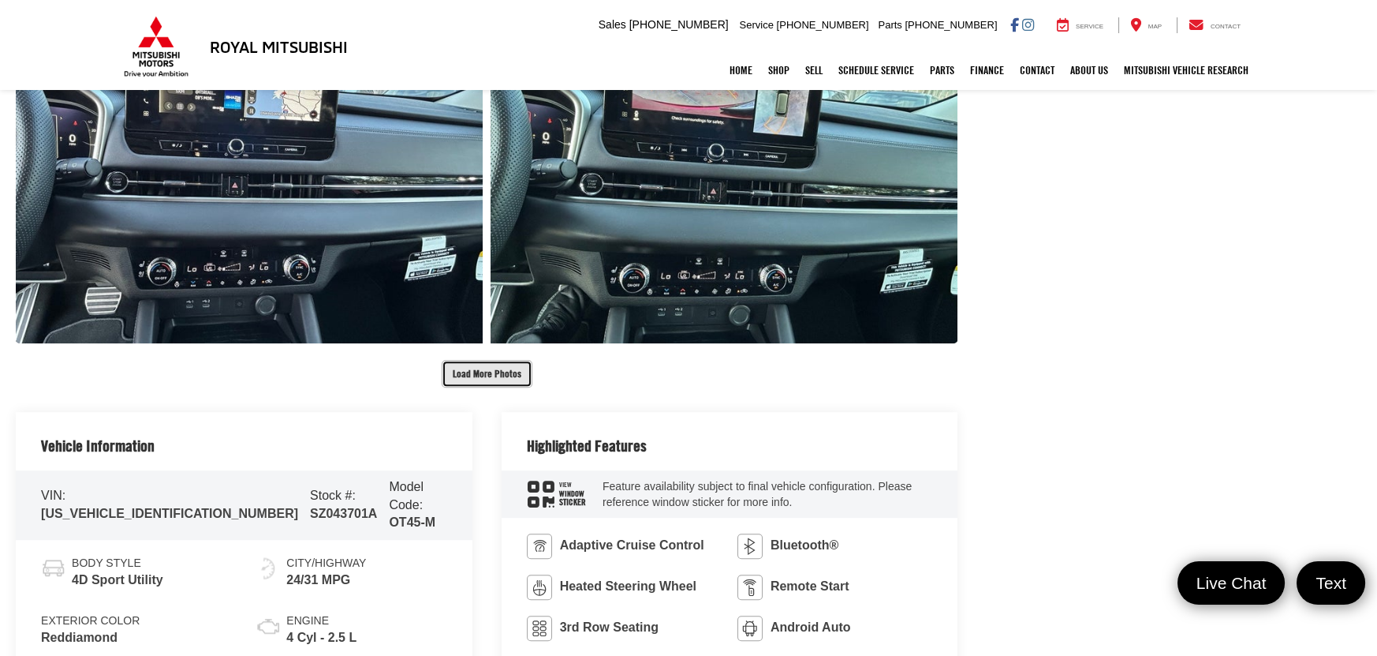
scroll to position [2666, 0]
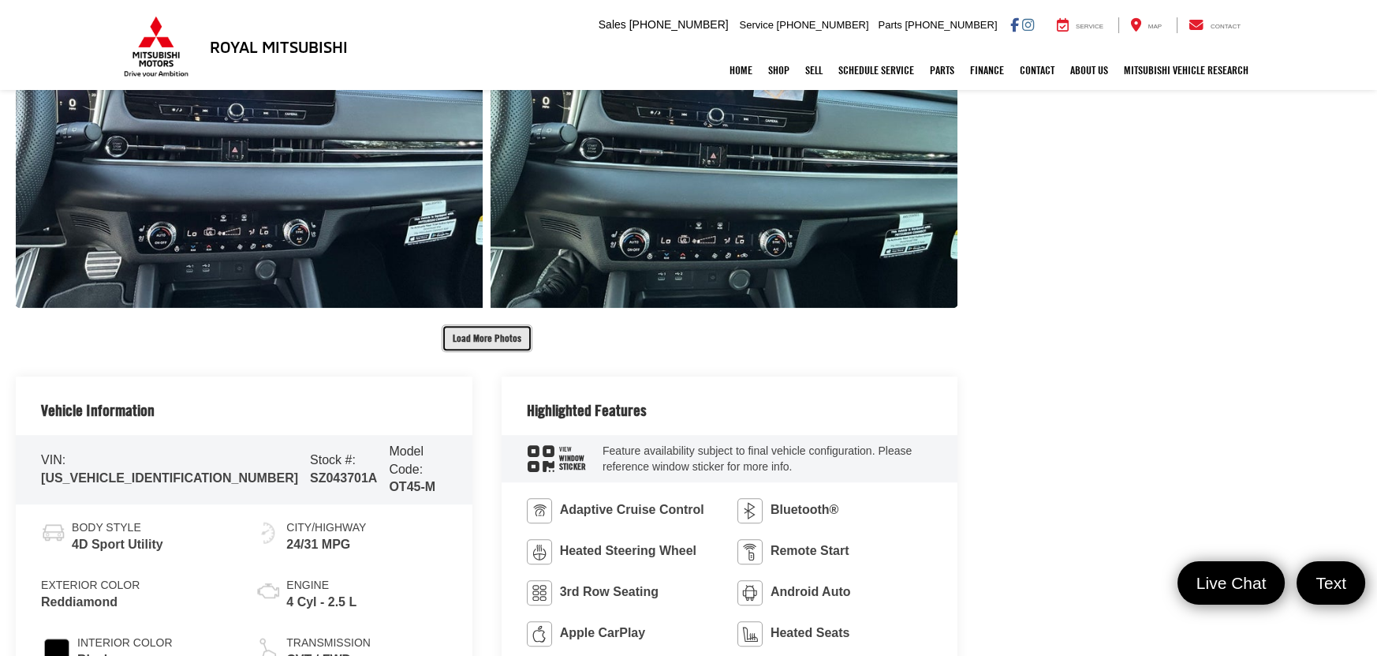
click at [493, 338] on button "Load More Photos" at bounding box center [487, 338] width 91 height 28
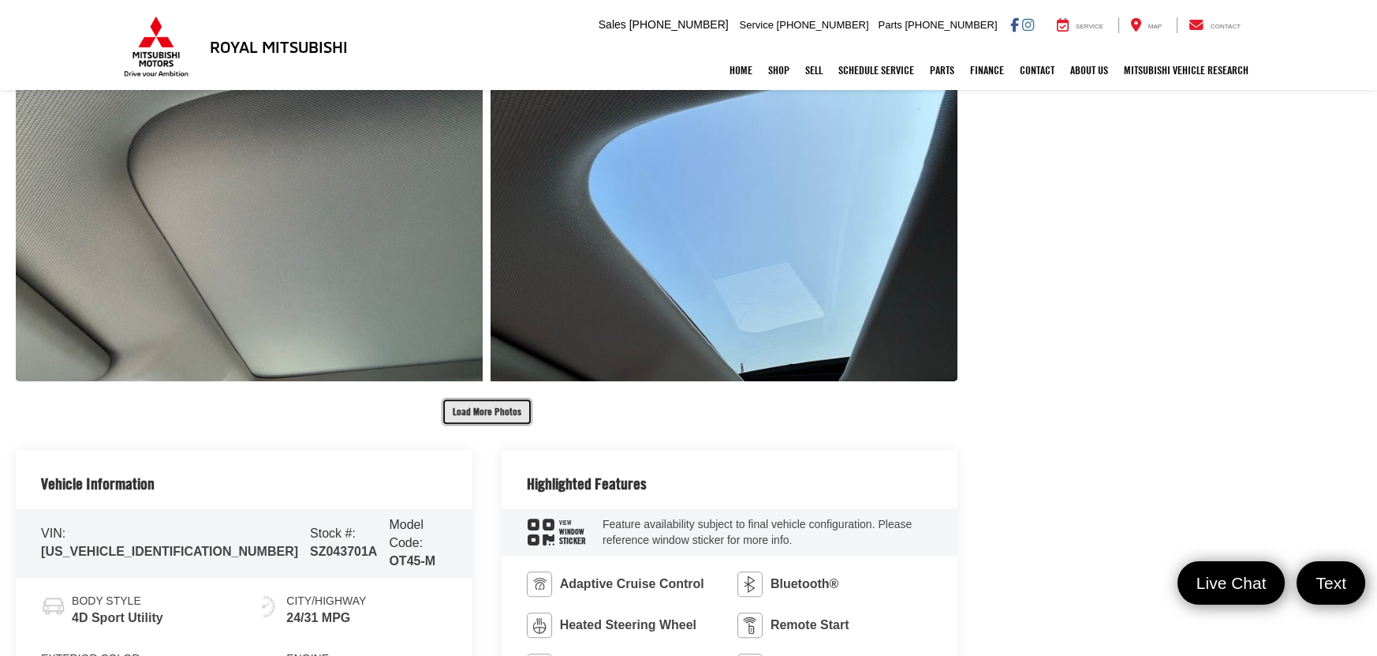
scroll to position [3447, 0]
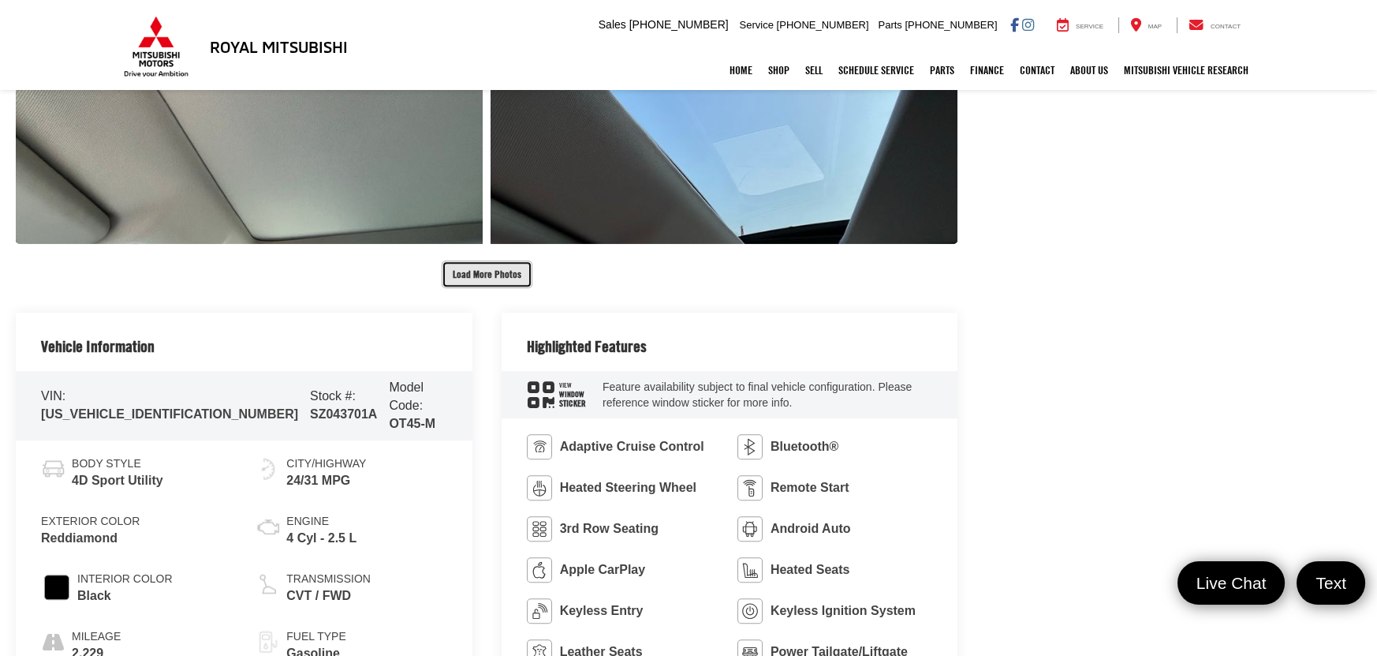
click at [500, 266] on button "Load More Photos" at bounding box center [487, 274] width 91 height 28
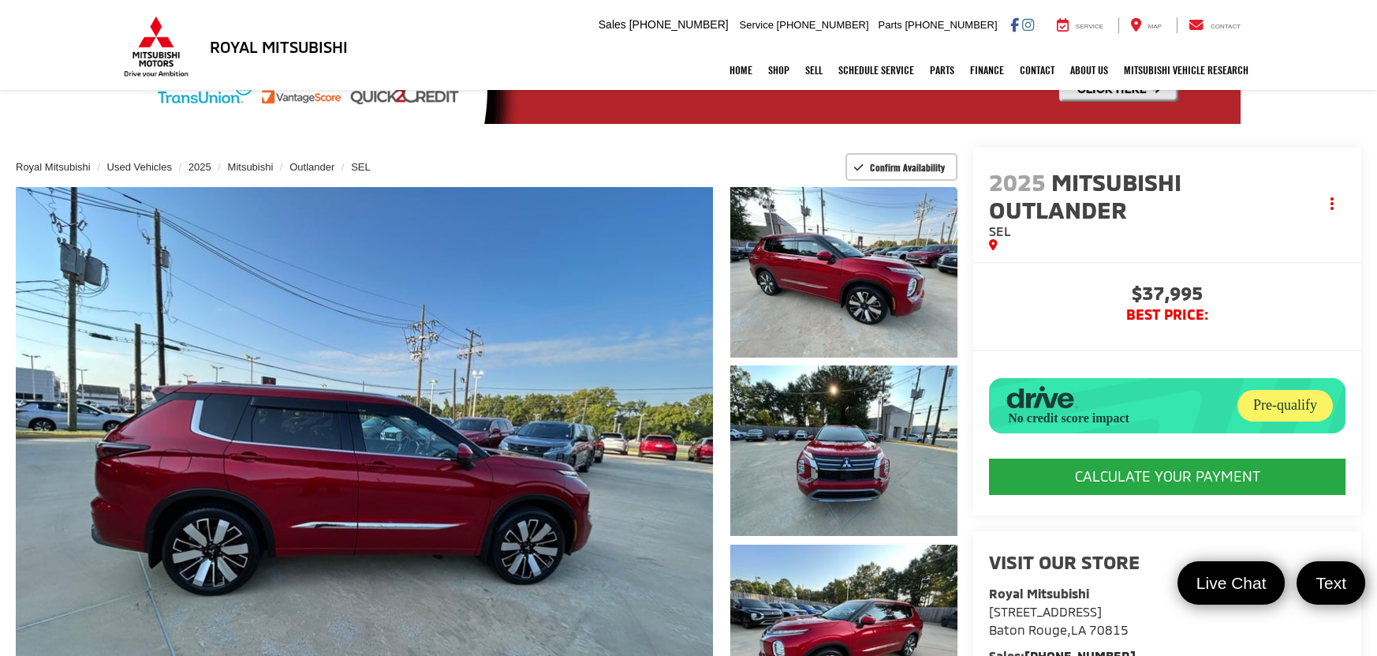
scroll to position [141, 0]
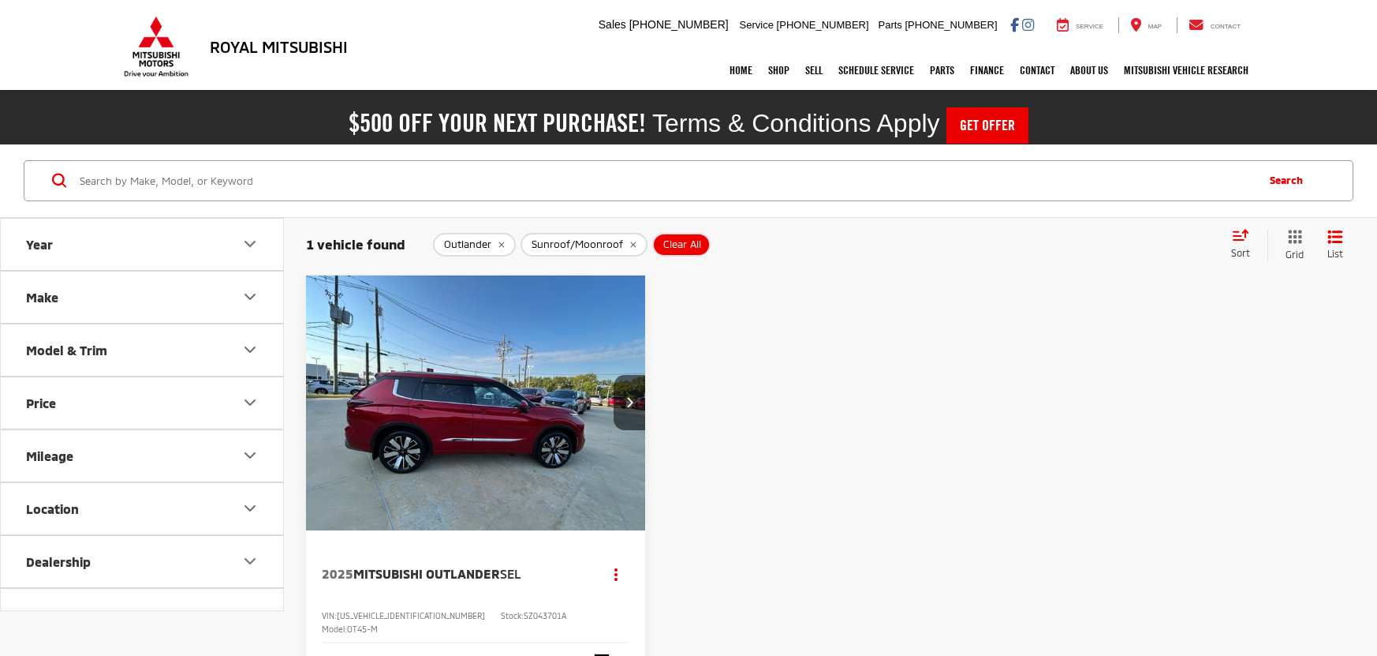
click at [630, 240] on icon "remove Sunroof/Moonroof" at bounding box center [633, 244] width 10 height 9
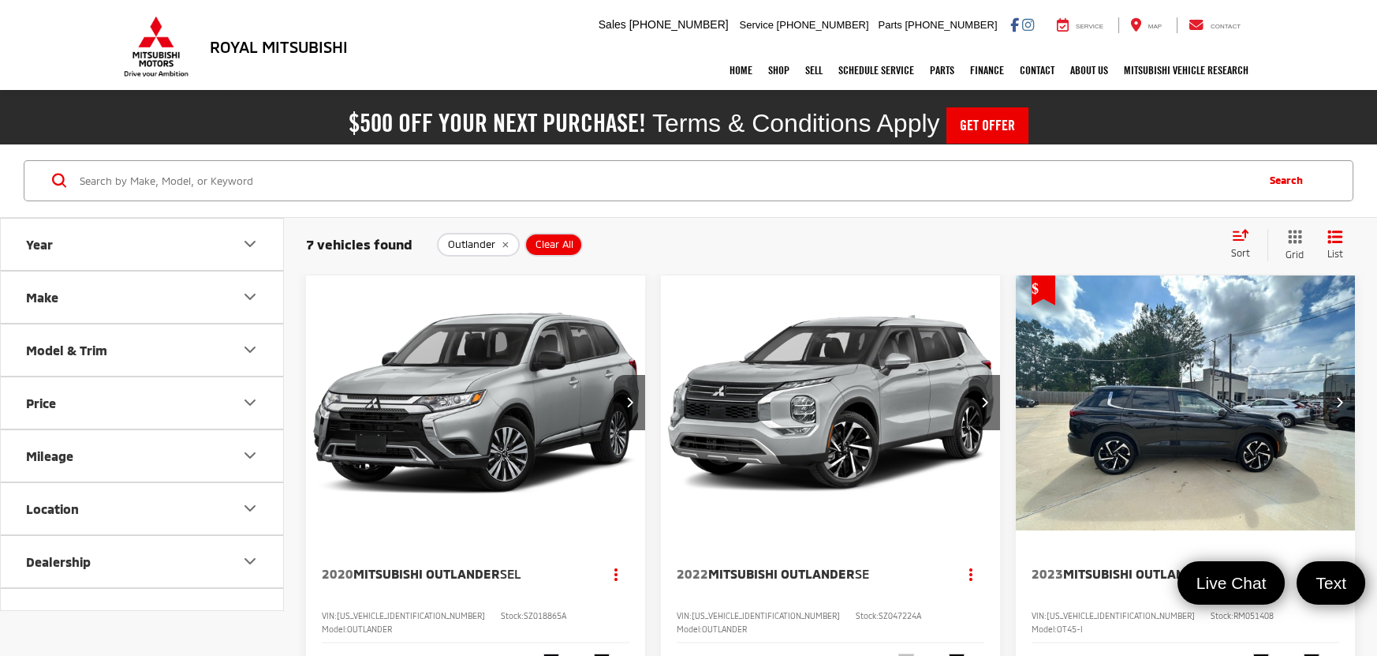
click at [509, 241] on button "Outlander" at bounding box center [478, 245] width 83 height 24
click at [138, 402] on button "Price" at bounding box center [143, 402] width 284 height 51
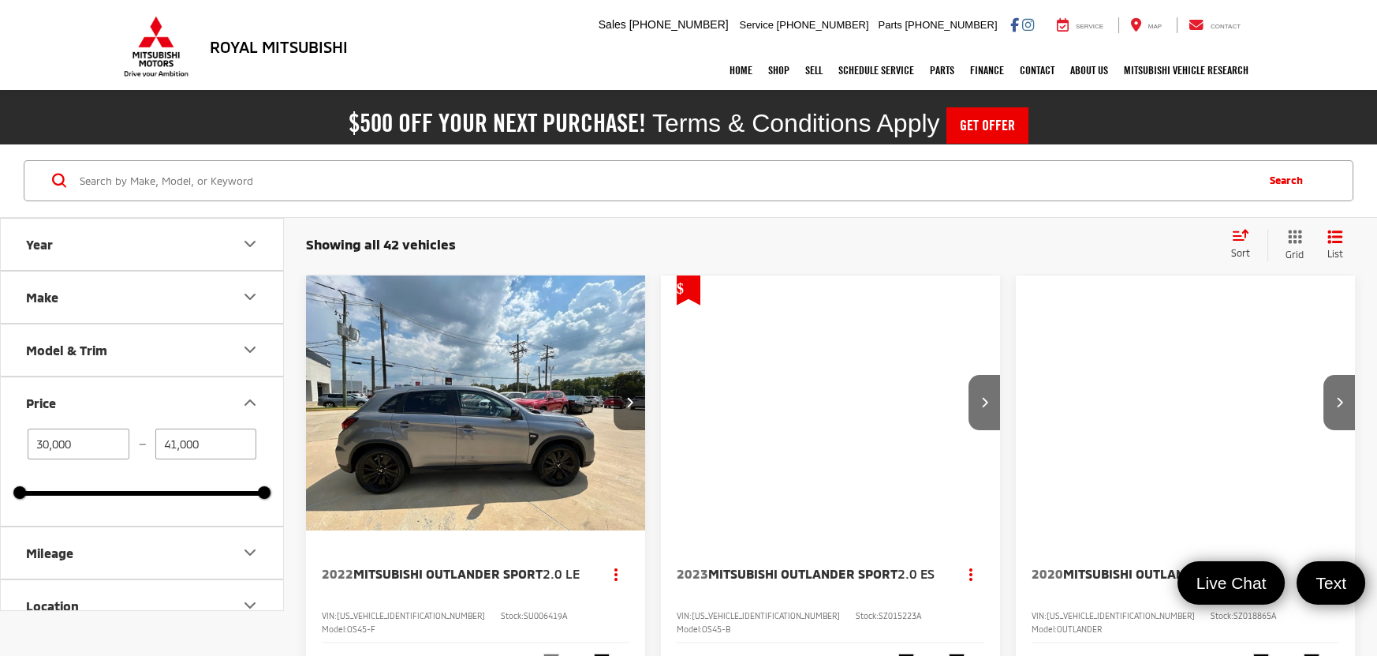
click at [215, 437] on input "41,000" at bounding box center [206, 443] width 102 height 31
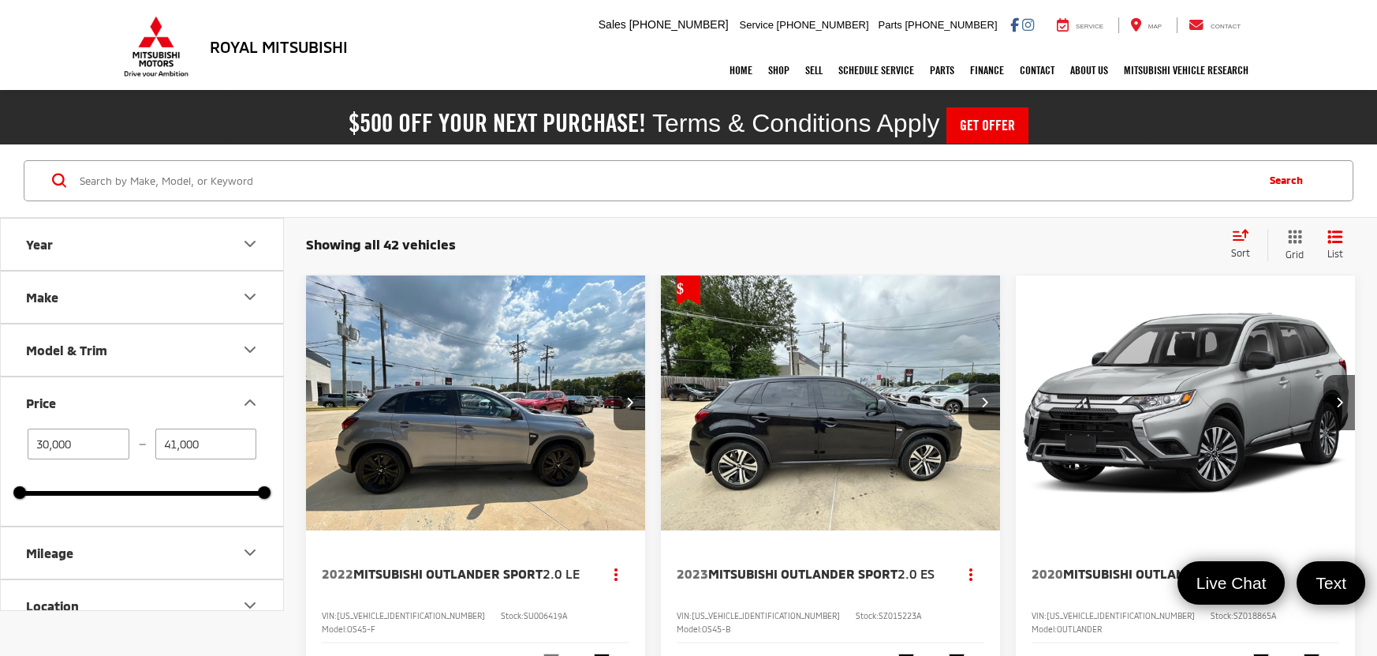
click at [215, 437] on input "41,000" at bounding box center [206, 443] width 102 height 31
click at [75, 438] on input "30,000" at bounding box center [79, 443] width 102 height 31
type input "41,000"
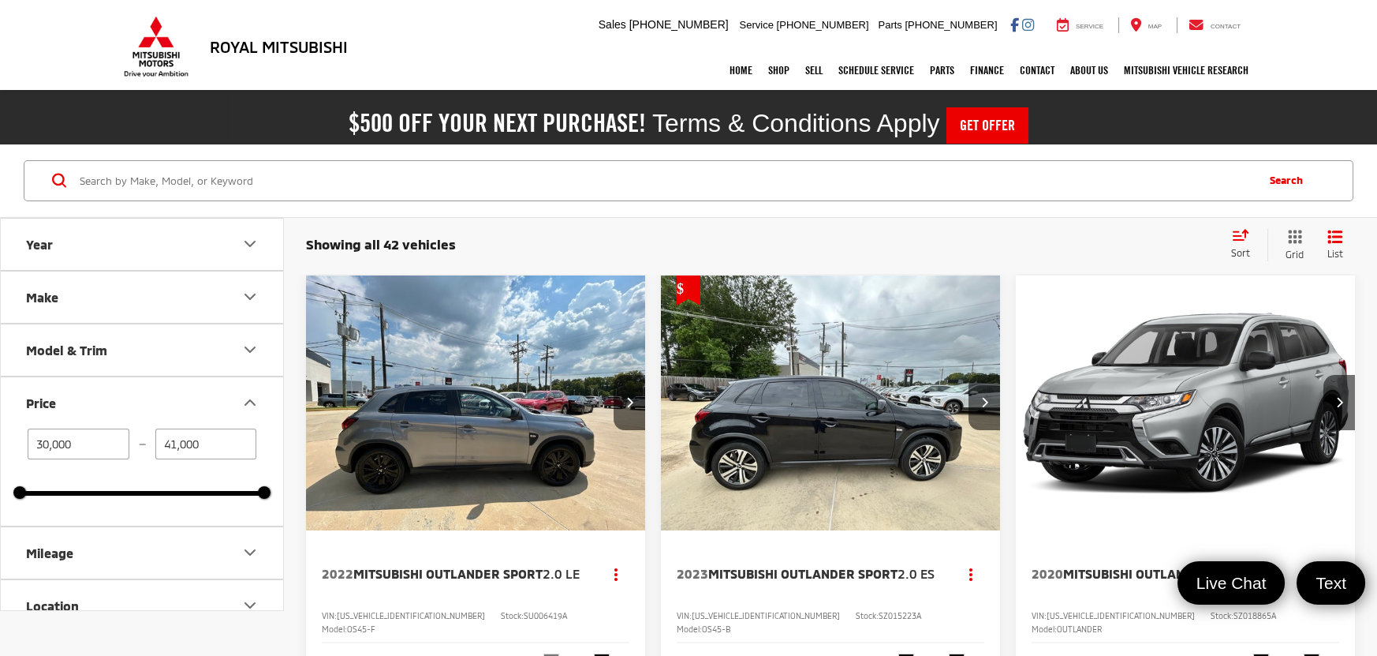
click at [75, 438] on input "30,000" at bounding box center [79, 443] width 102 height 31
type input "30,000"
click at [197, 446] on input "41,000" at bounding box center [206, 443] width 102 height 31
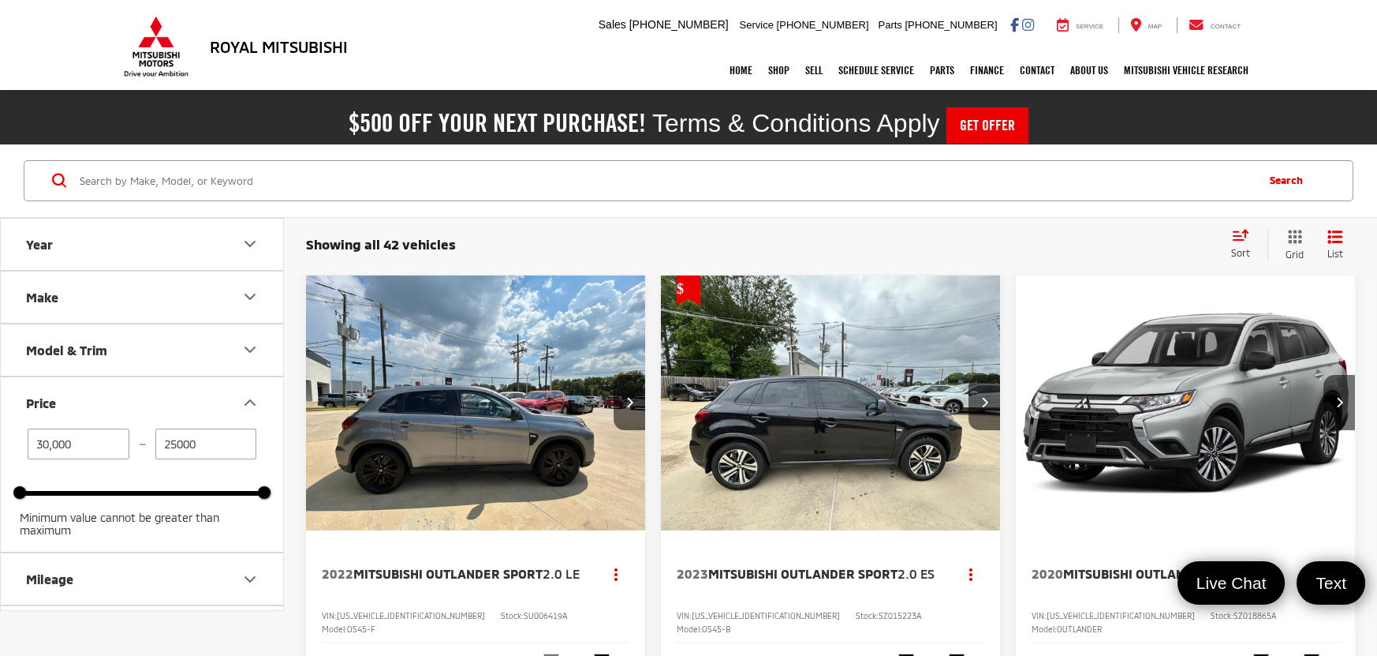
click at [53, 442] on input "30,000" at bounding box center [79, 443] width 102 height 31
type input "41,000"
click at [53, 442] on input "30,000" at bounding box center [79, 443] width 102 height 31
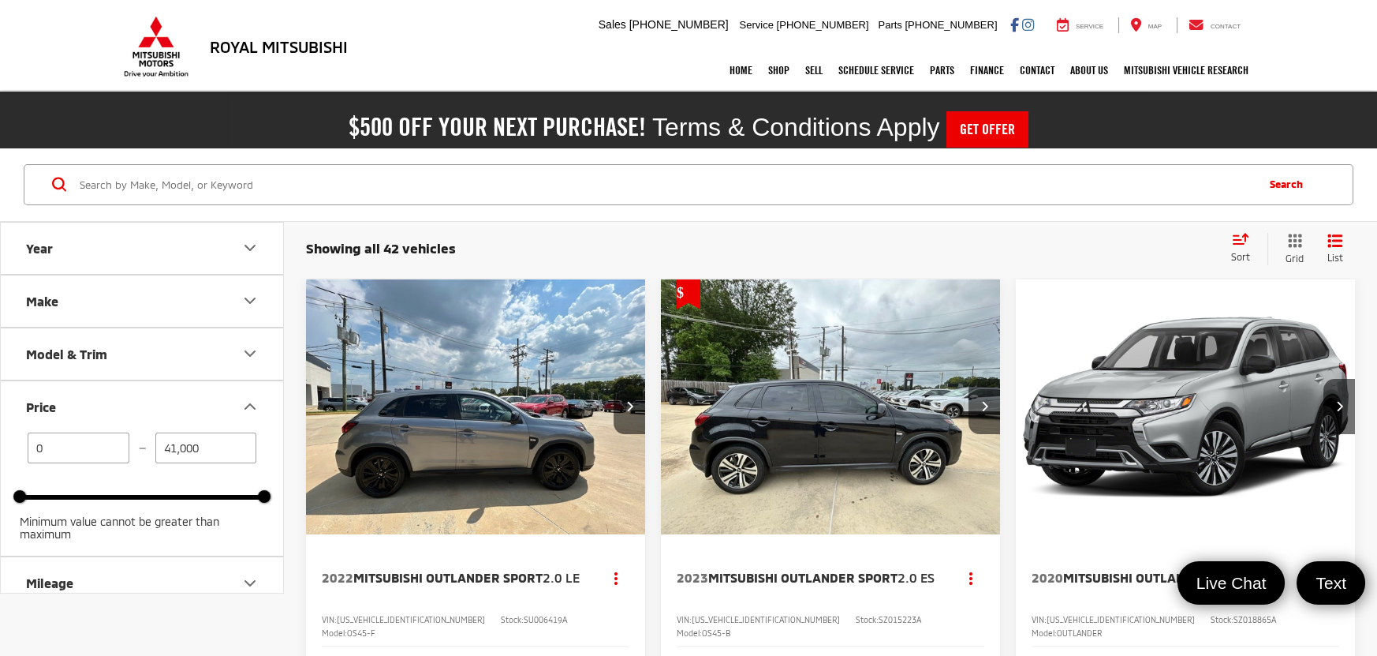
type input "0"
click at [224, 412] on button "Price" at bounding box center [143, 406] width 284 height 51
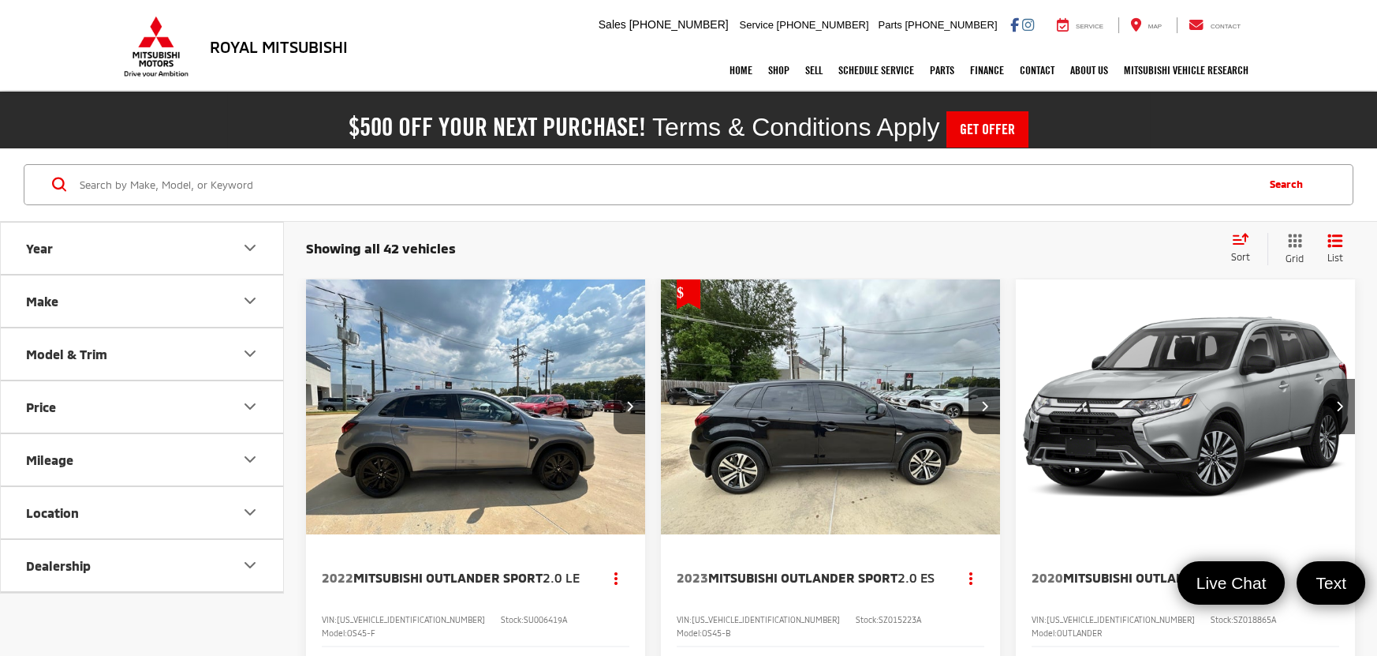
click at [224, 412] on button "Price" at bounding box center [143, 406] width 284 height 51
click at [196, 445] on input "41,000" at bounding box center [206, 447] width 102 height 31
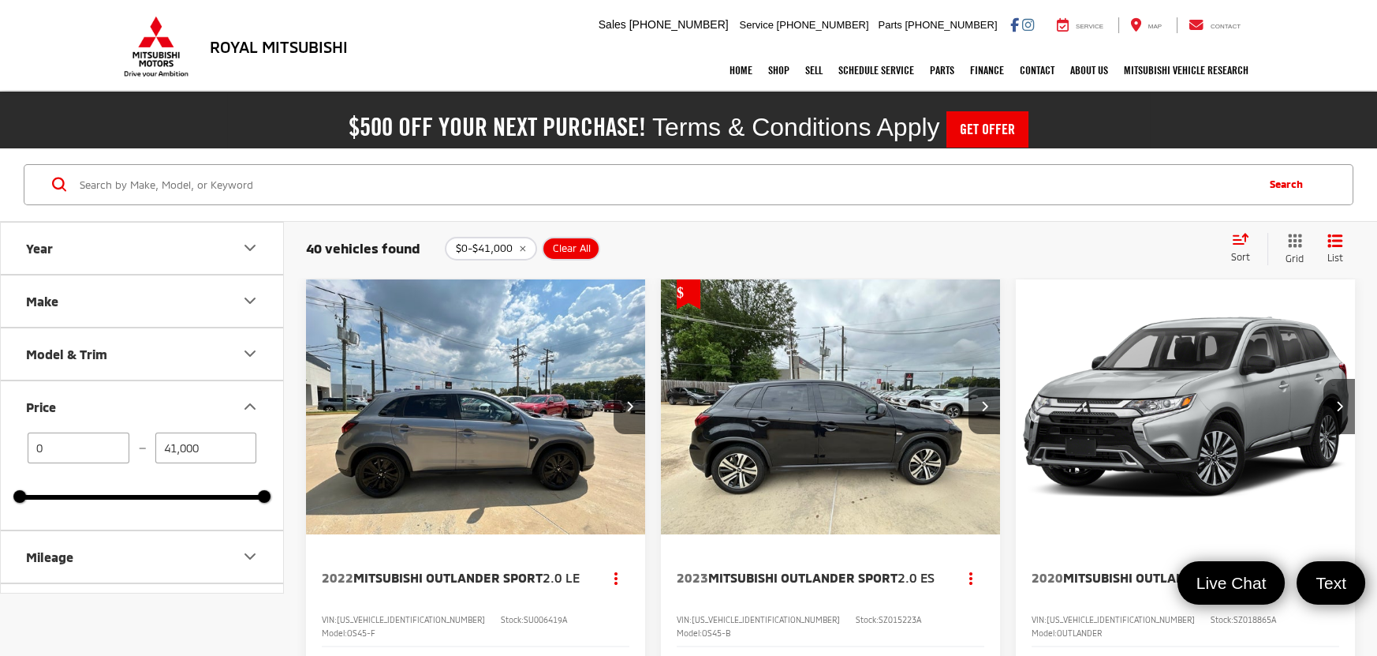
click at [215, 451] on input "41,000" at bounding box center [206, 447] width 102 height 31
type input "25,000"
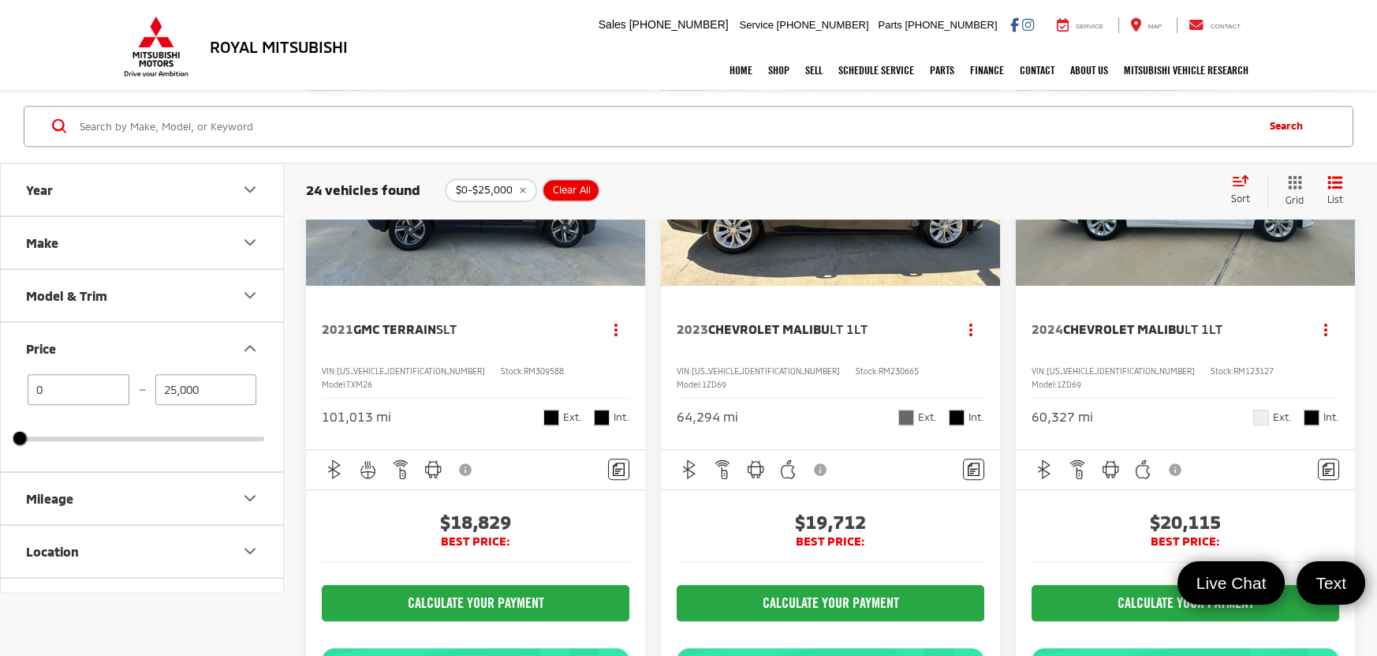
scroll to position [2631, 0]
